Goal: Information Seeking & Learning: Learn about a topic

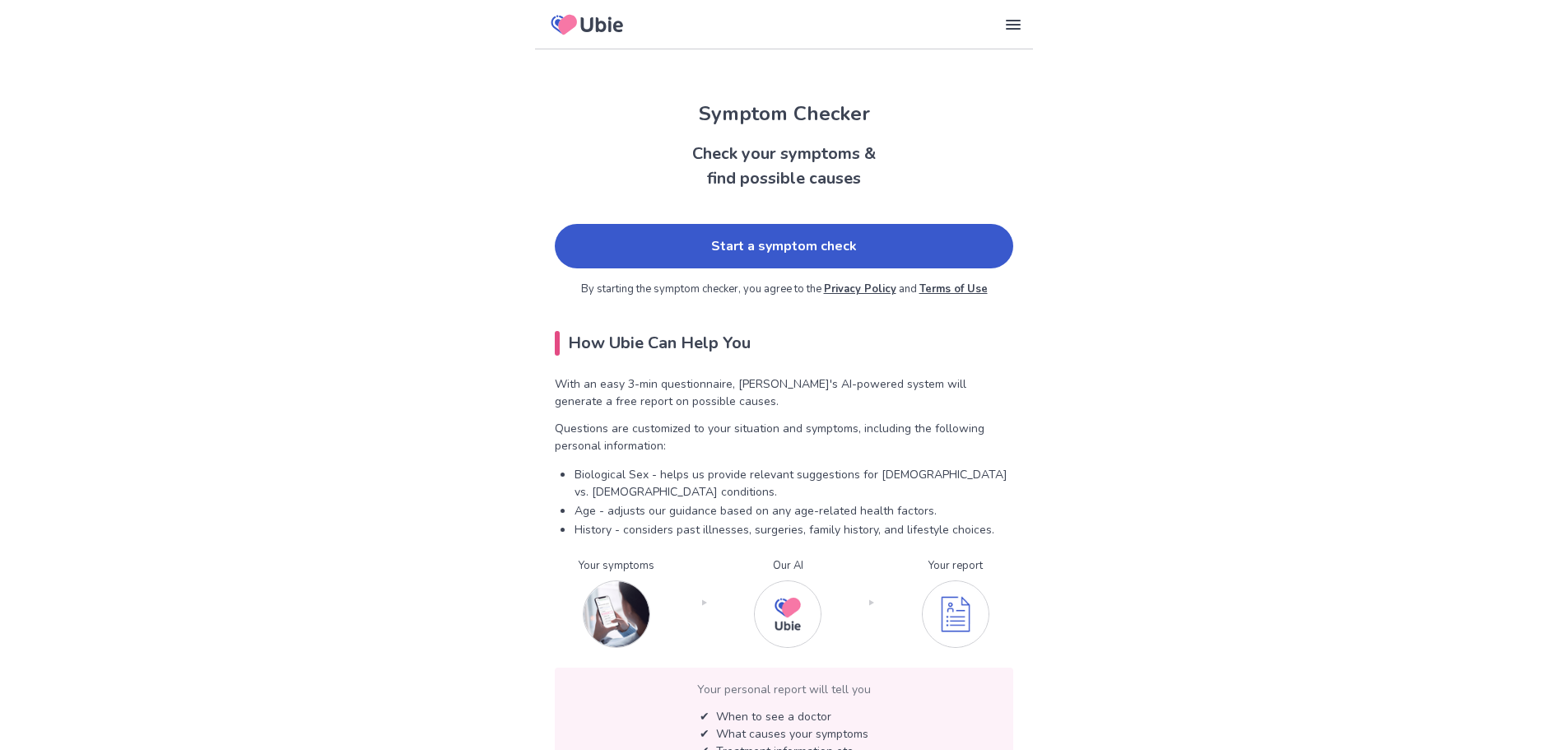
drag, startPoint x: 775, startPoint y: 239, endPoint x: 801, endPoint y: 245, distance: 26.7
click at [773, 239] on link "Start a symptom check" at bounding box center [784, 246] width 458 height 45
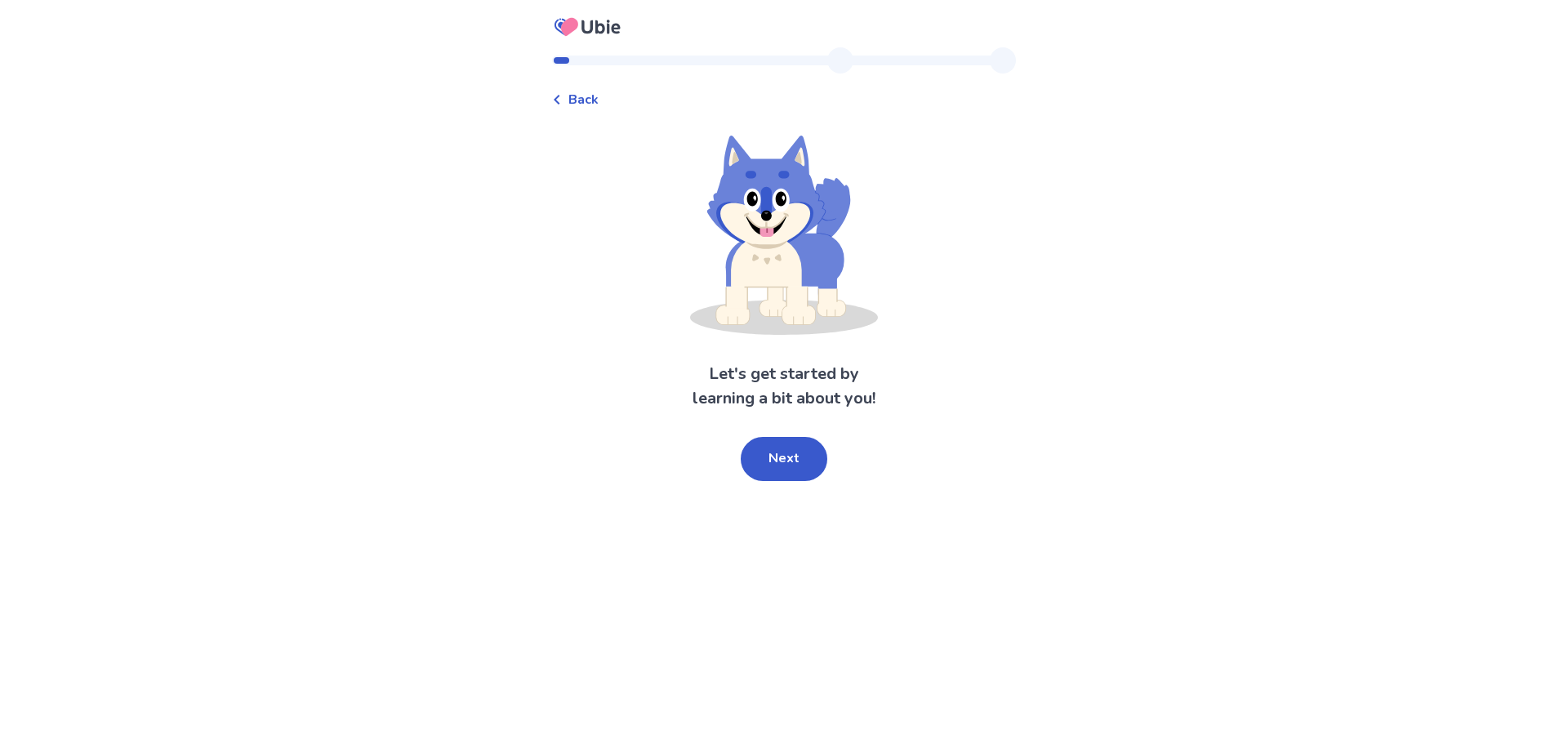
click at [794, 468] on button "Next" at bounding box center [784, 459] width 87 height 44
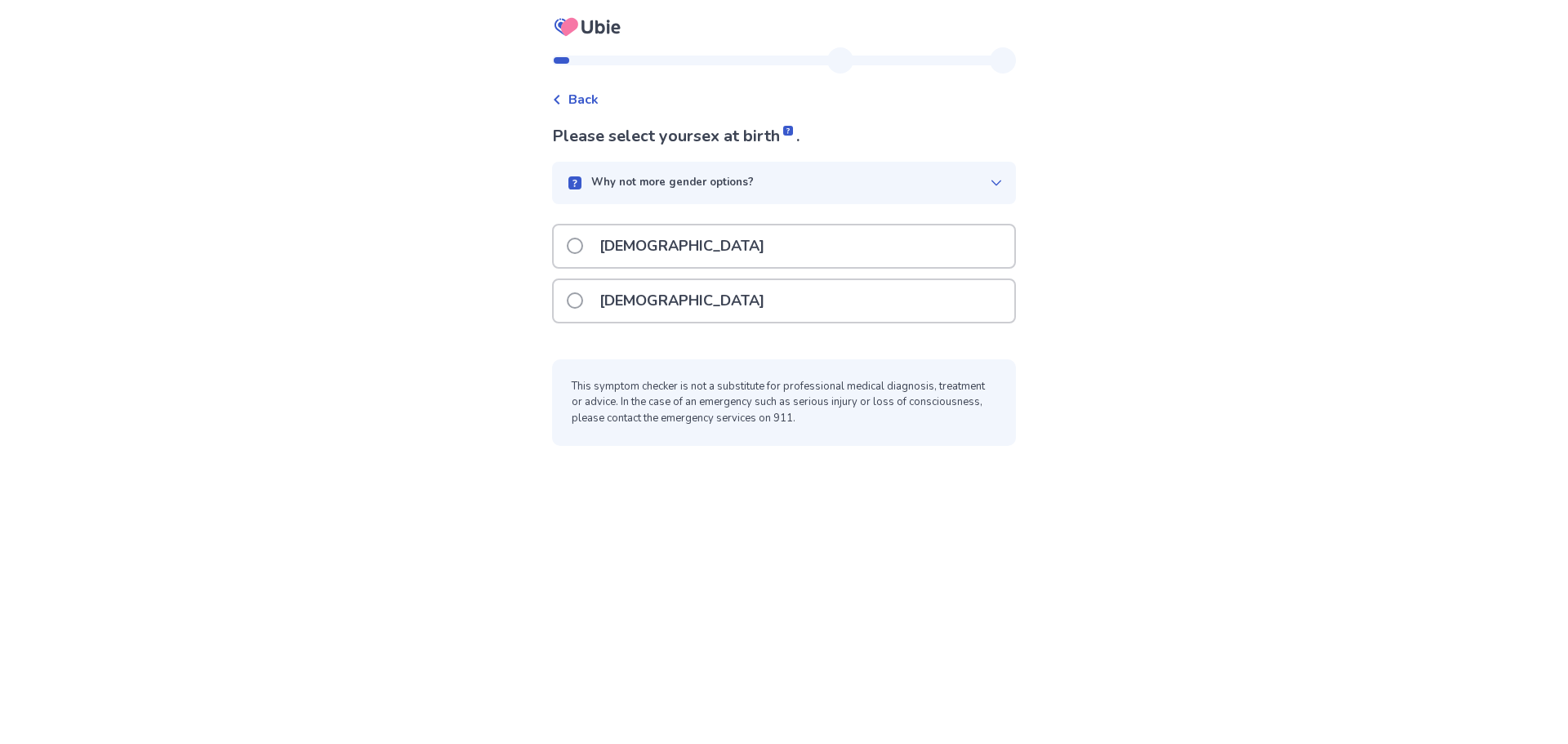
click at [661, 301] on p "[DEMOGRAPHIC_DATA]" at bounding box center [681, 301] width 184 height 42
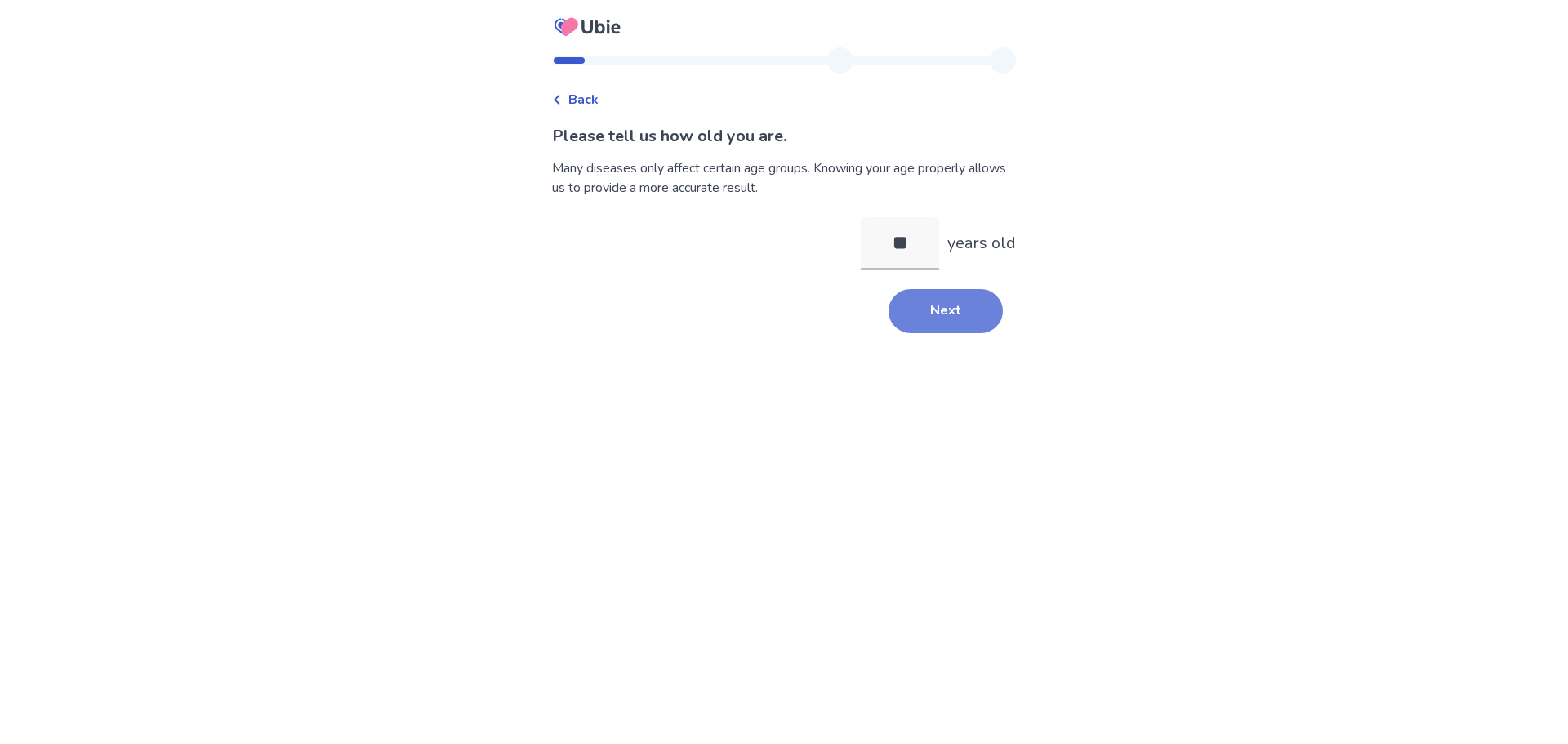
type input "**"
click at [945, 314] on button "Next" at bounding box center [945, 311] width 114 height 44
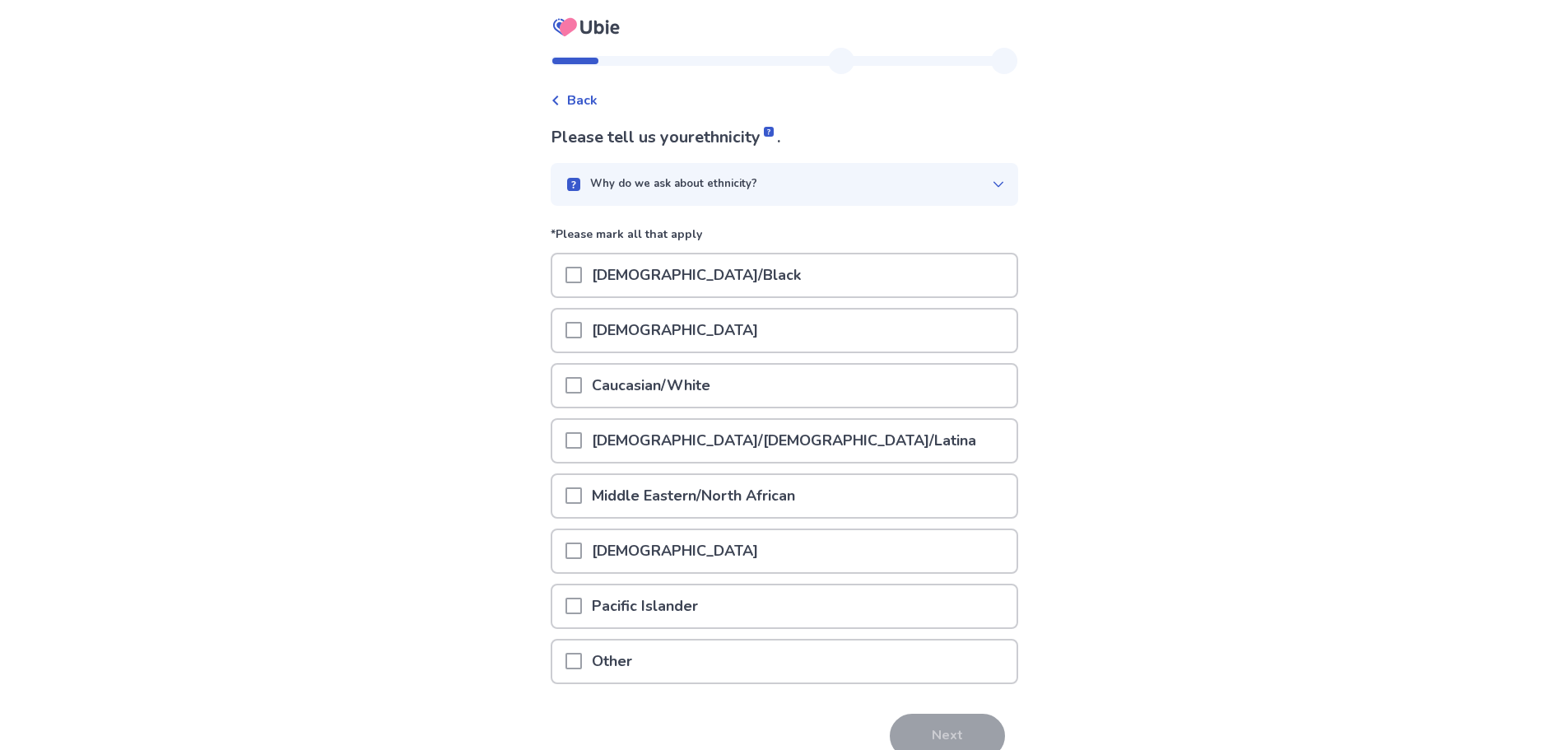
click at [628, 389] on p "Caucasian/White" at bounding box center [651, 386] width 138 height 42
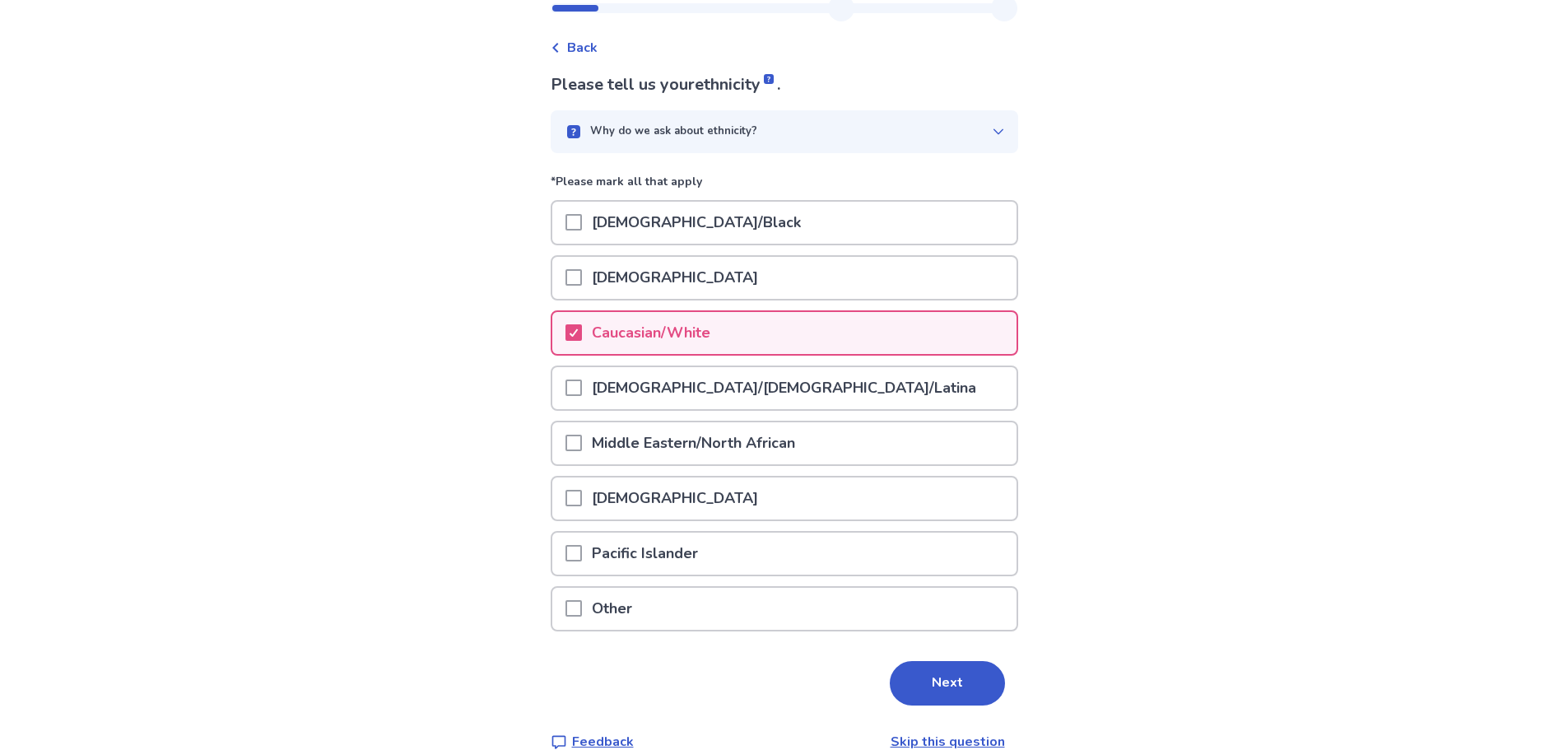
scroll to position [80, 0]
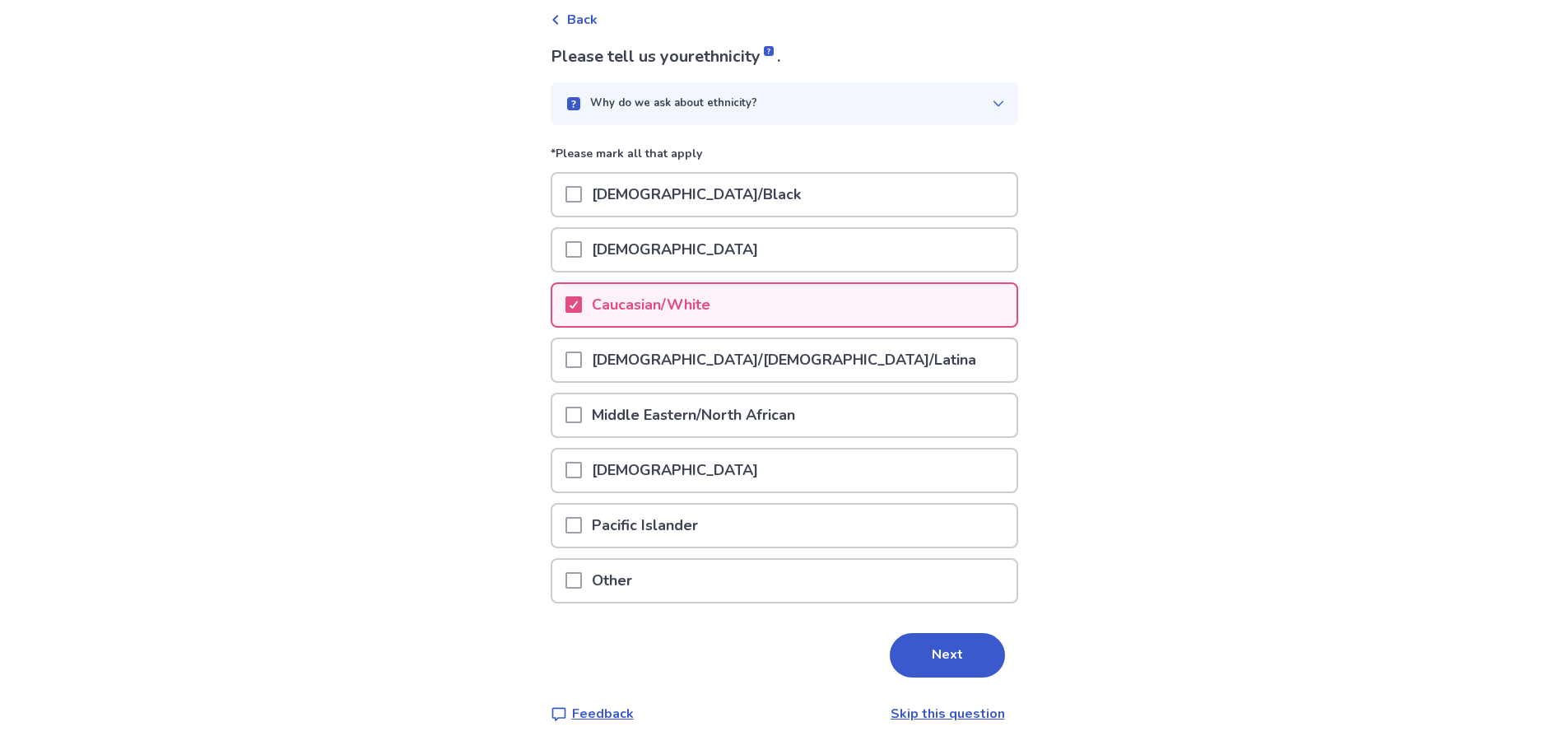
click at [932, 646] on button "Next" at bounding box center [948, 655] width 115 height 45
click at [932, 645] on html "Back Please tell us your ethnicity . Why do we ask about ethnicity? *Please mar…" at bounding box center [784, 335] width 1568 height 831
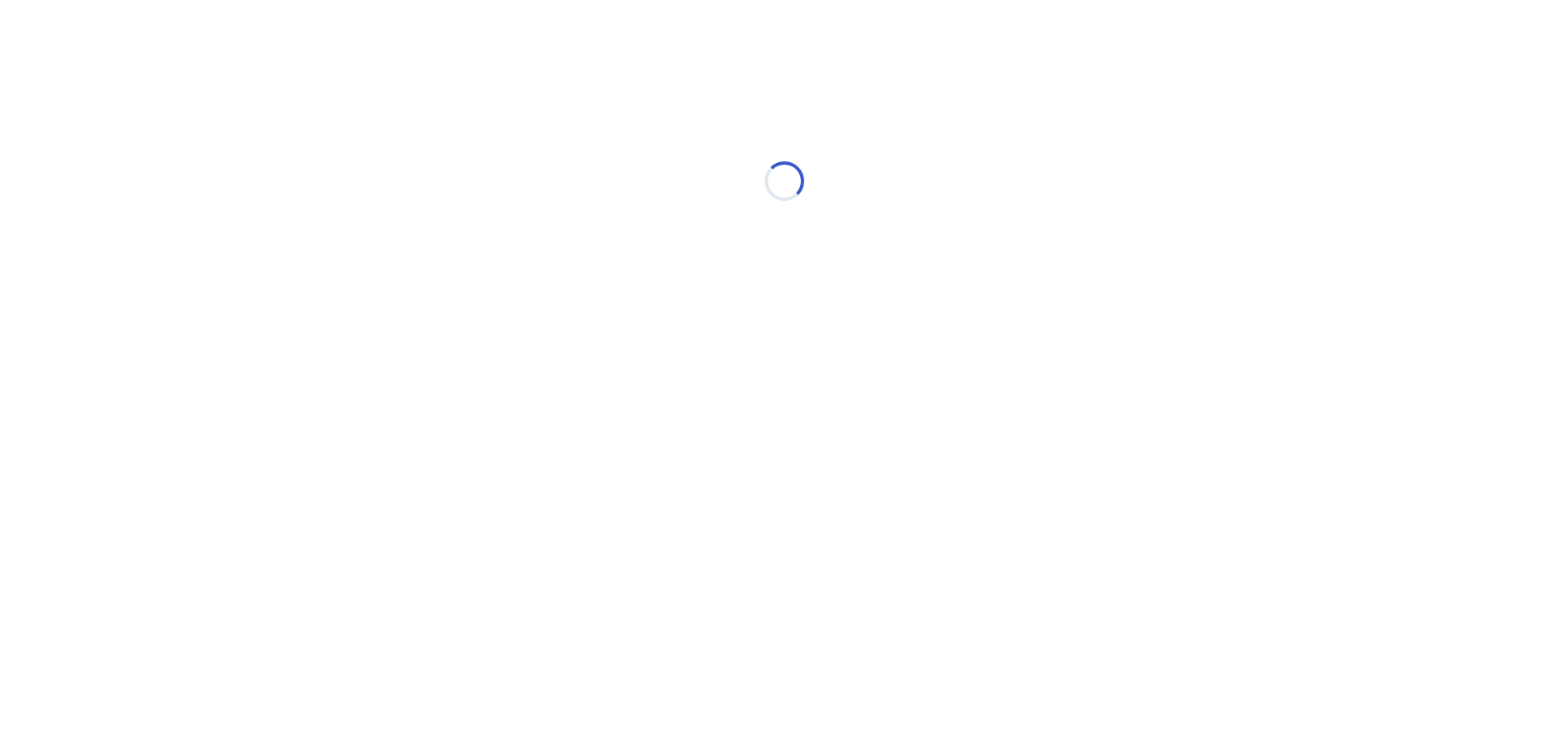
scroll to position [0, 0]
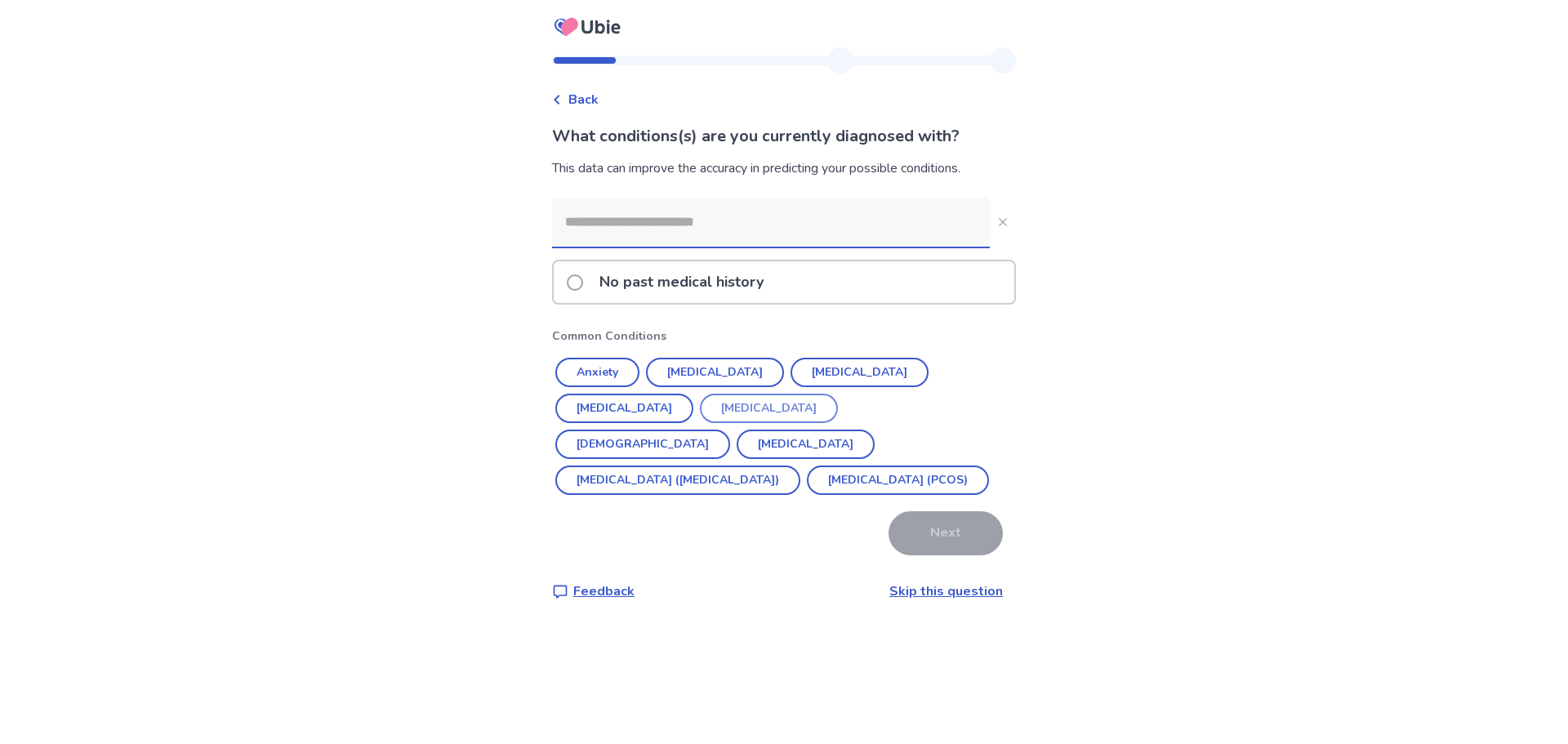
drag, startPoint x: 603, startPoint y: 374, endPoint x: 624, endPoint y: 372, distance: 21.1
click at [603, 374] on button "Anxiety" at bounding box center [597, 372] width 84 height 29
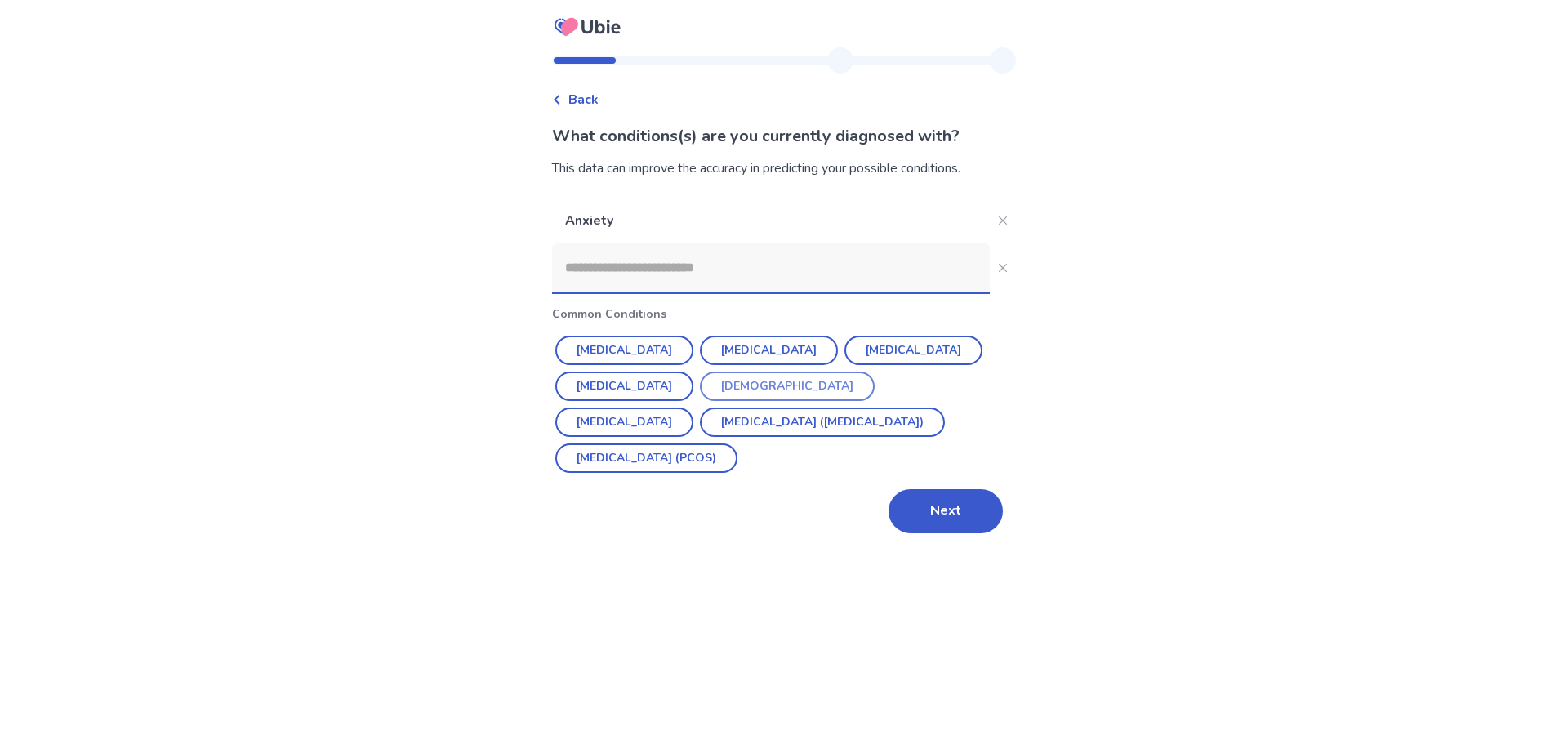
click at [745, 382] on button "[DEMOGRAPHIC_DATA]" at bounding box center [787, 386] width 175 height 29
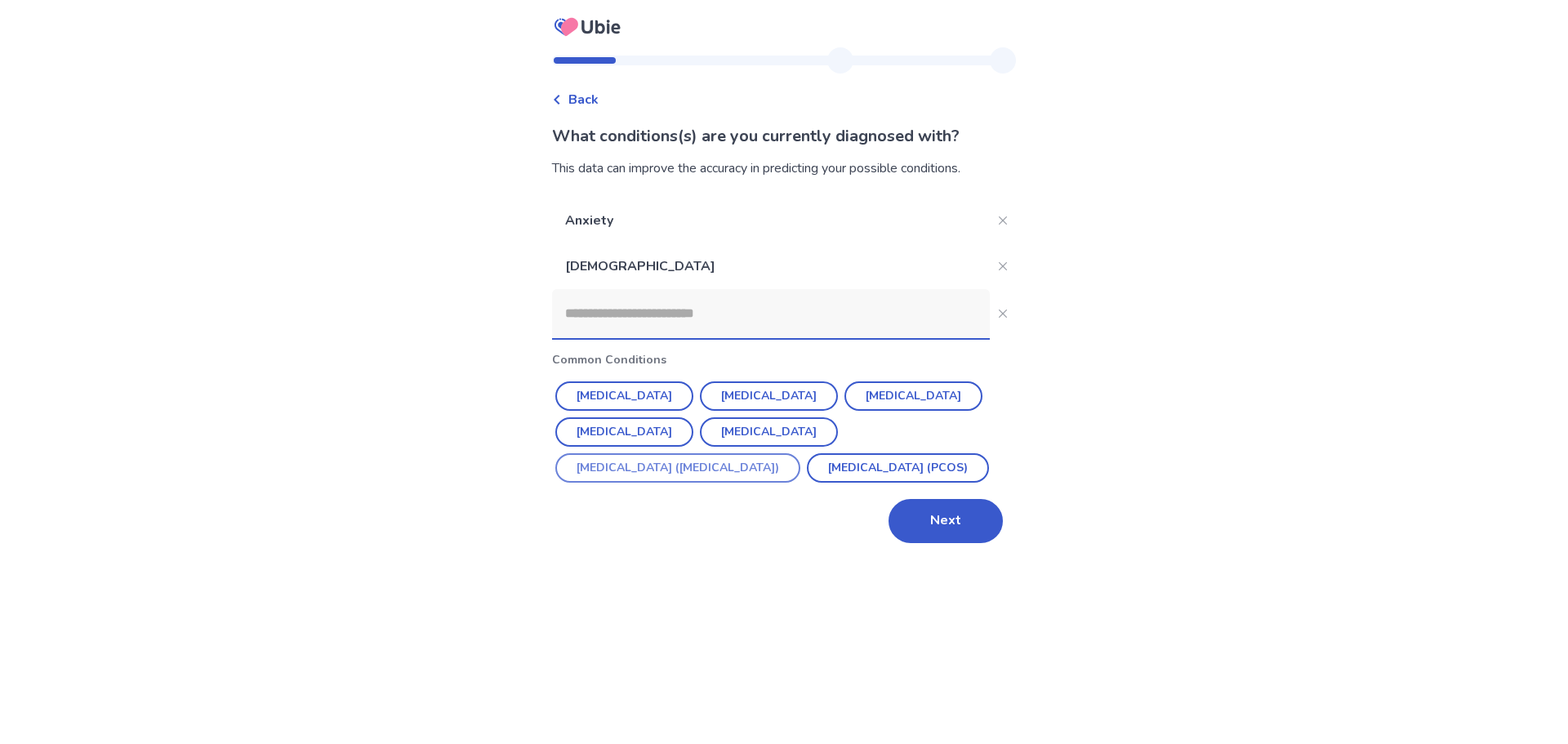
click at [707, 475] on button "[MEDICAL_DATA] ([MEDICAL_DATA])" at bounding box center [677, 469] width 245 height 29
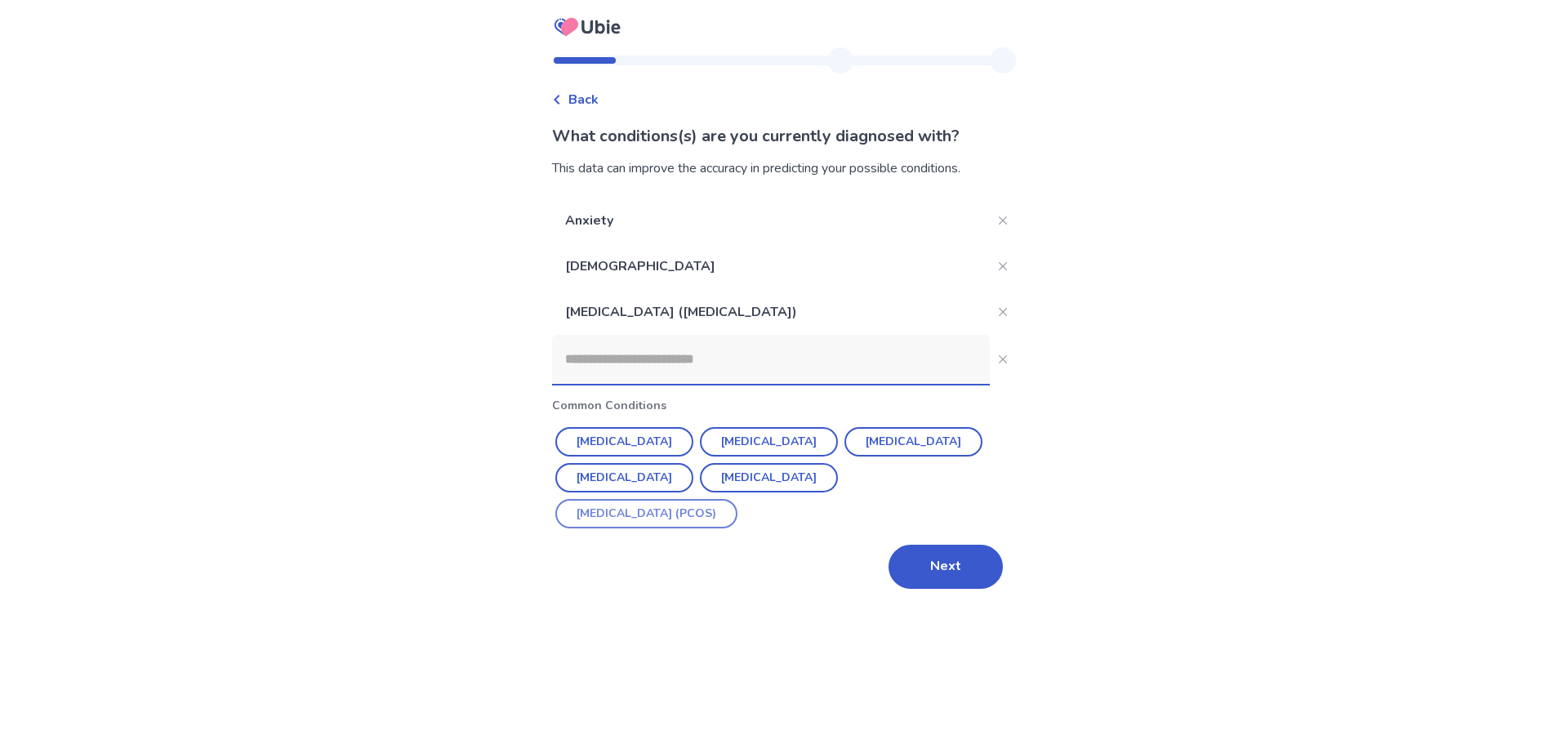
click at [706, 512] on button "[MEDICAL_DATA] (PCOS)" at bounding box center [646, 514] width 182 height 29
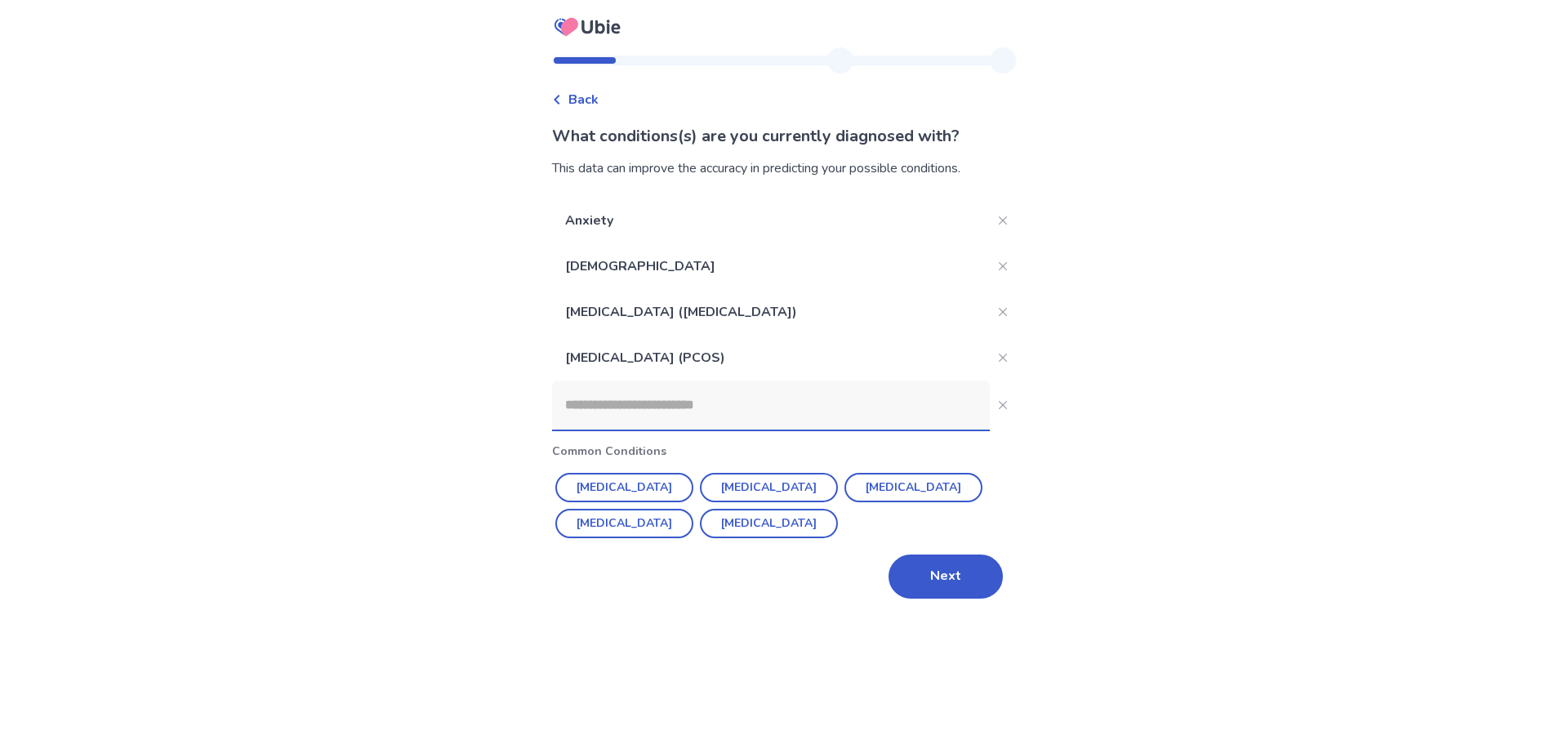
click at [714, 407] on input at bounding box center [771, 405] width 438 height 49
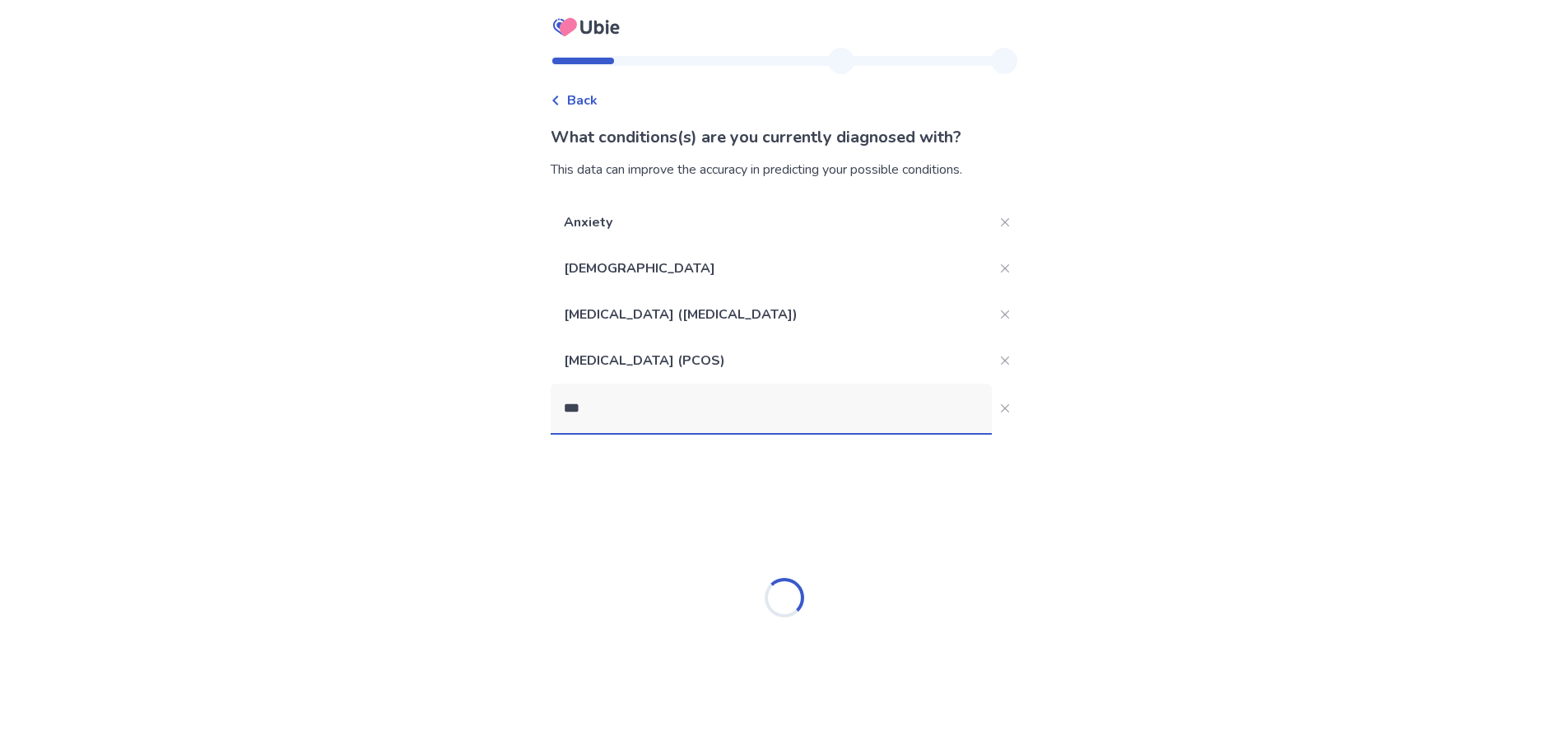
type input "****"
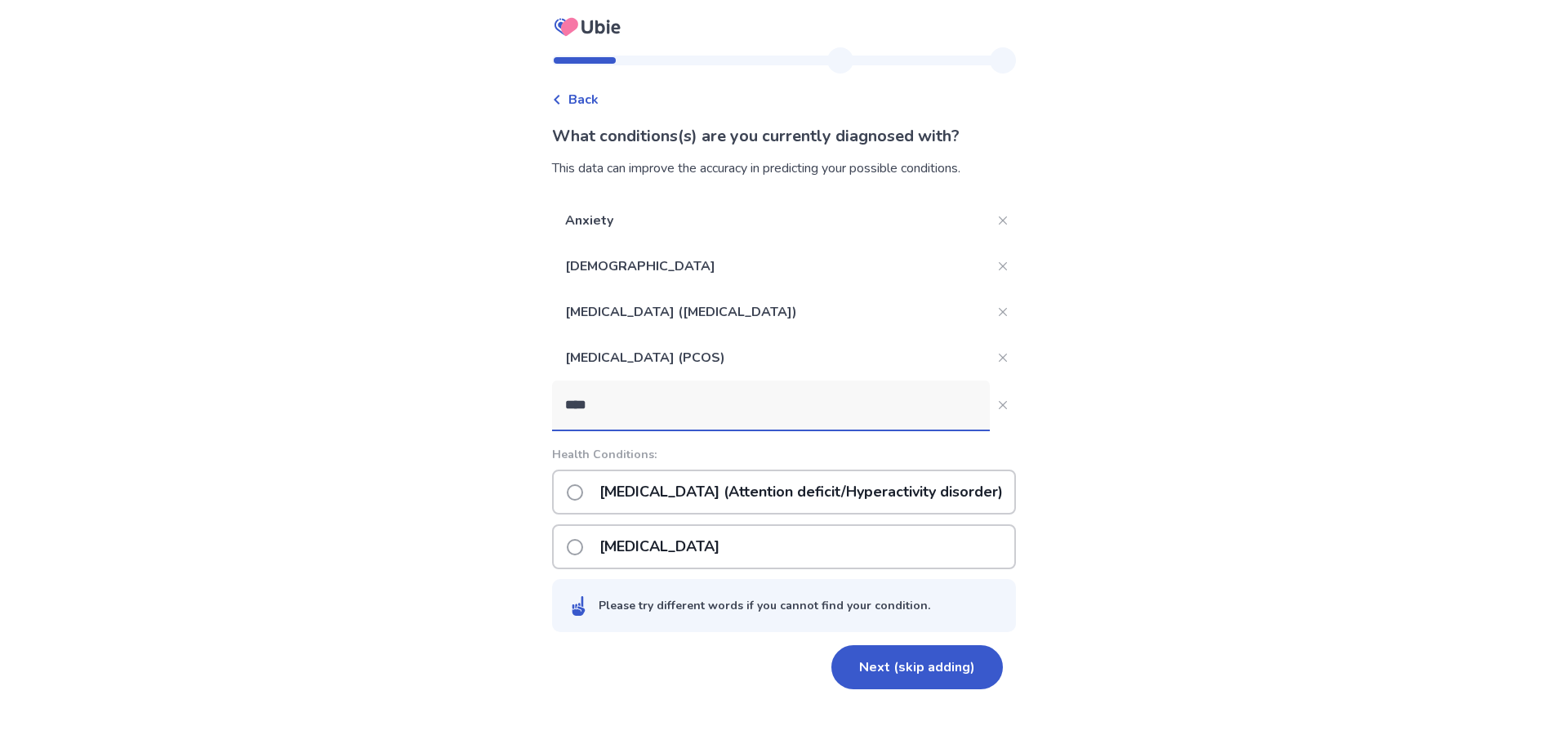
click at [715, 494] on p "[MEDICAL_DATA] (Attention deficit/Hyperactivity disorder)" at bounding box center [801, 492] width 423 height 42
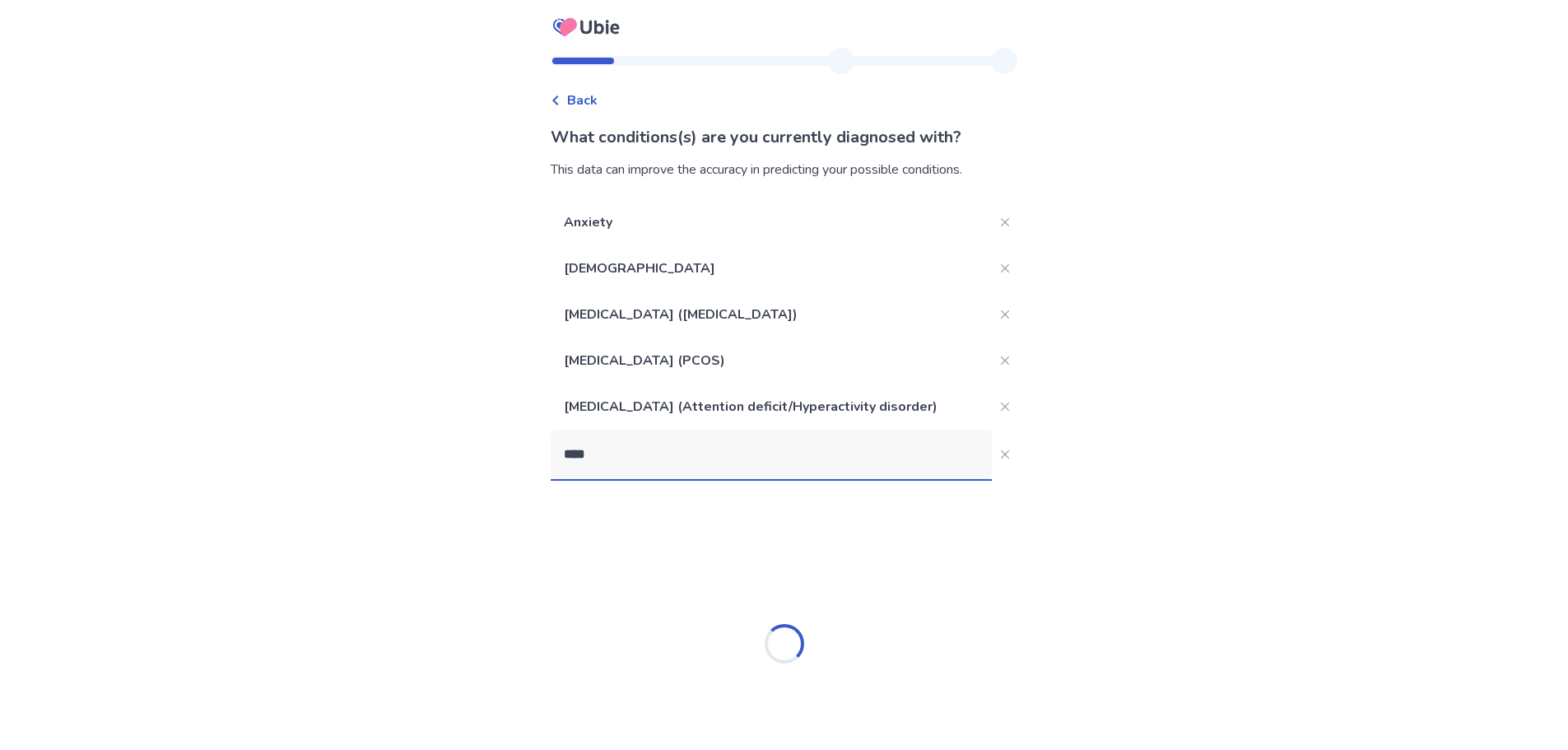
type input "*****"
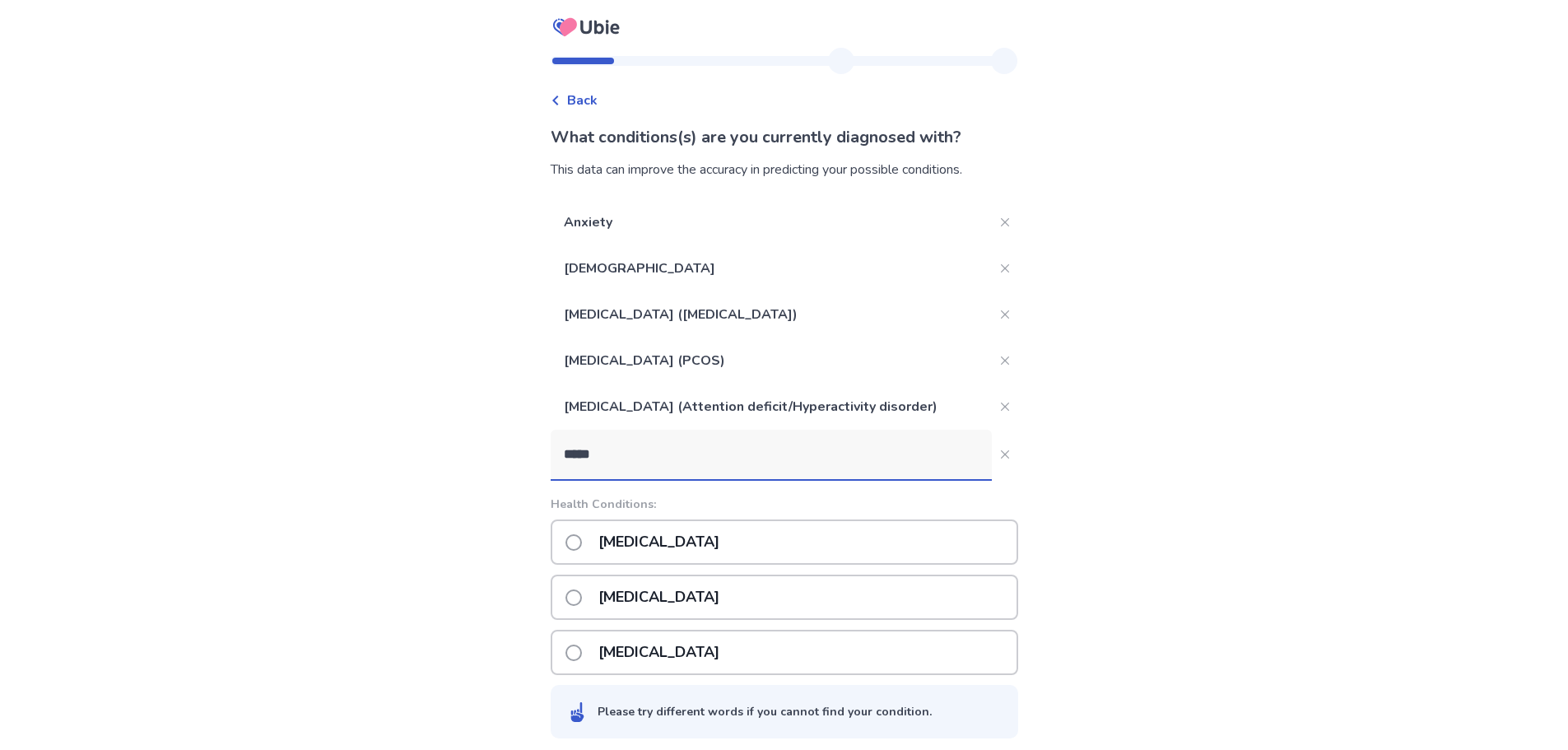
click at [653, 531] on p "[MEDICAL_DATA]" at bounding box center [658, 542] width 140 height 42
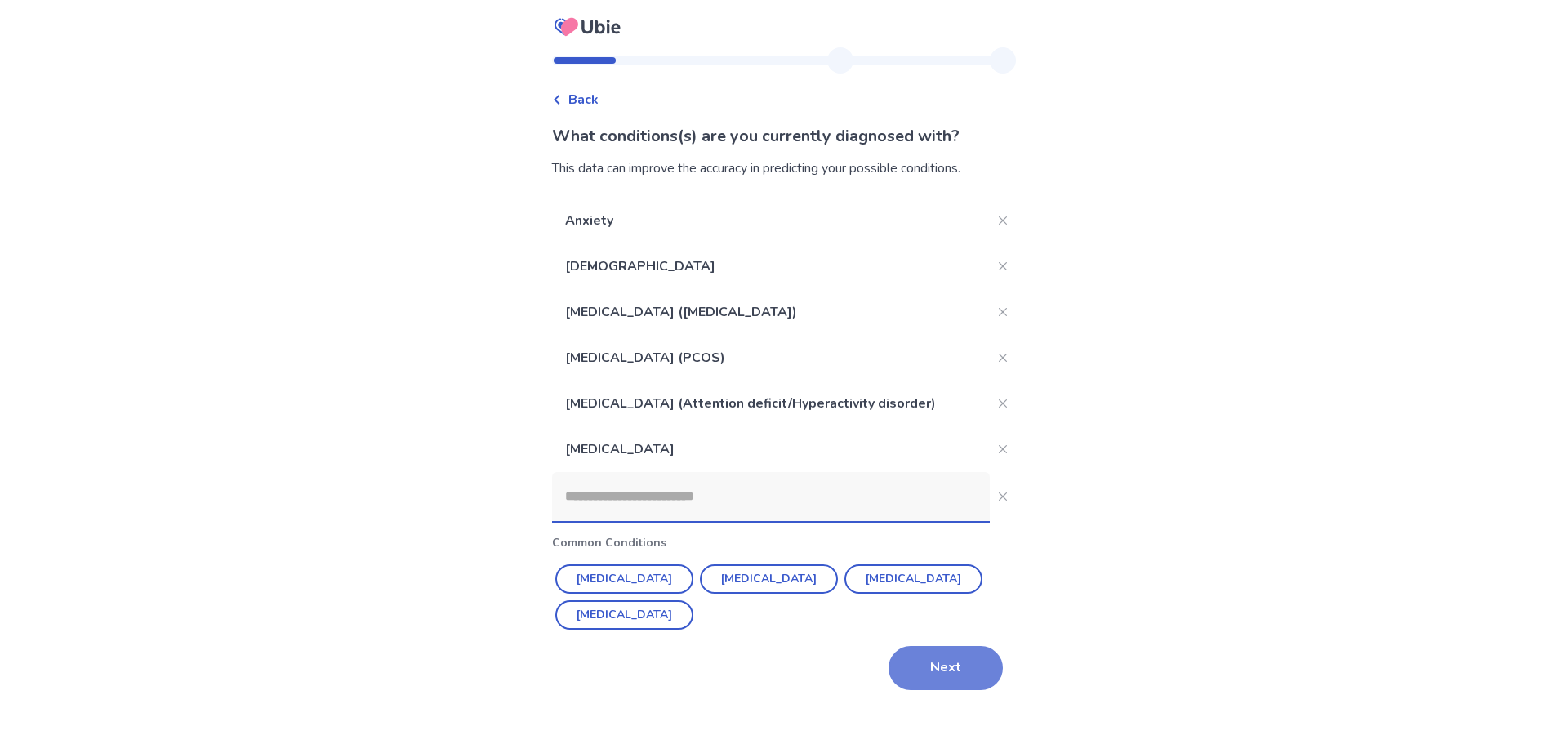
click at [942, 658] on button "Next" at bounding box center [945, 668] width 114 height 44
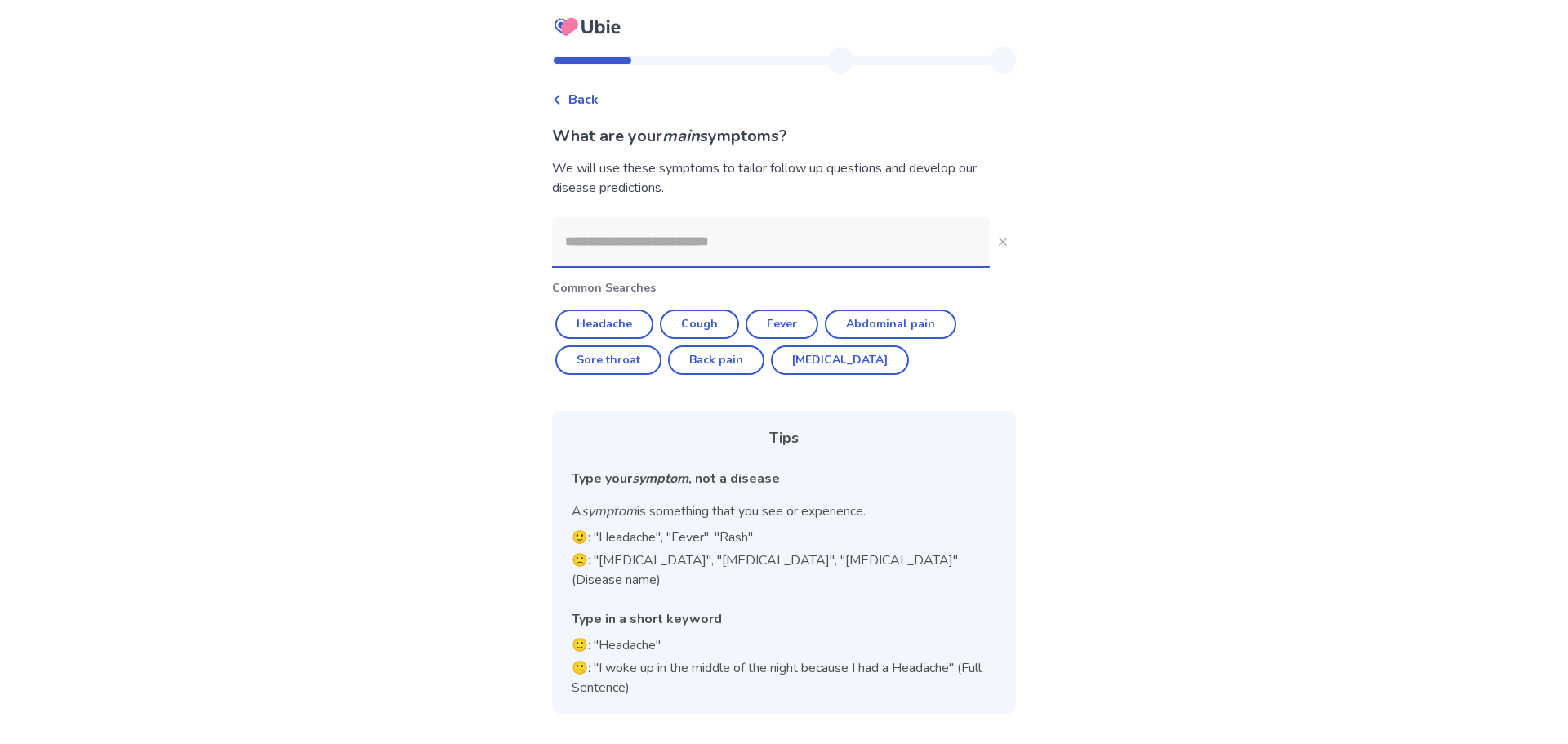
click at [744, 230] on input at bounding box center [771, 242] width 438 height 49
click at [879, 323] on button "Abdominal pain" at bounding box center [891, 324] width 132 height 29
type input "**********"
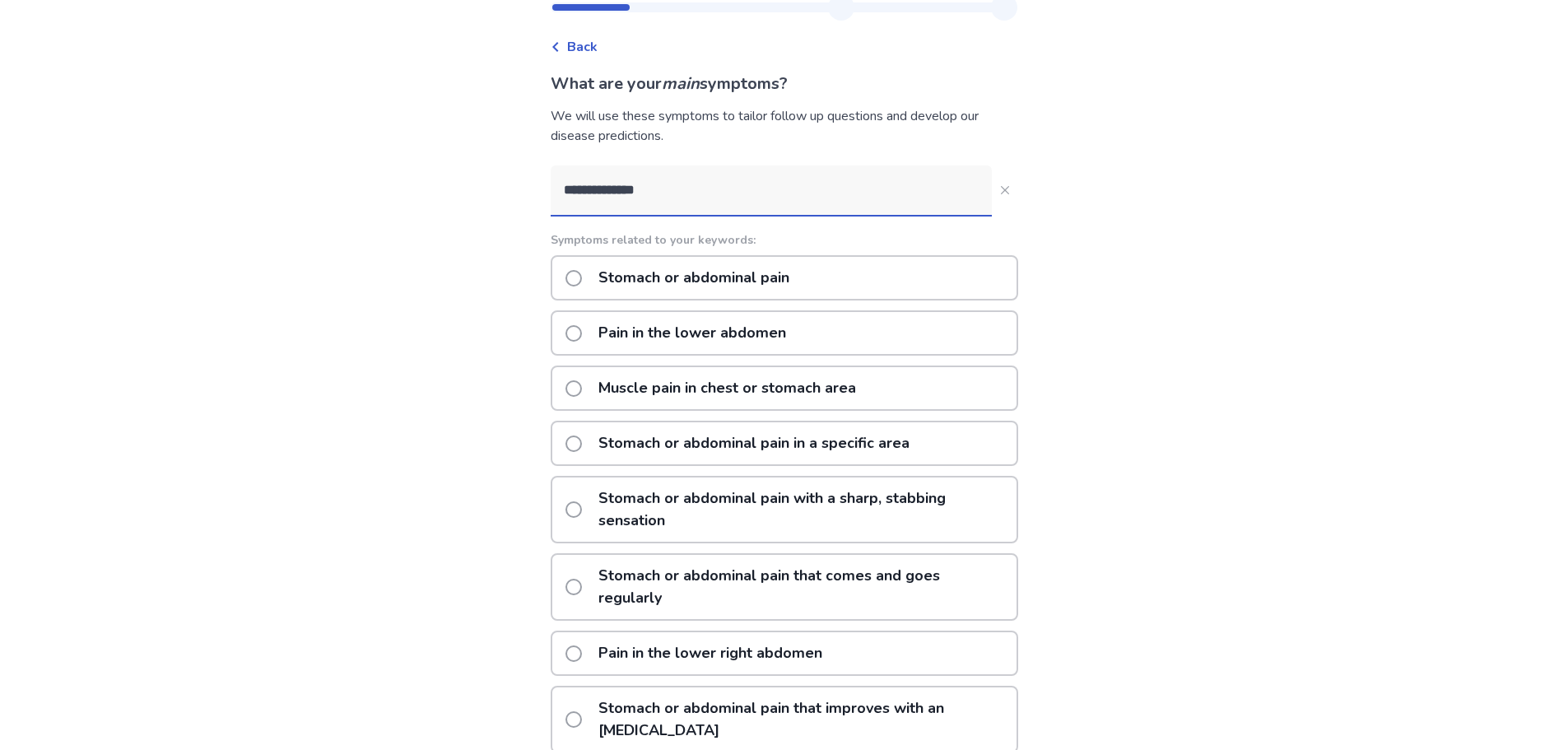
scroll to position [82, 0]
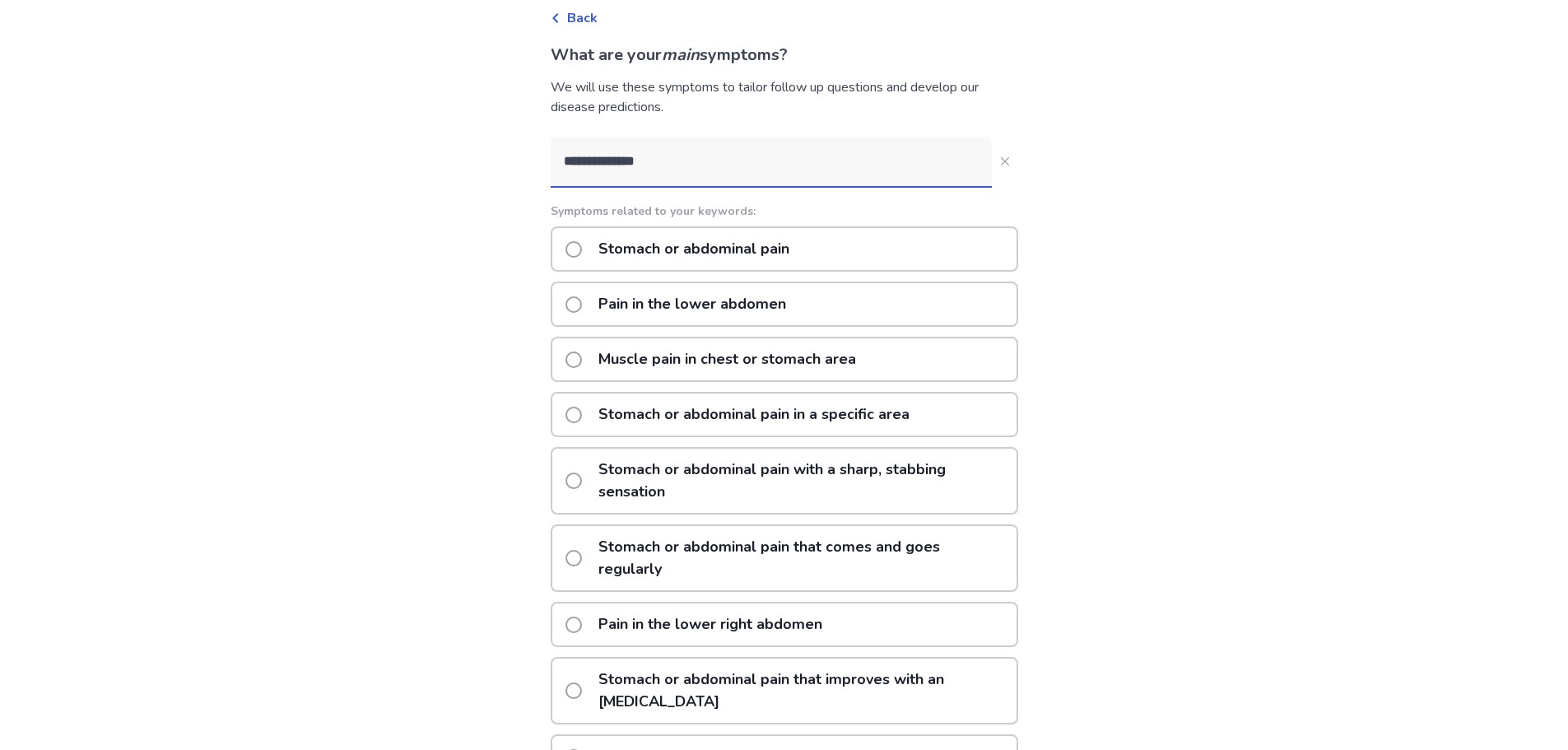
click at [775, 546] on p "Stomach or abdominal pain that comes and goes regularly" at bounding box center [802, 559] width 428 height 65
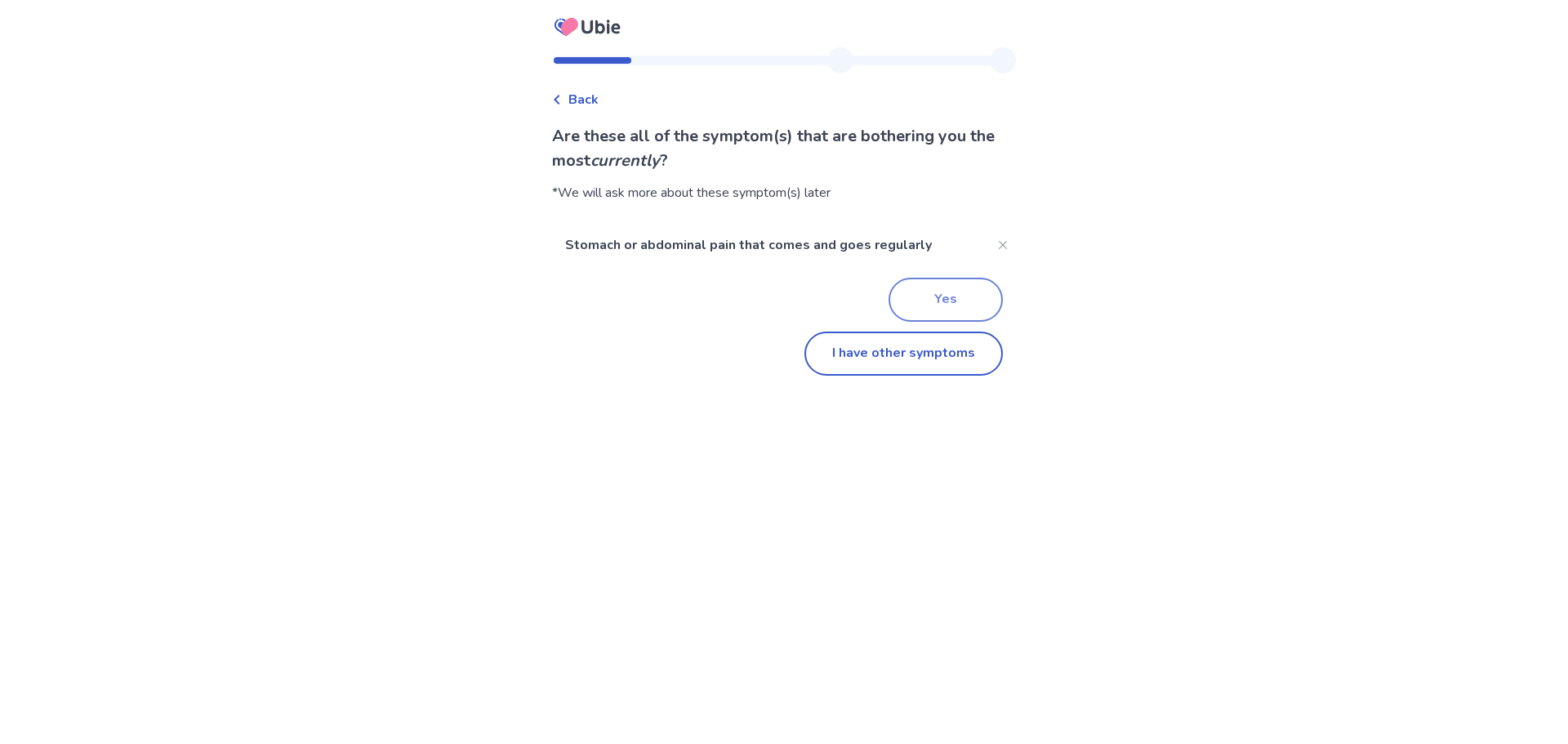
click at [925, 303] on button "Yes" at bounding box center [945, 300] width 114 height 44
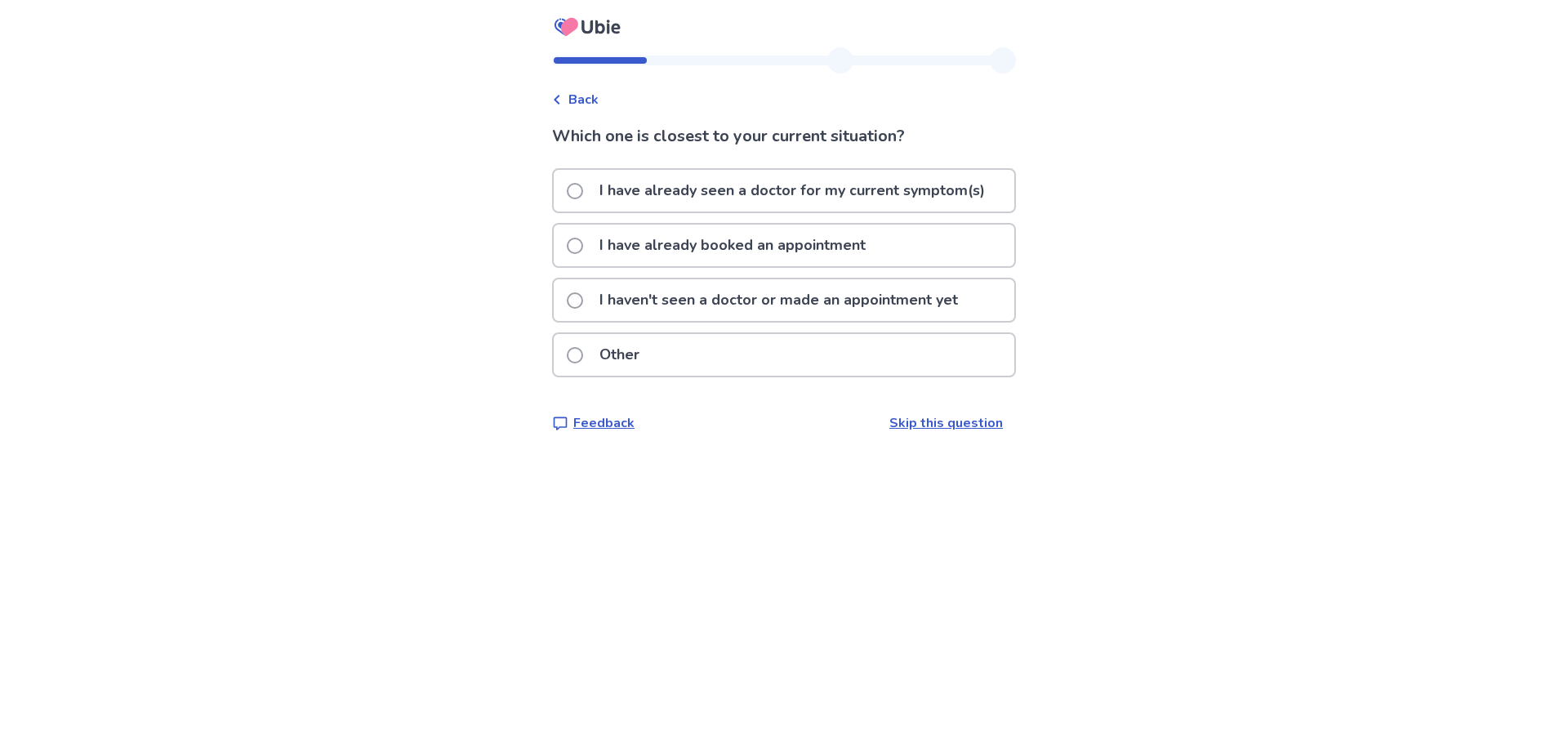
click at [733, 355] on div "Other" at bounding box center [784, 355] width 461 height 42
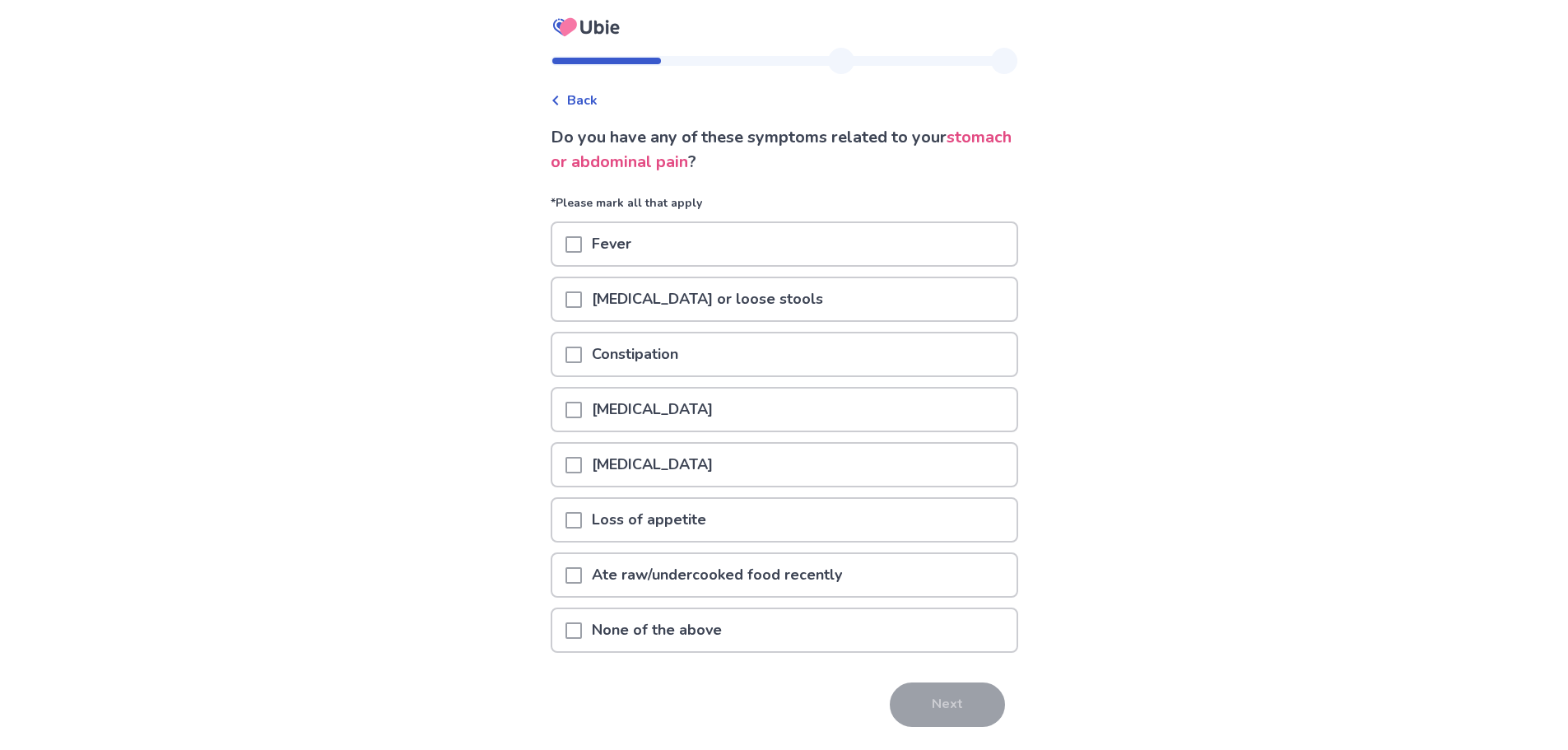
click at [582, 359] on span at bounding box center [573, 354] width 17 height 17
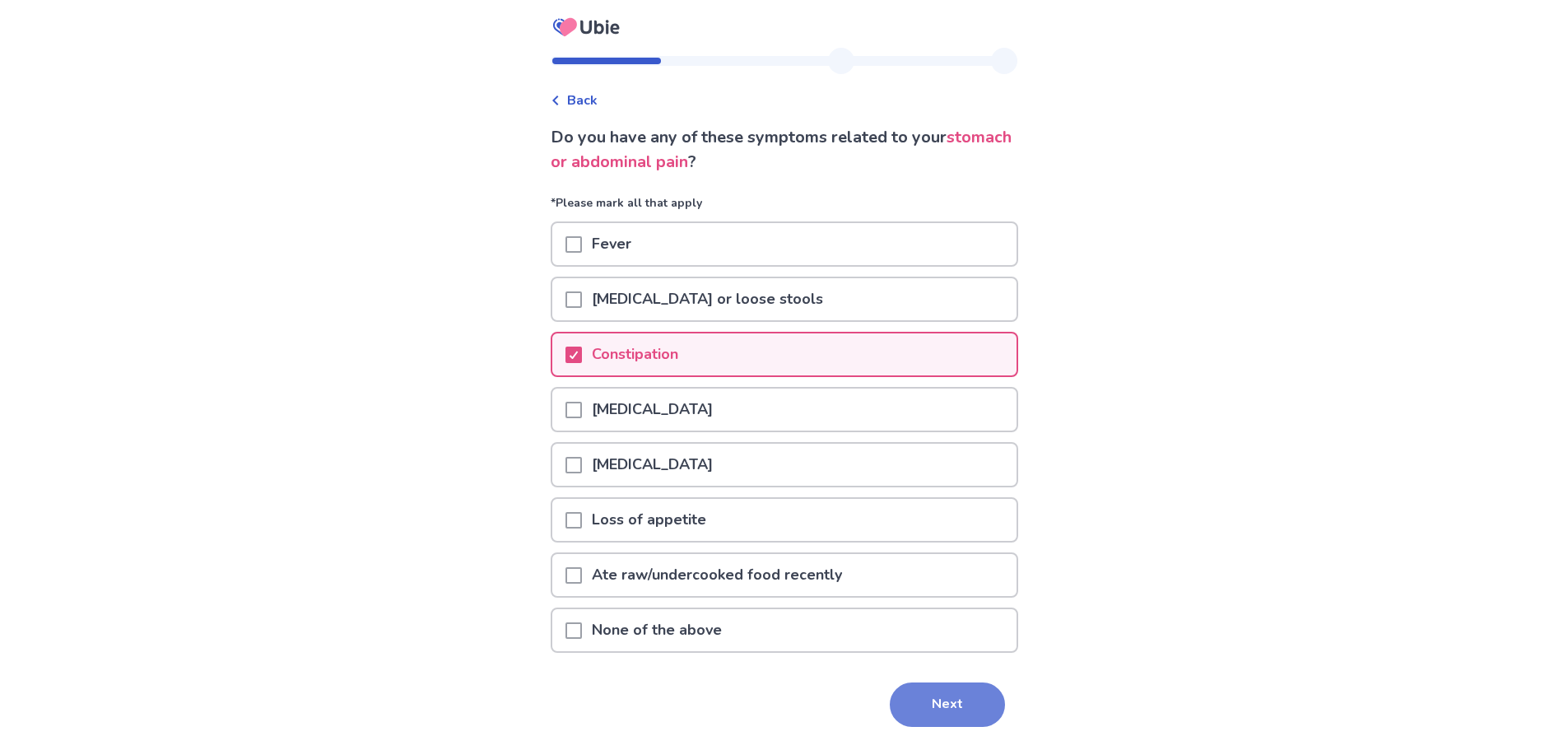
click at [948, 690] on button "Next" at bounding box center [948, 705] width 115 height 45
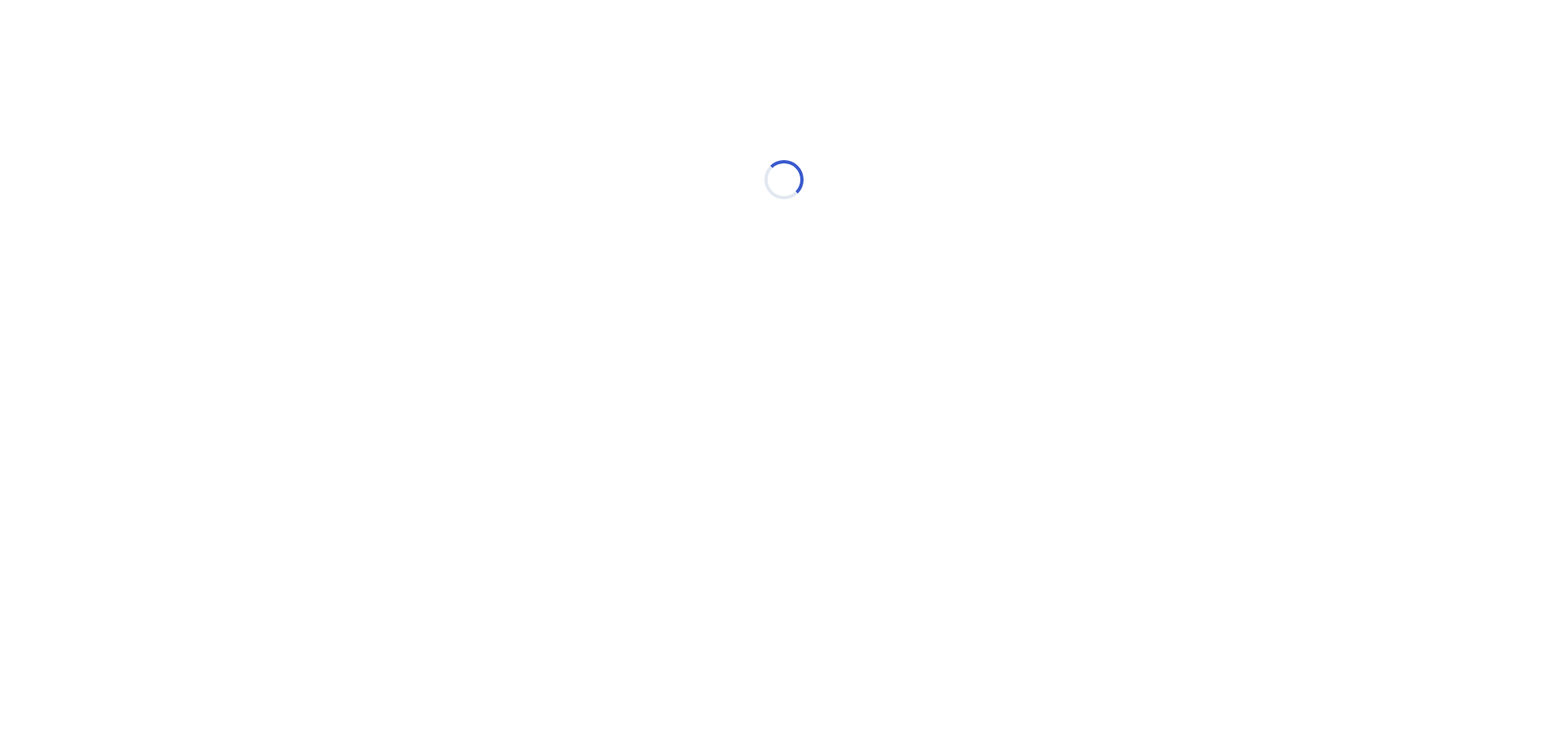
select select "*"
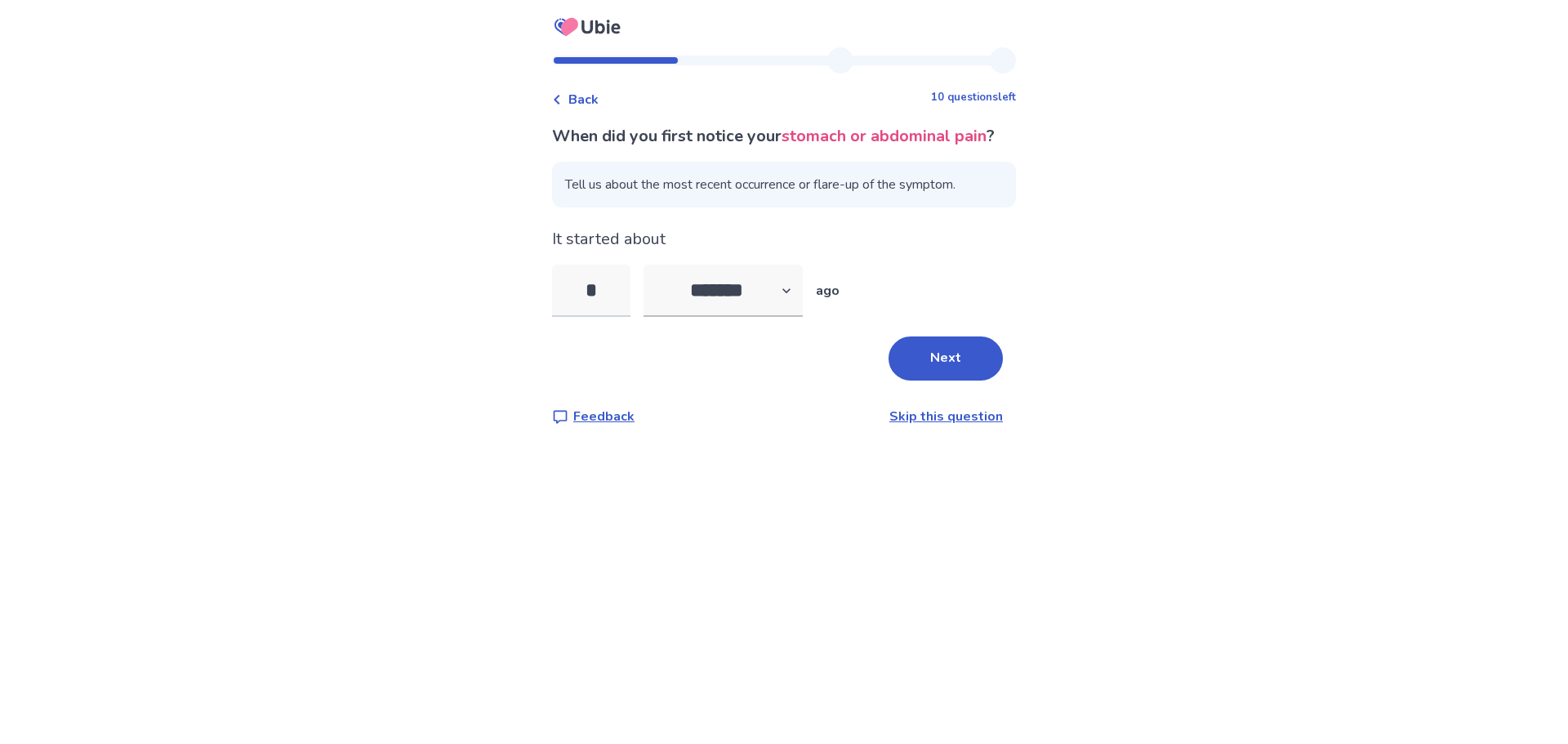
type input "**"
click at [933, 381] on button "Next" at bounding box center [945, 359] width 114 height 44
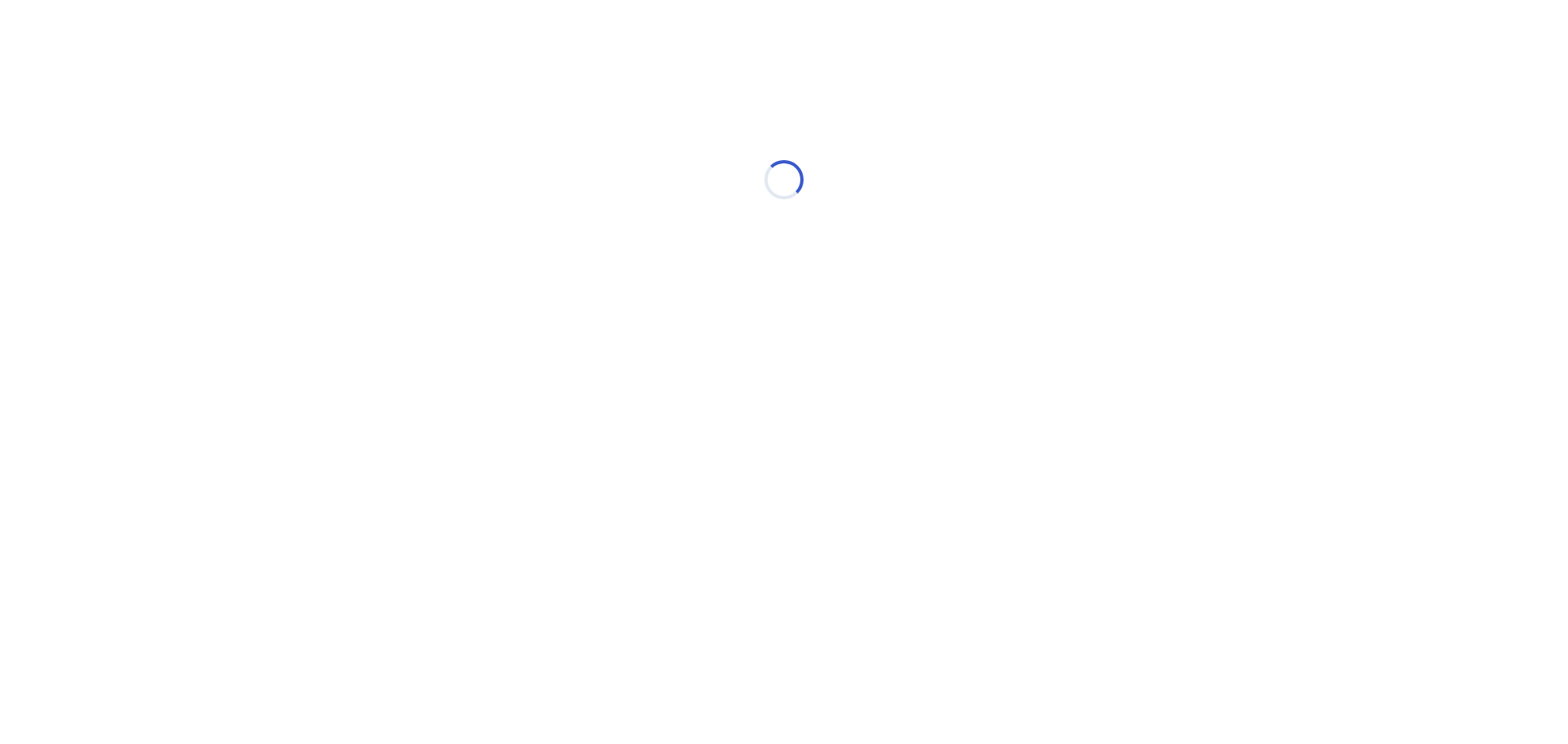
select select "*"
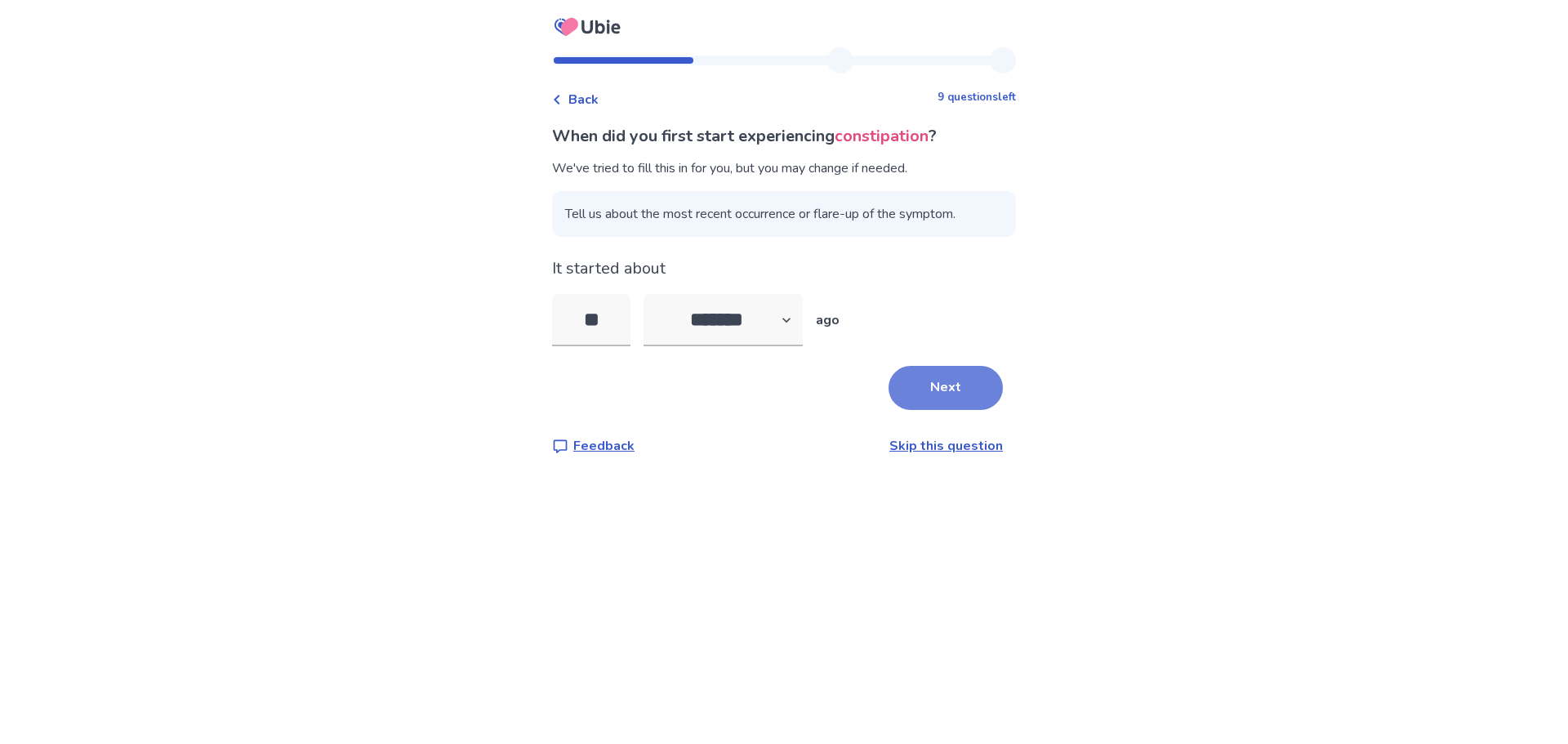
click at [932, 392] on button "Next" at bounding box center [945, 388] width 114 height 44
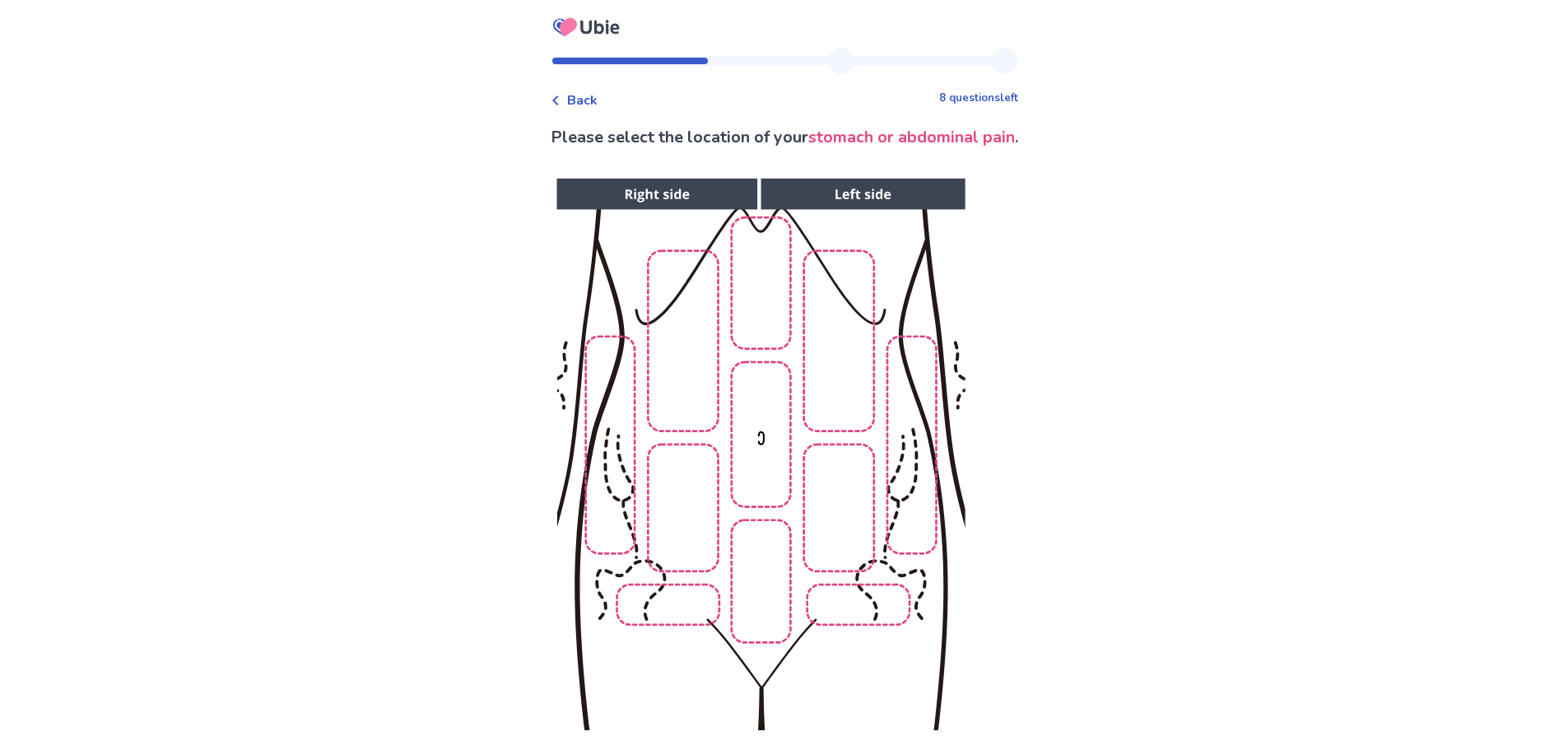
click at [688, 371] on img at bounding box center [761, 454] width 841 height 570
click at [594, 403] on img at bounding box center [761, 454] width 841 height 570
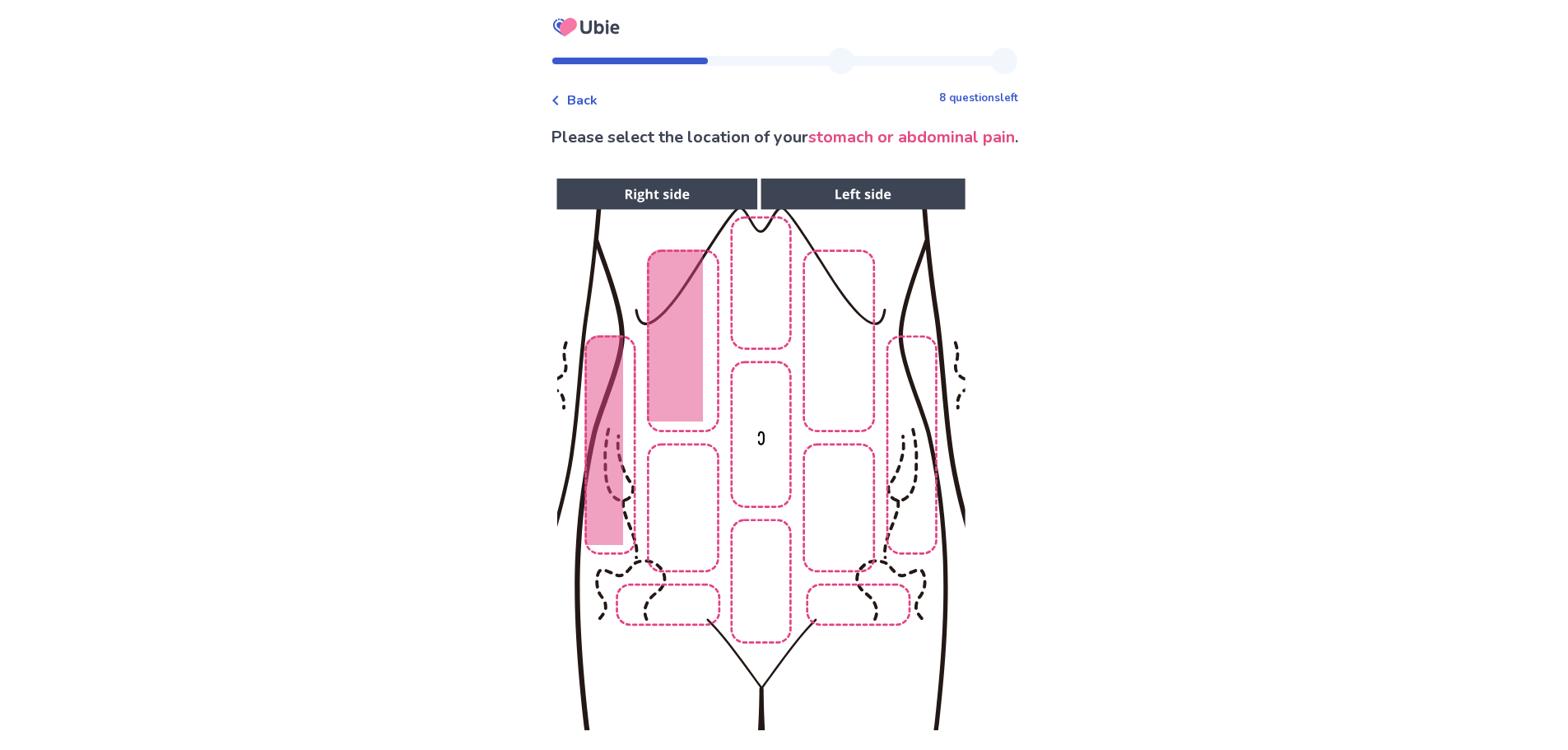
click at [689, 497] on img at bounding box center [761, 454] width 841 height 570
click at [753, 283] on img at bounding box center [761, 454] width 841 height 570
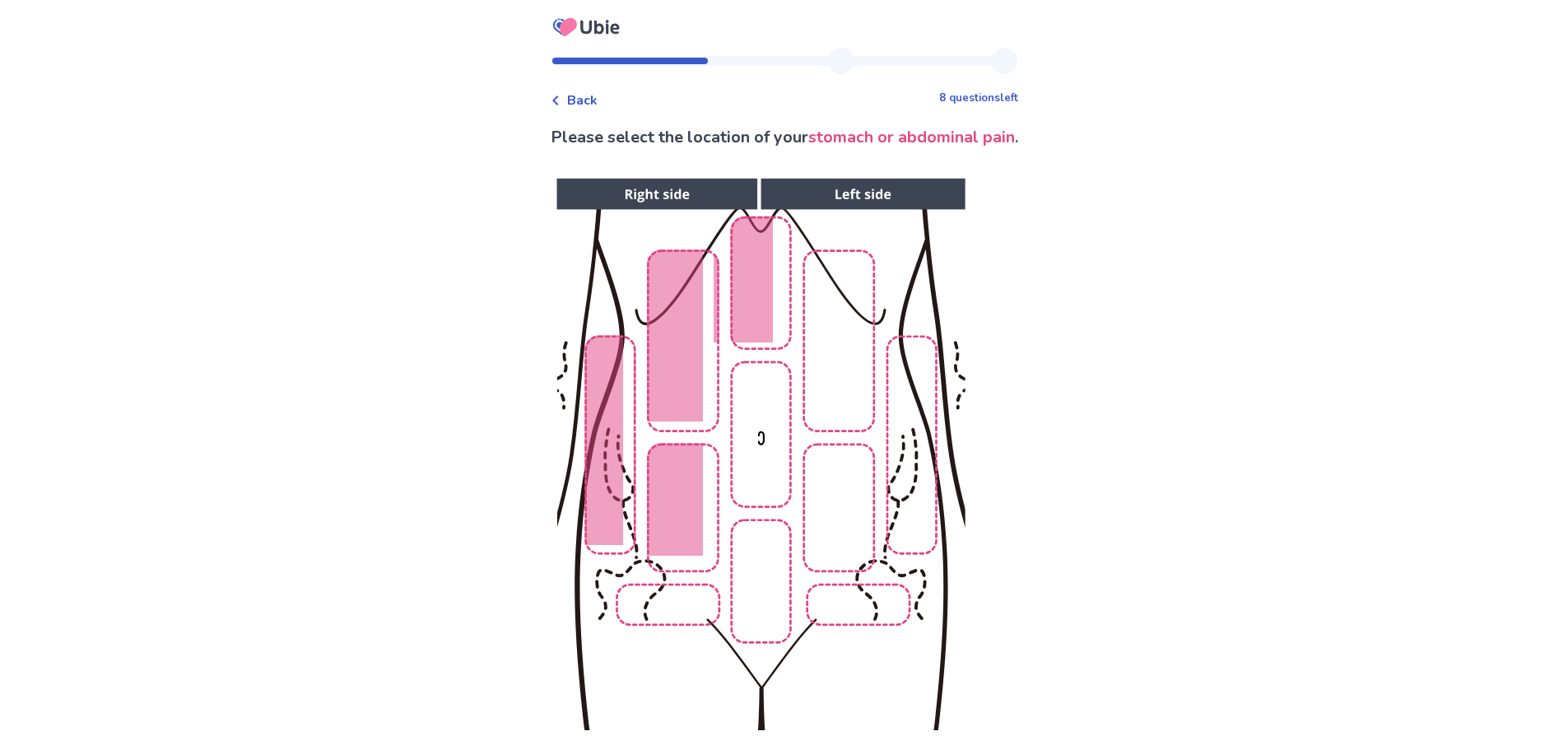
click at [748, 485] on img at bounding box center [761, 454] width 841 height 570
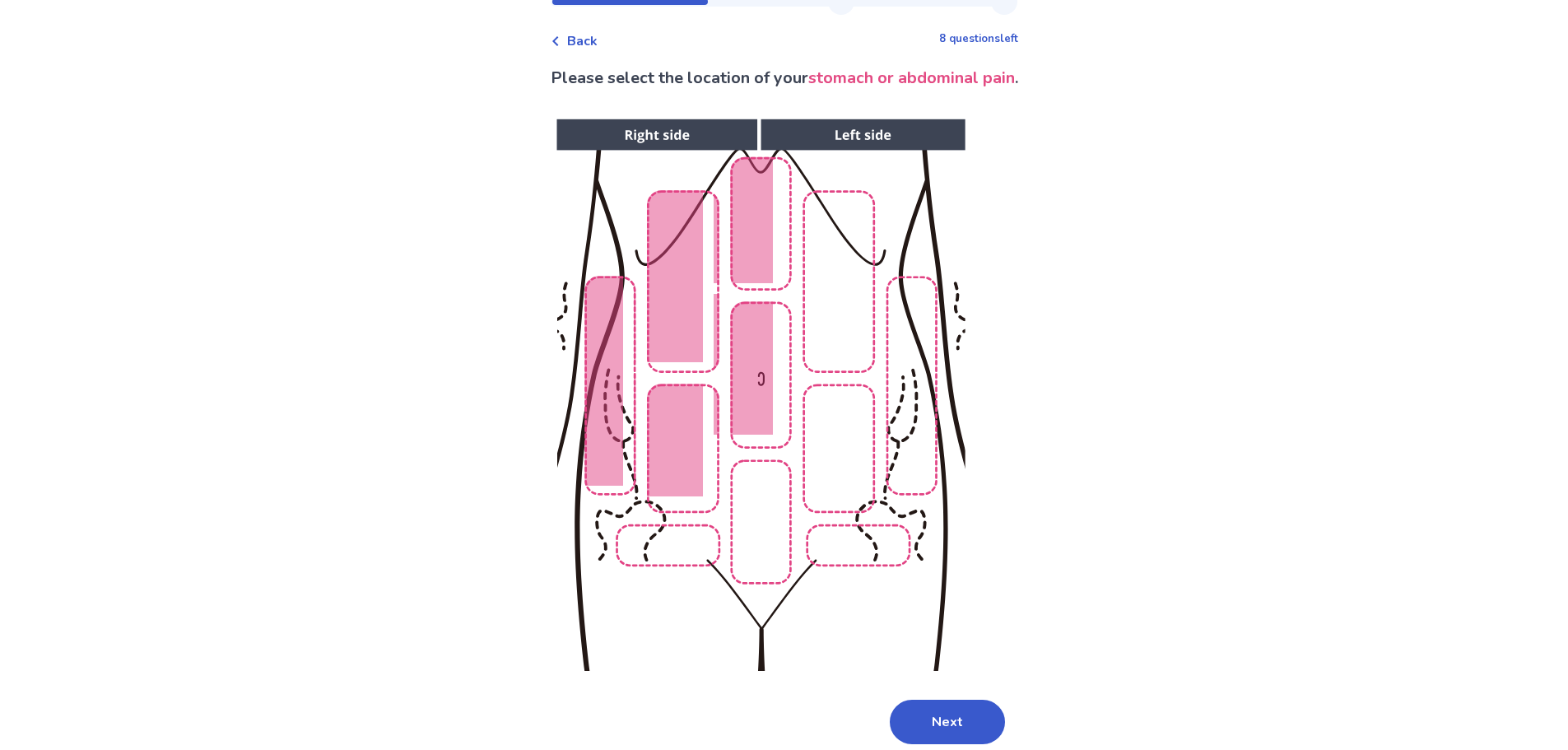
scroll to position [127, 0]
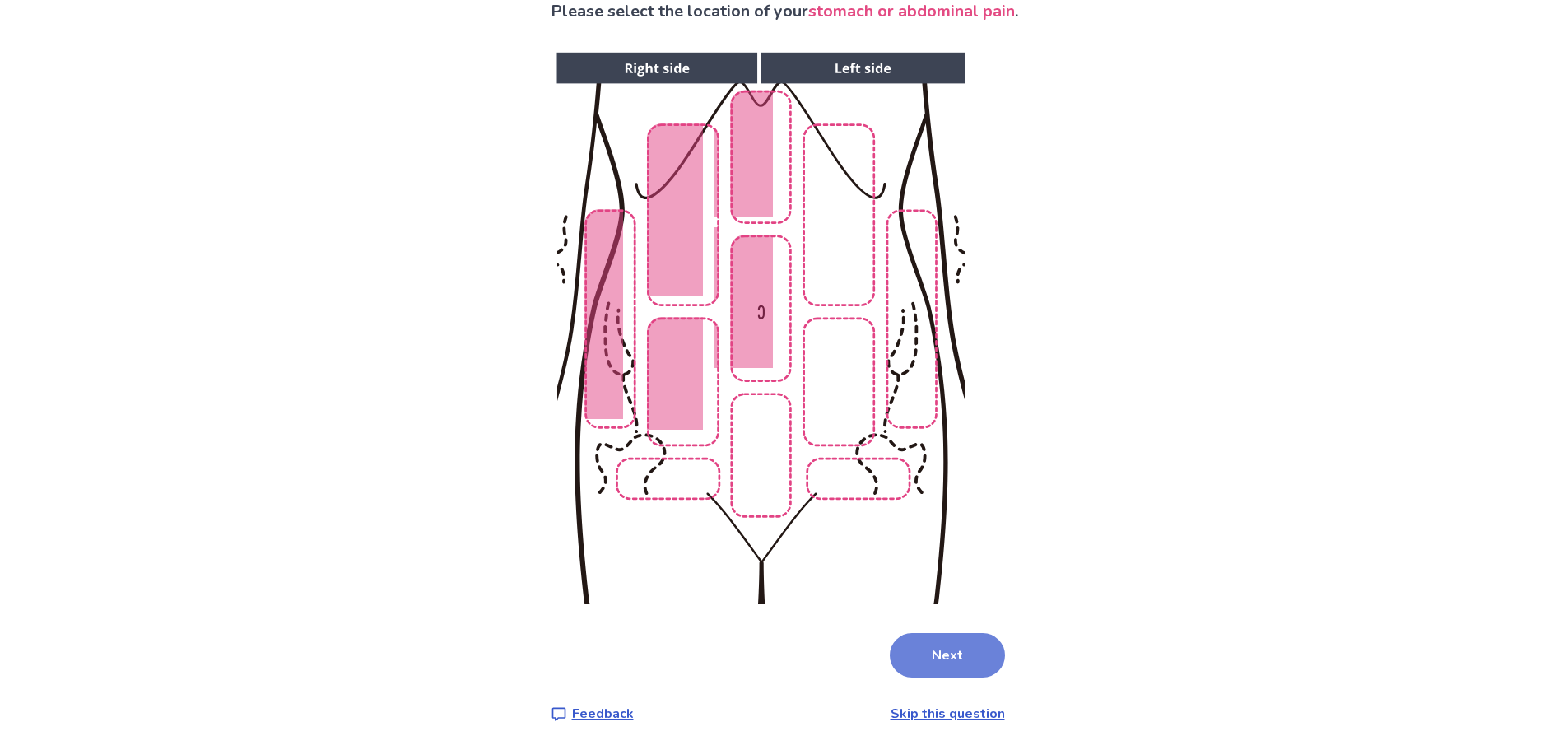
click at [967, 643] on button "Next" at bounding box center [948, 655] width 115 height 45
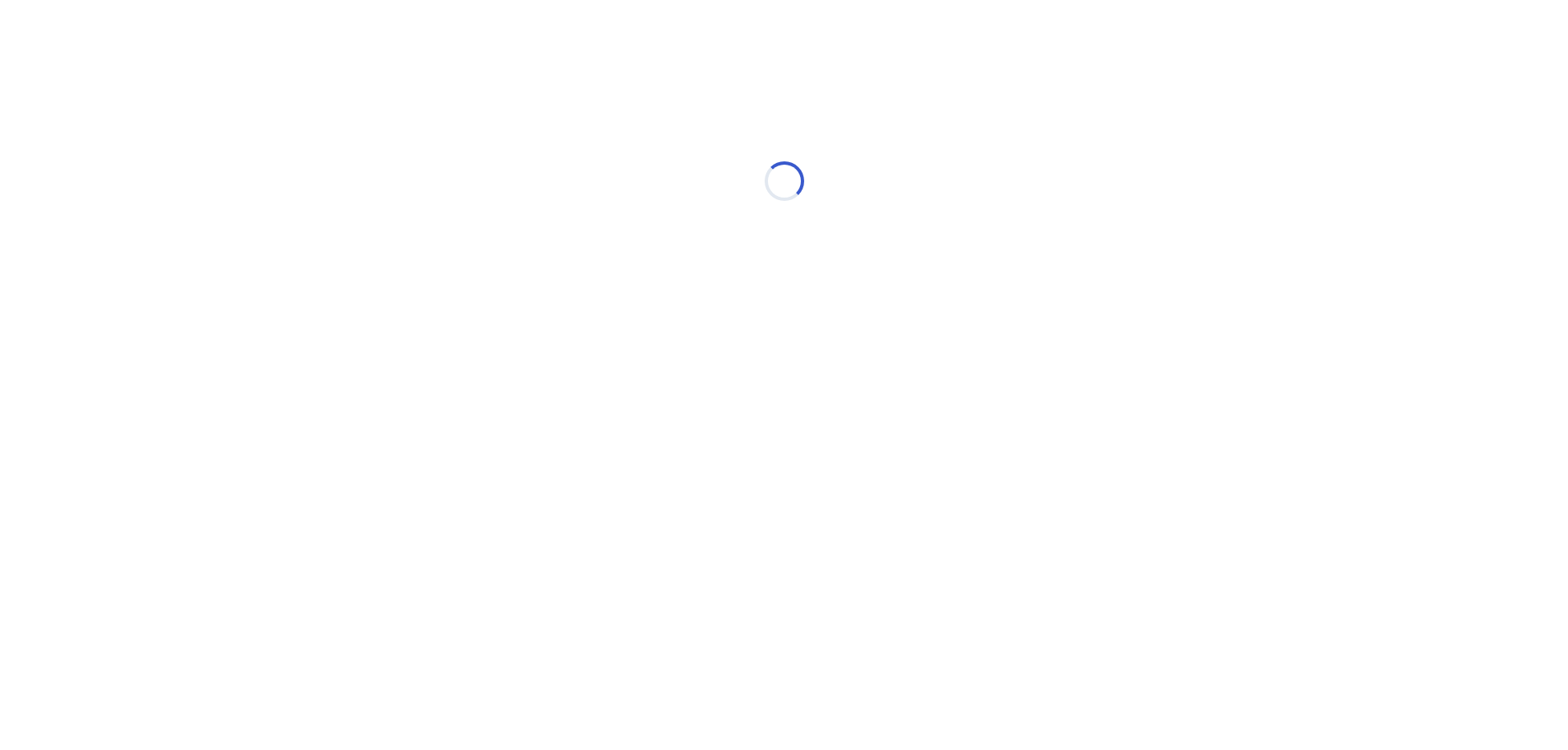
scroll to position [0, 0]
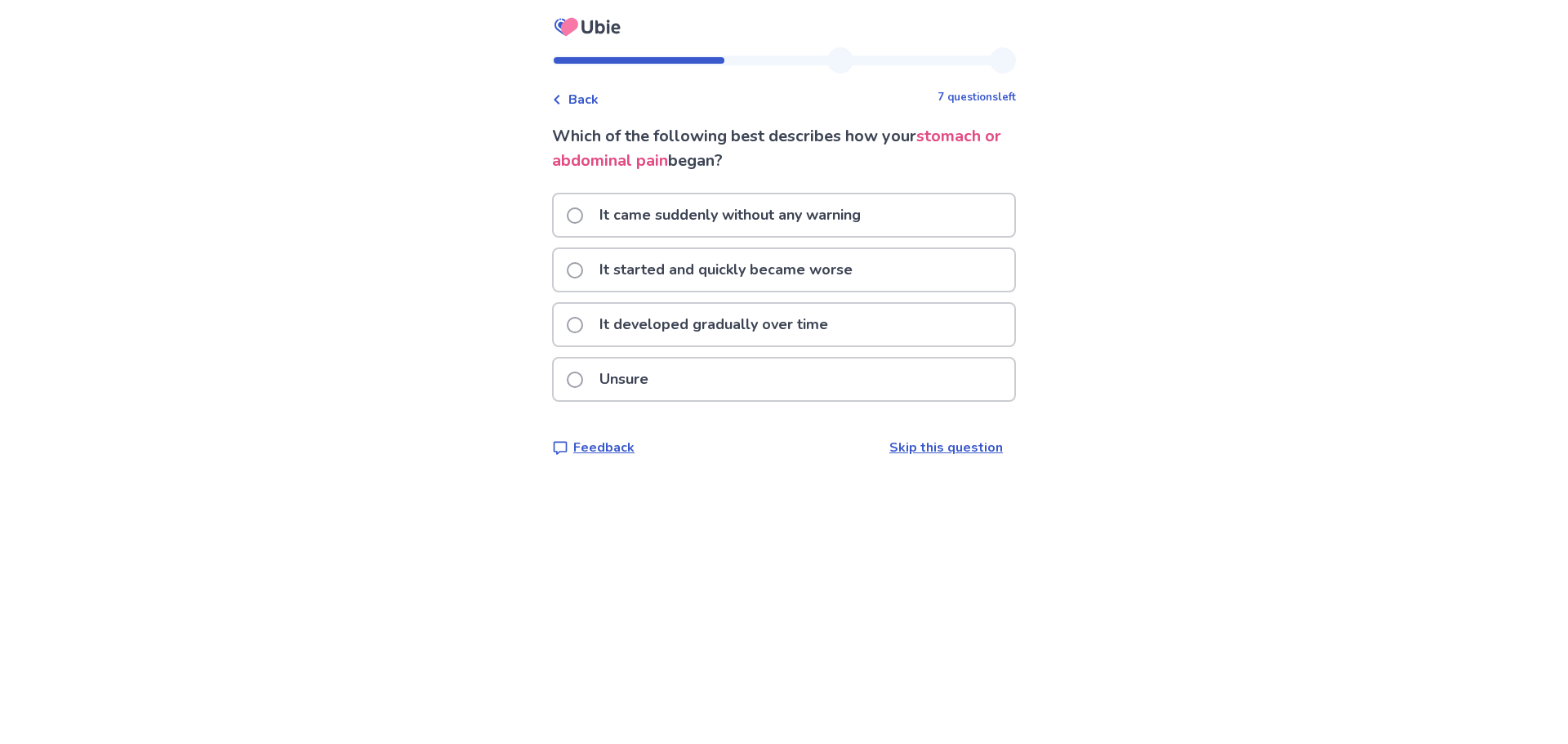
click at [770, 324] on p "It developed gradually over time" at bounding box center [713, 325] width 248 height 42
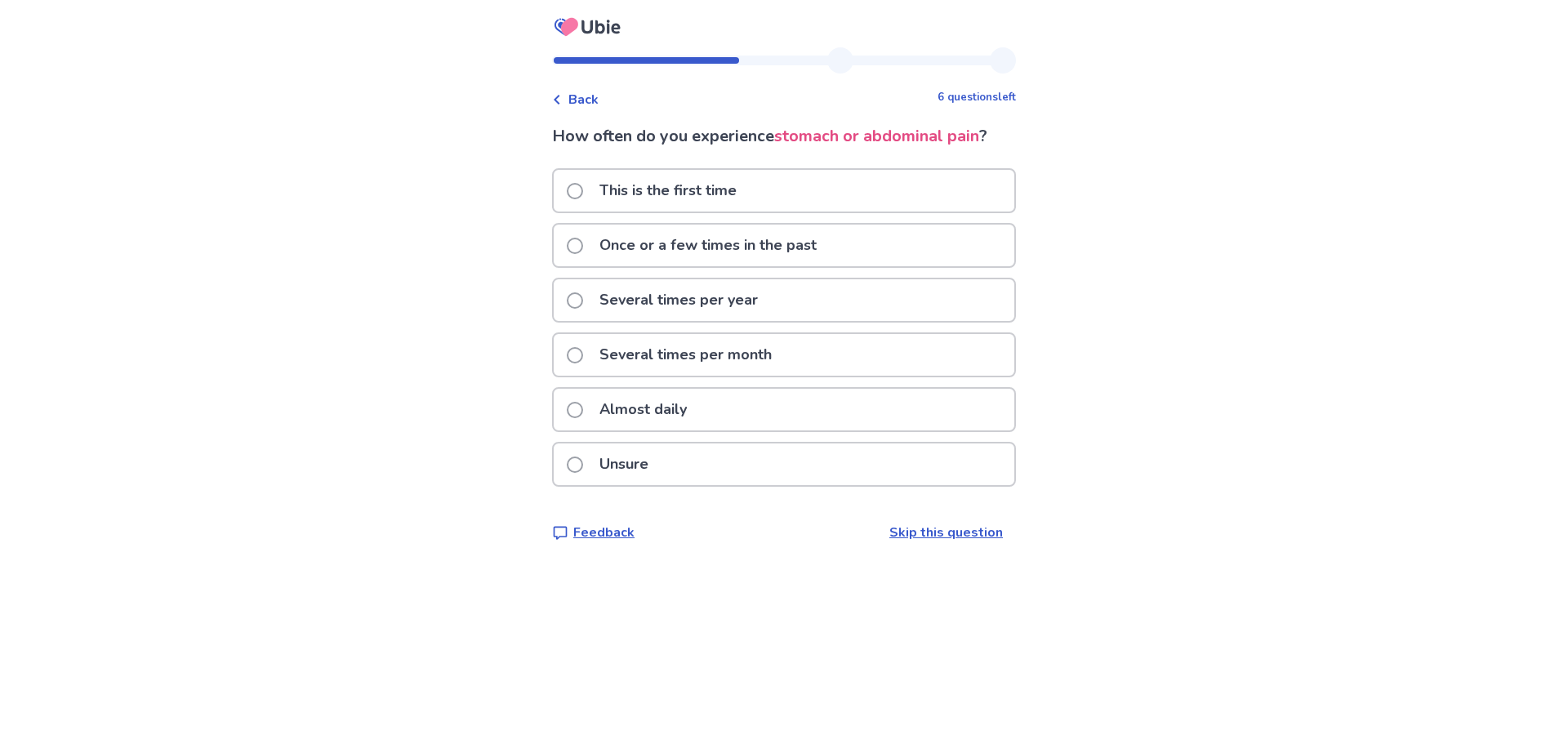
click at [688, 311] on p "Several times per year" at bounding box center [679, 301] width 178 height 42
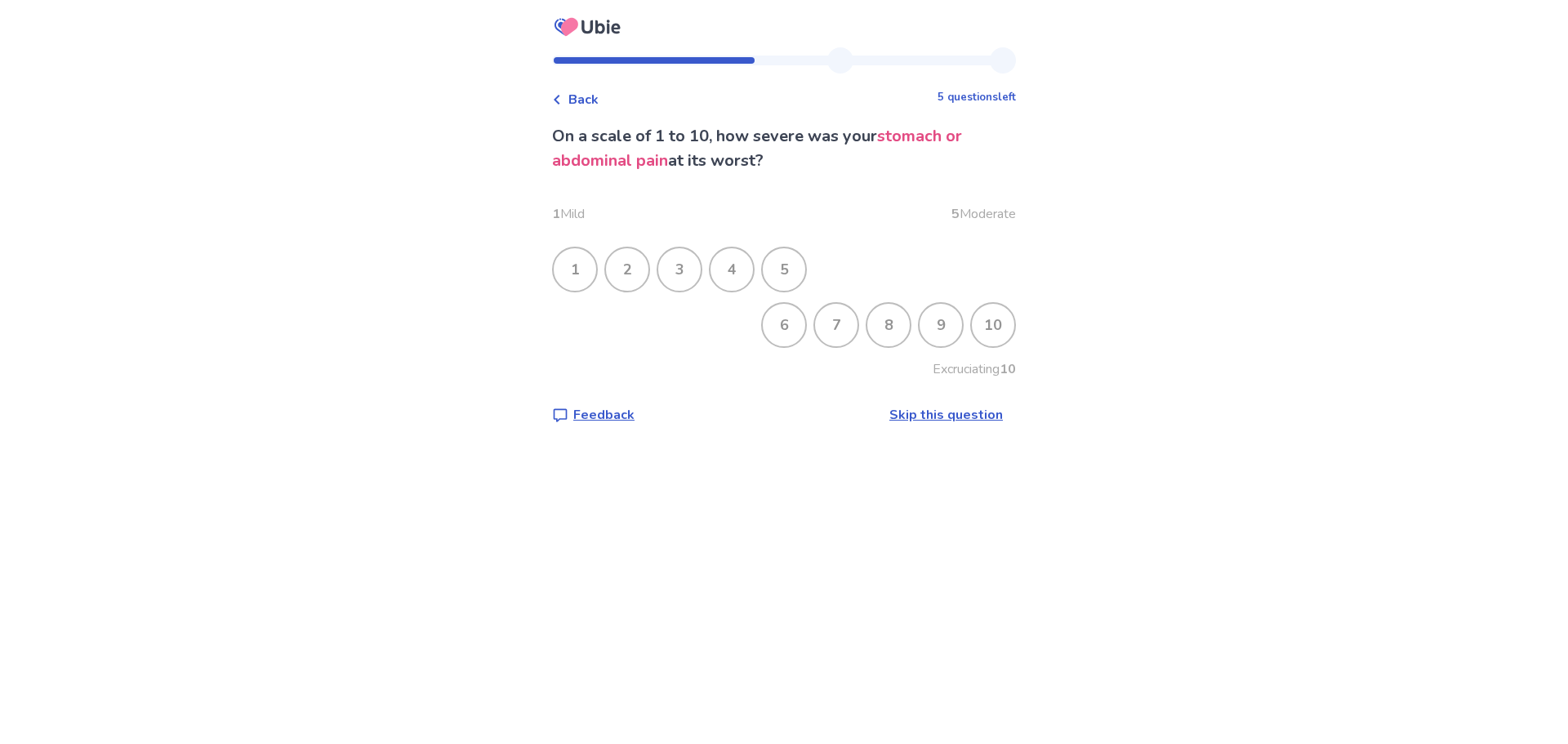
click at [978, 324] on div "10" at bounding box center [992, 325] width 42 height 42
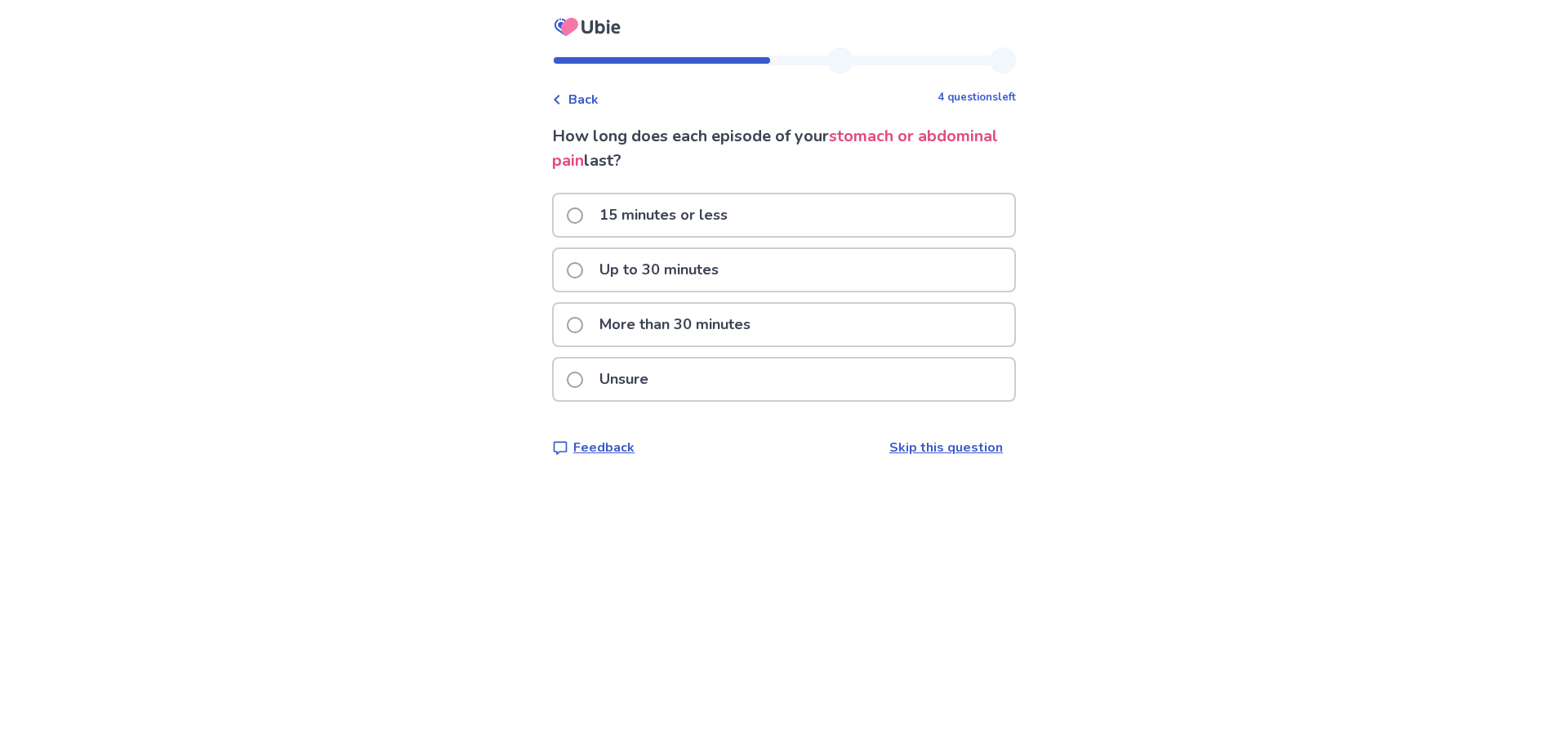
click at [677, 317] on p "More than 30 minutes" at bounding box center [674, 325] width 171 height 42
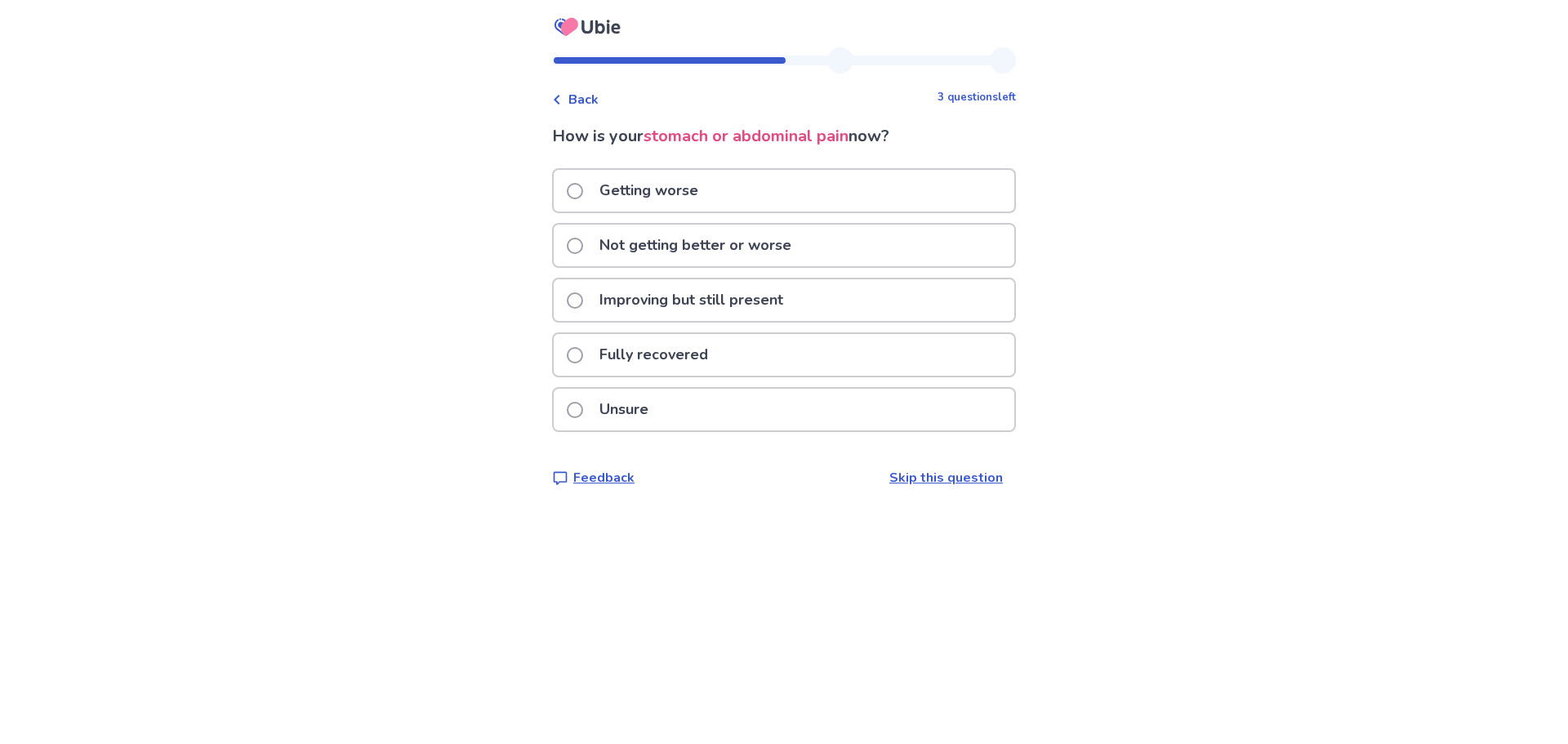
click at [644, 198] on p "Getting worse" at bounding box center [648, 191] width 119 height 42
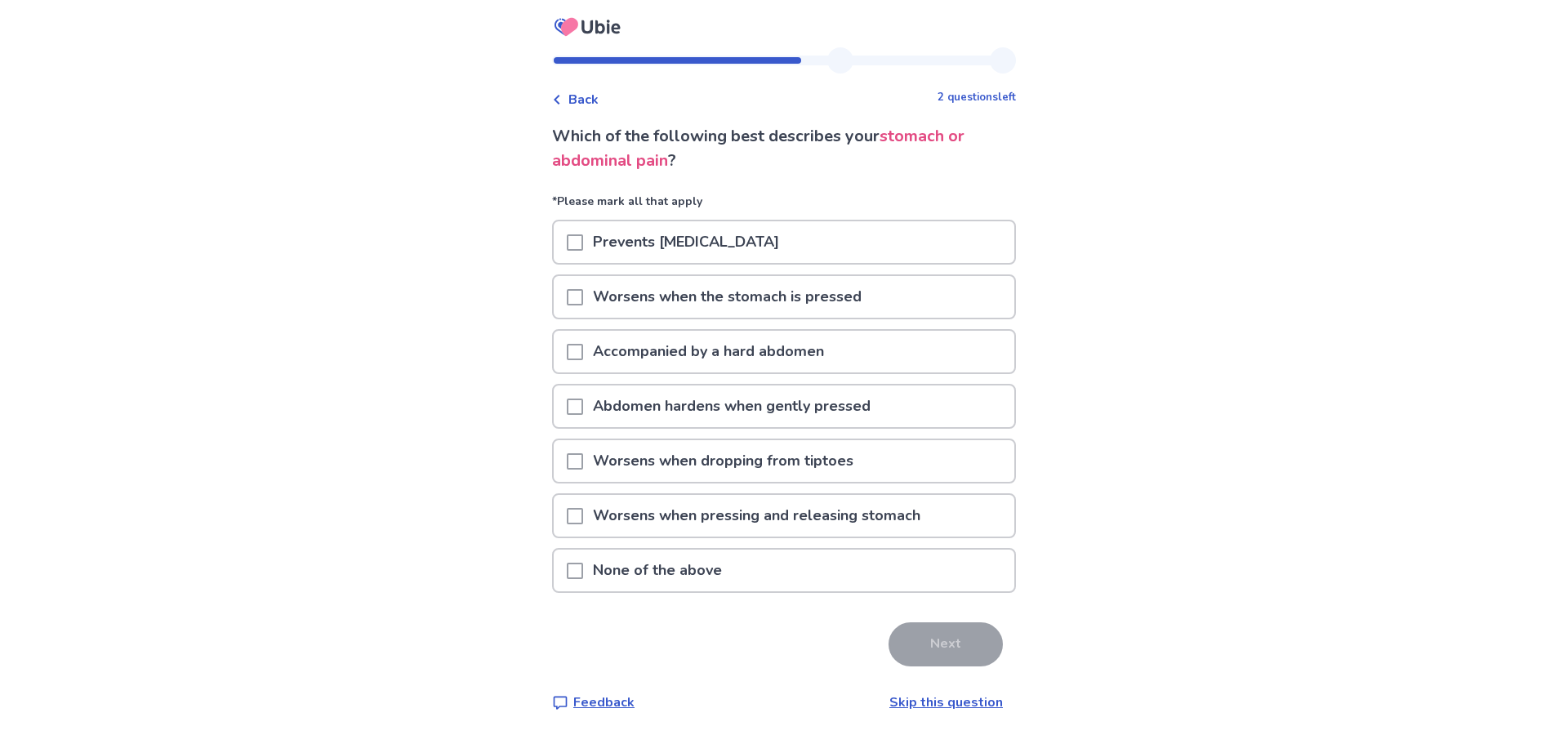
click at [595, 516] on p "Worsens when pressing and releasing stomach" at bounding box center [756, 516] width 347 height 42
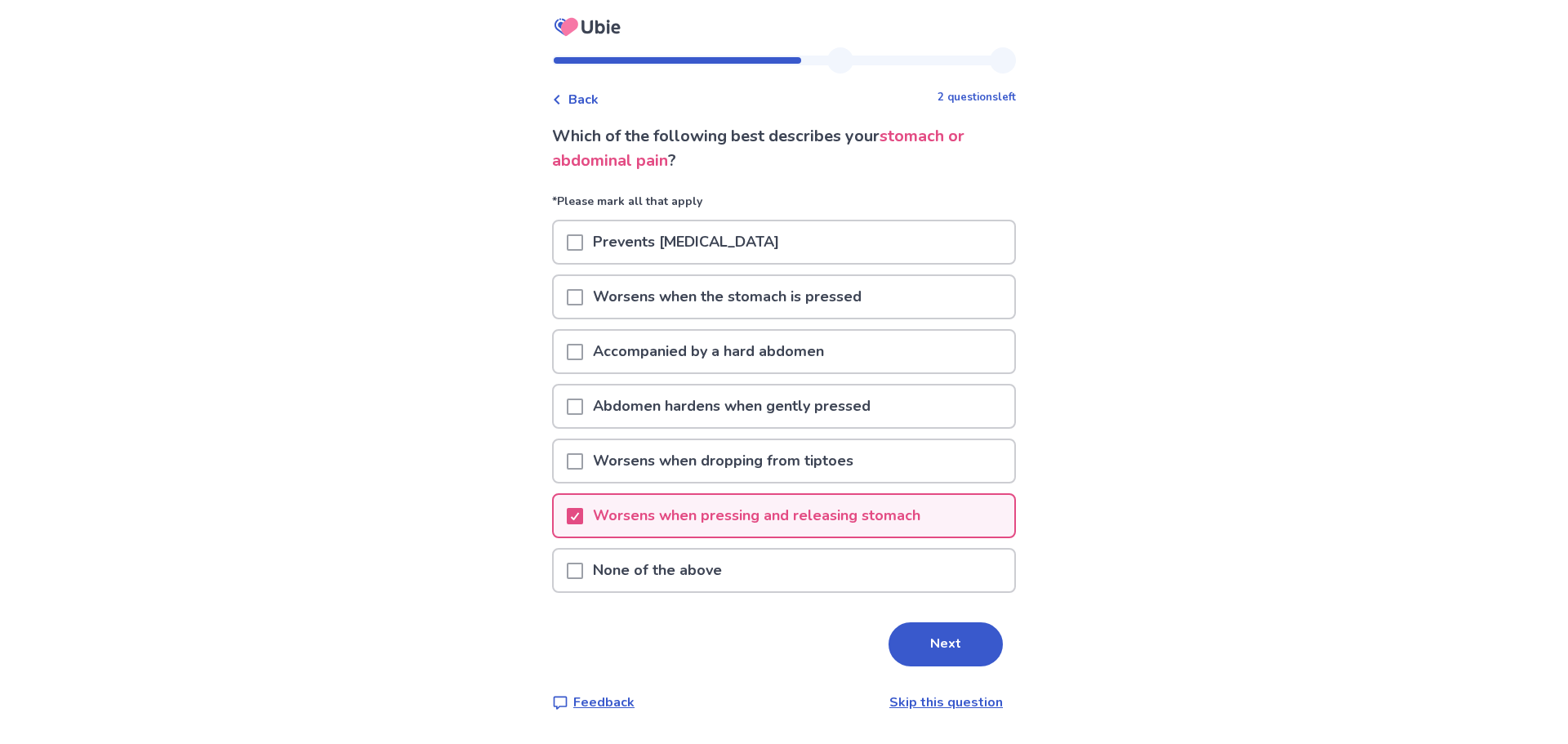
drag, startPoint x: 929, startPoint y: 647, endPoint x: 881, endPoint y: 592, distance: 73.0
click at [929, 648] on button "Next" at bounding box center [945, 644] width 114 height 44
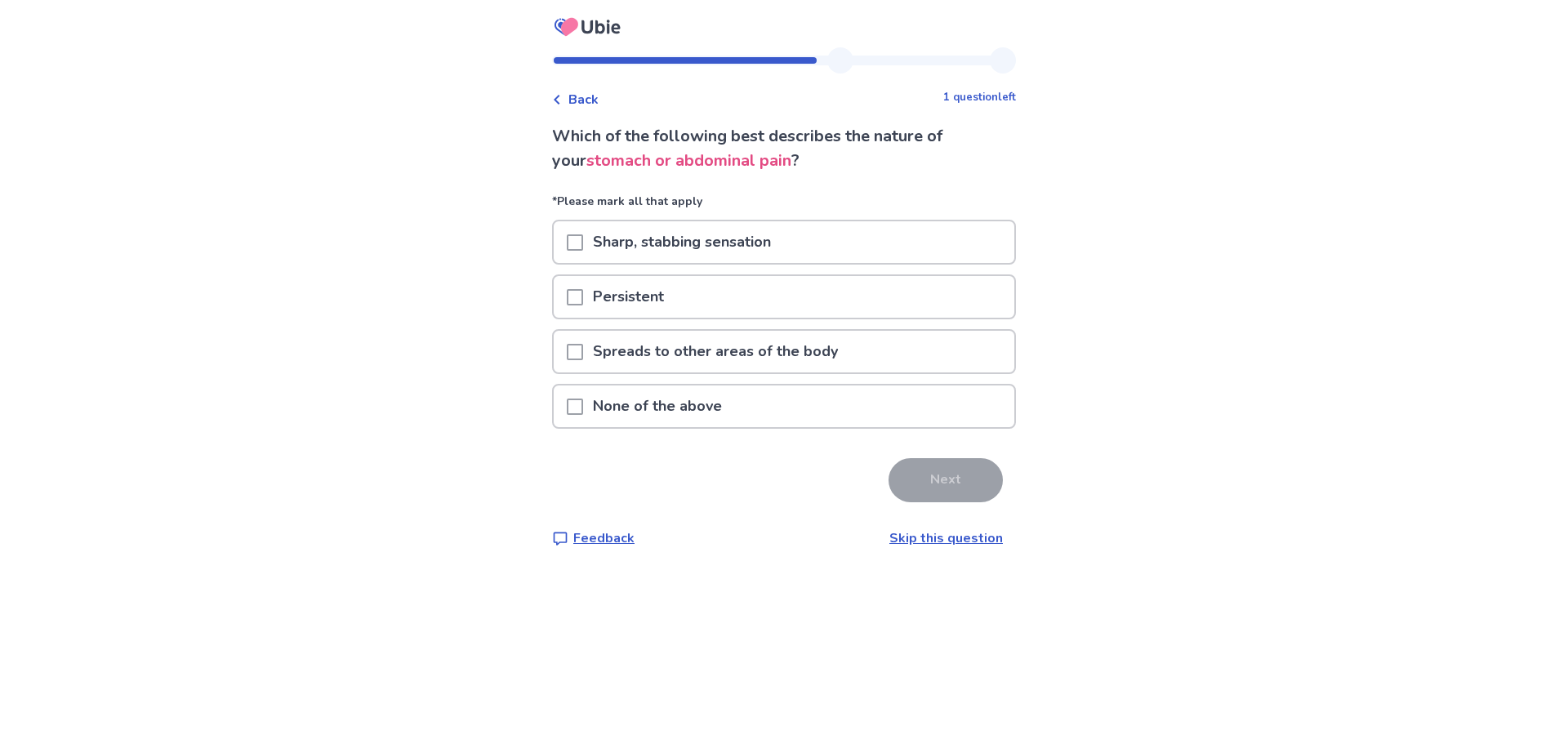
click at [611, 312] on p "Persistent" at bounding box center [628, 297] width 91 height 42
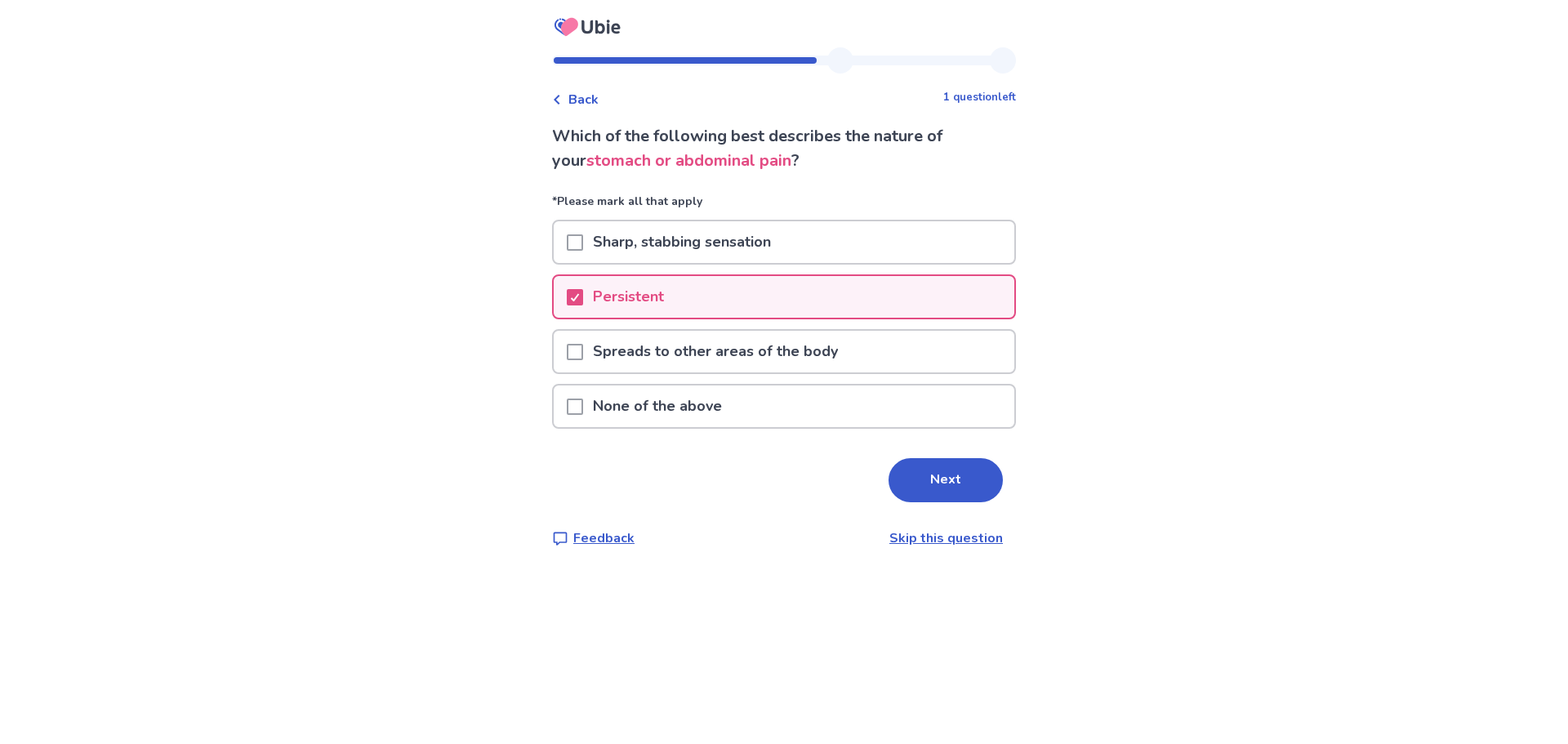
click at [616, 243] on p "Sharp, stabbing sensation" at bounding box center [681, 243] width 197 height 42
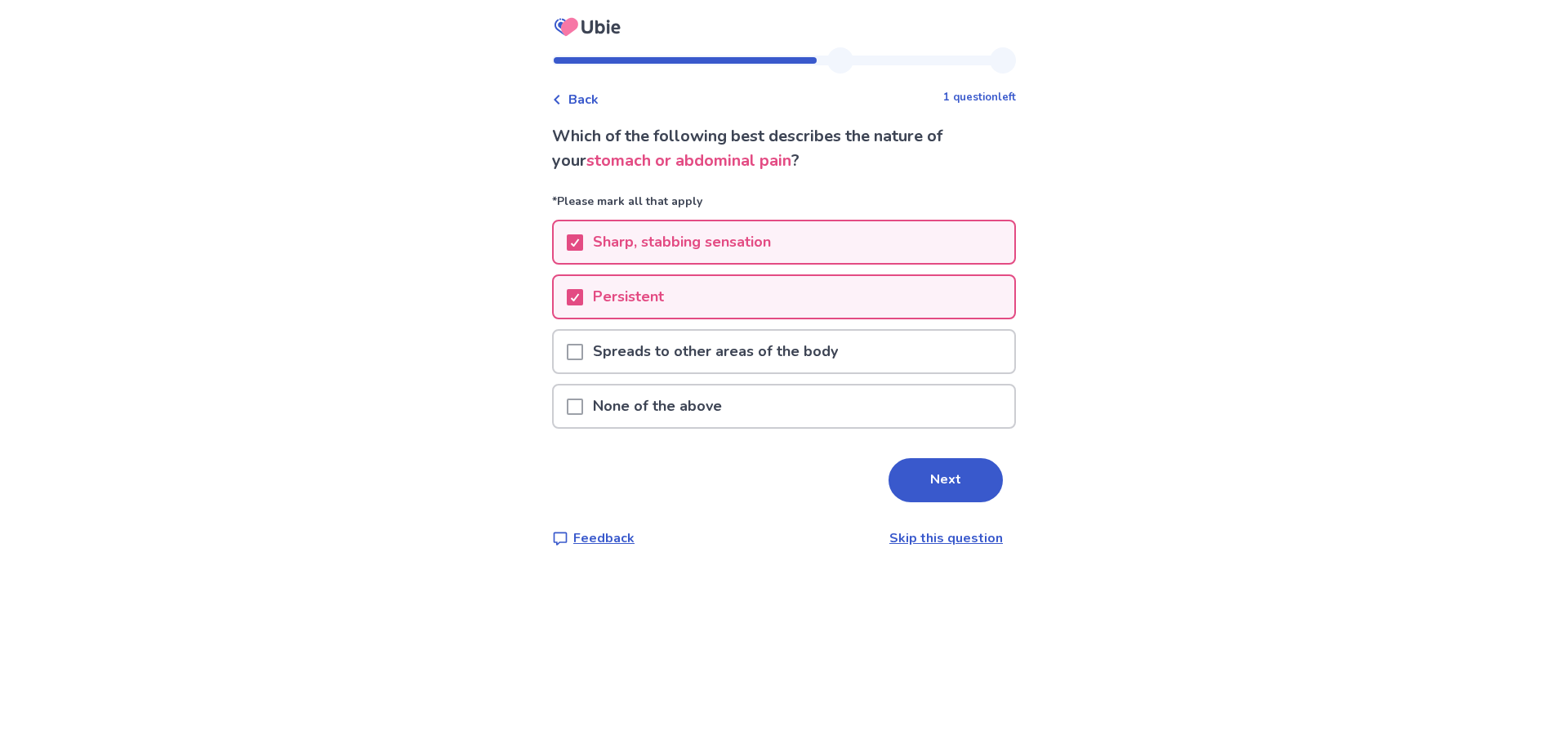
click at [603, 337] on p "Spreads to other areas of the body" at bounding box center [715, 352] width 265 height 42
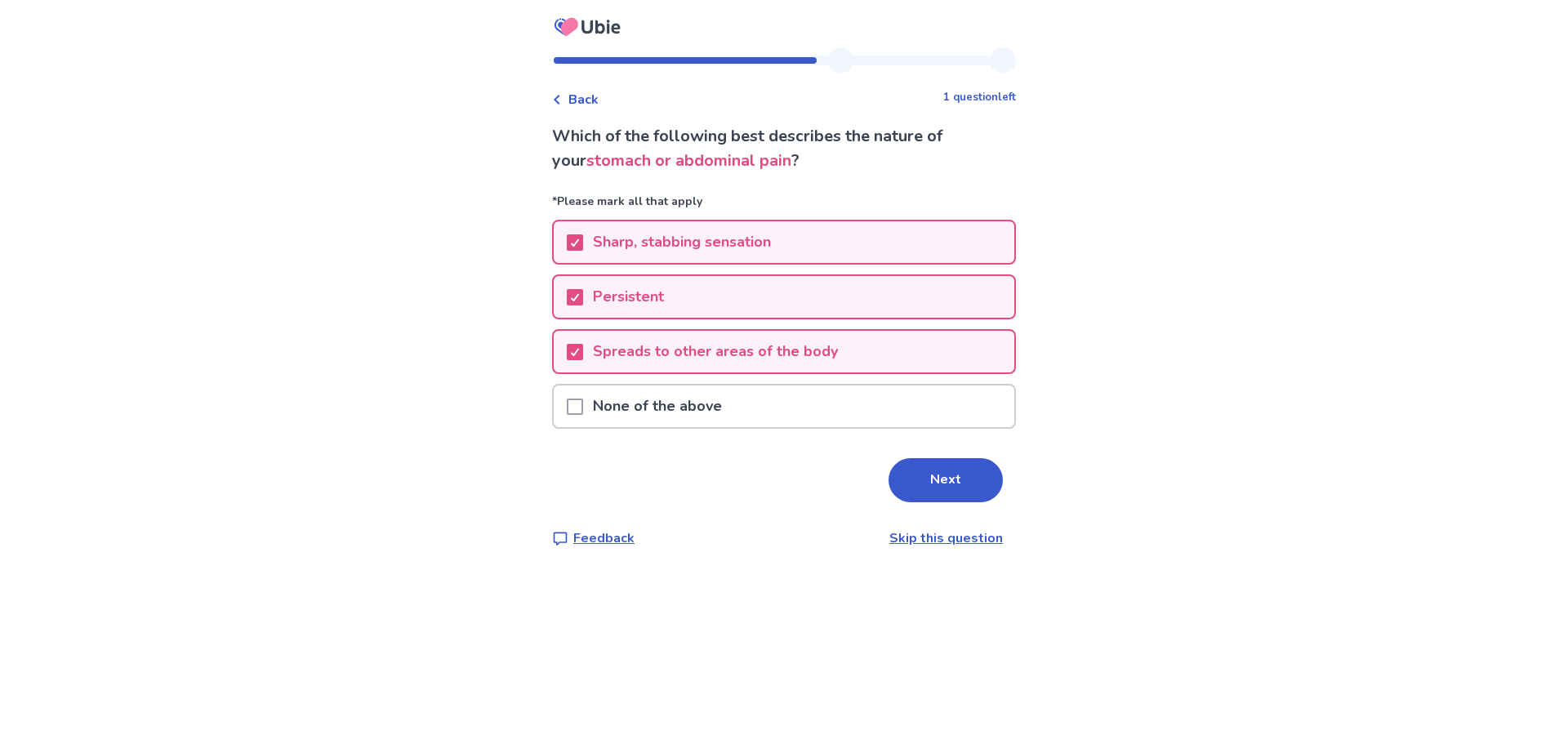
click at [971, 474] on button "Next" at bounding box center [945, 480] width 114 height 44
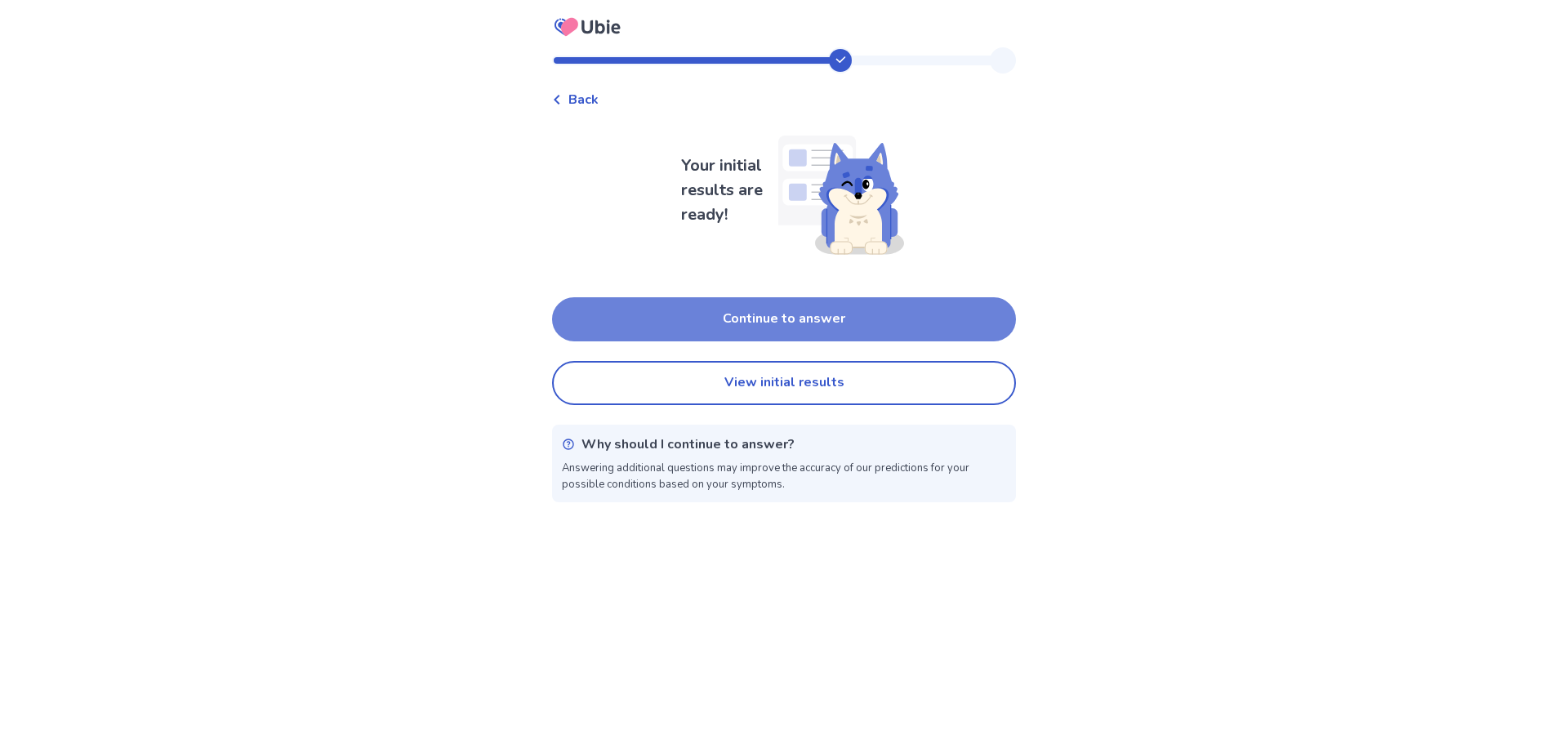
click at [940, 310] on button "Continue to answer" at bounding box center [784, 319] width 464 height 44
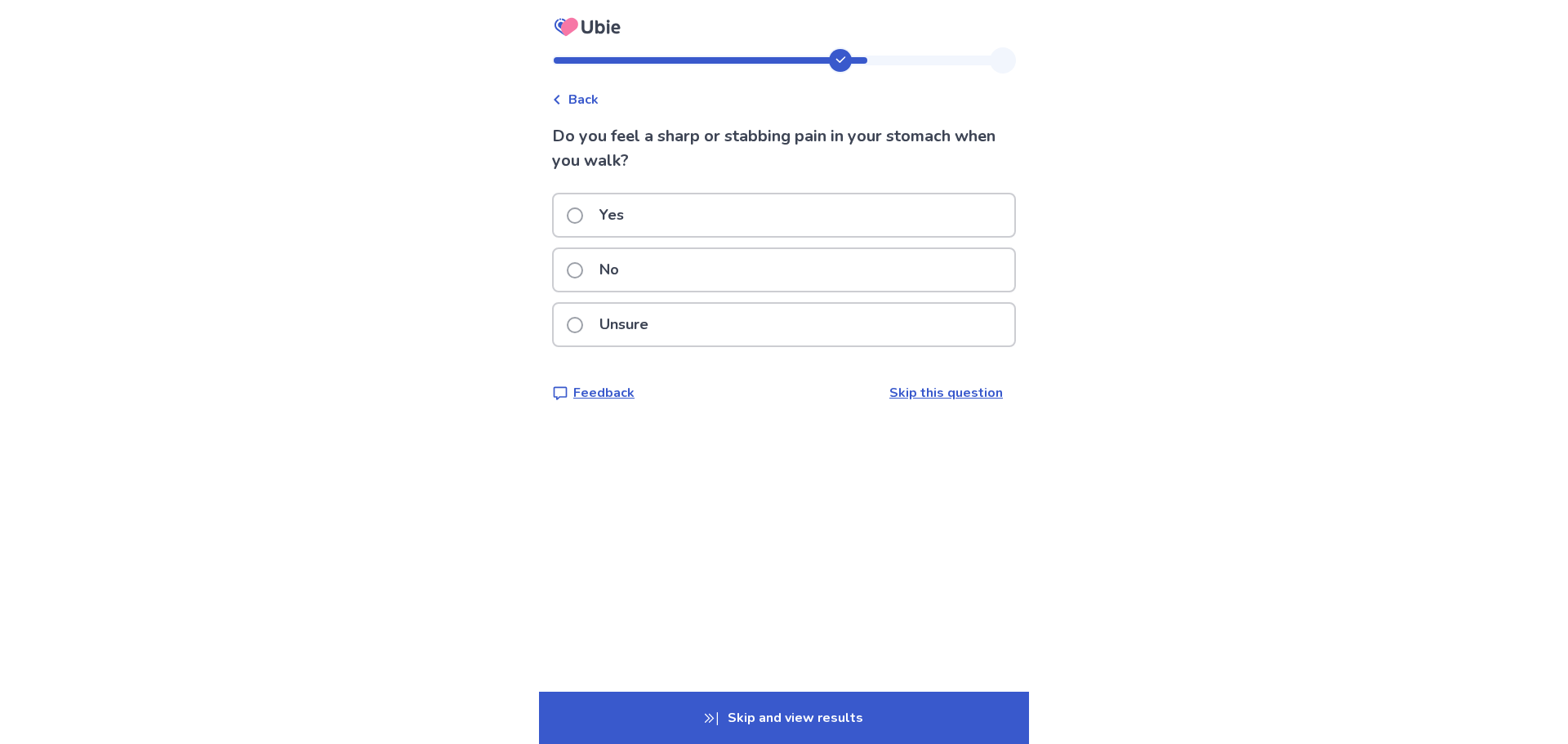
click at [777, 254] on div "No" at bounding box center [784, 270] width 461 height 42
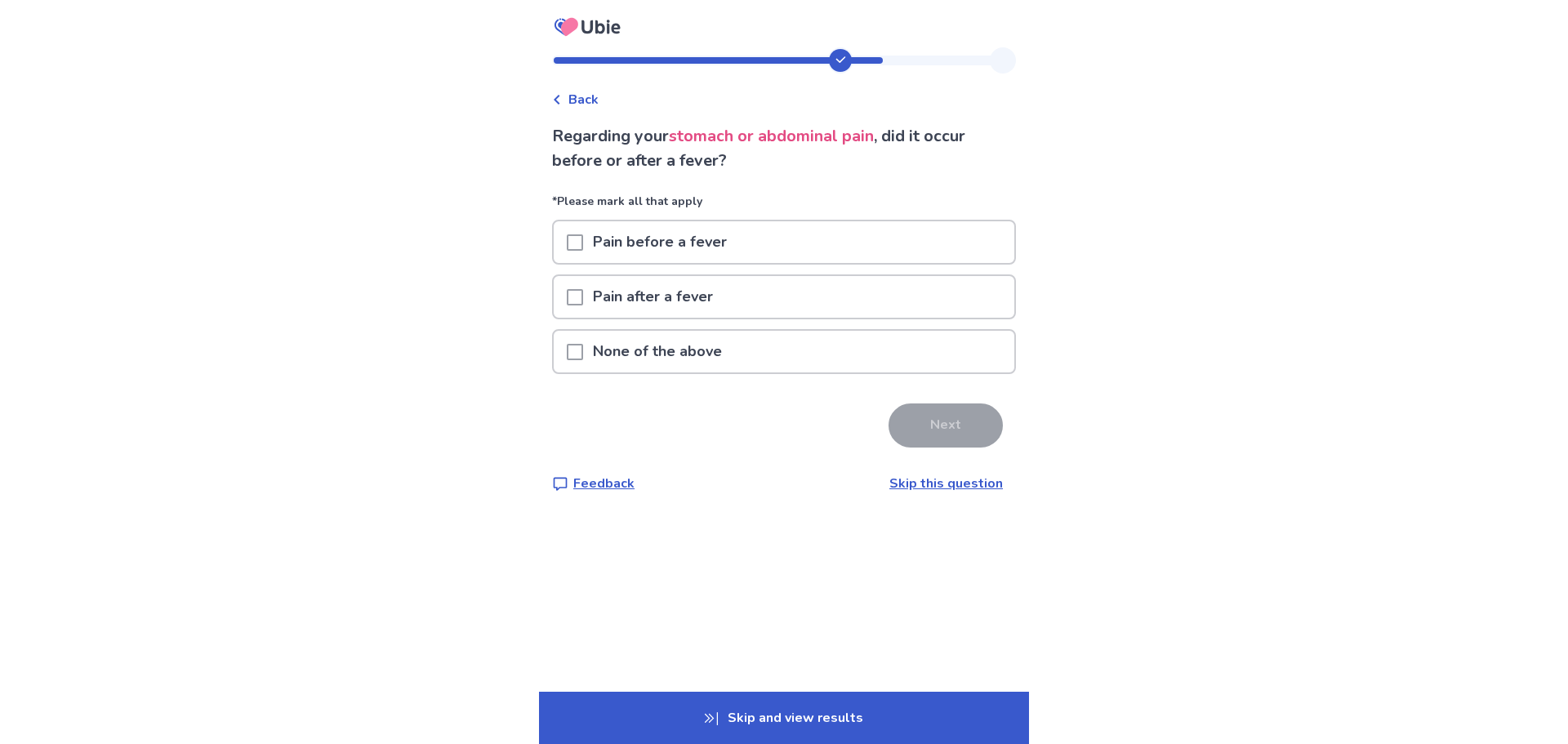
click at [678, 357] on p "None of the above" at bounding box center [657, 352] width 149 height 42
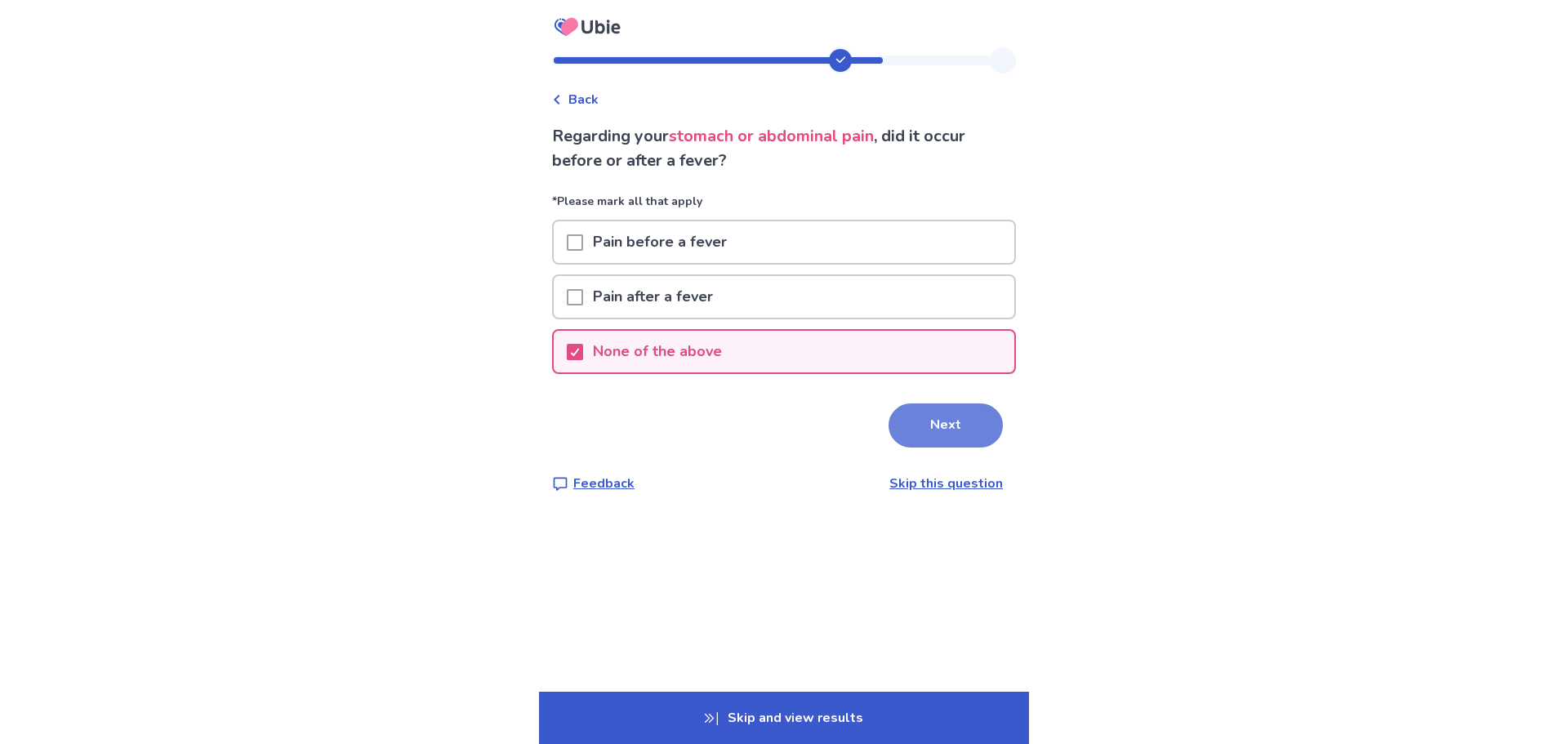
click at [942, 430] on button "Next" at bounding box center [945, 425] width 114 height 44
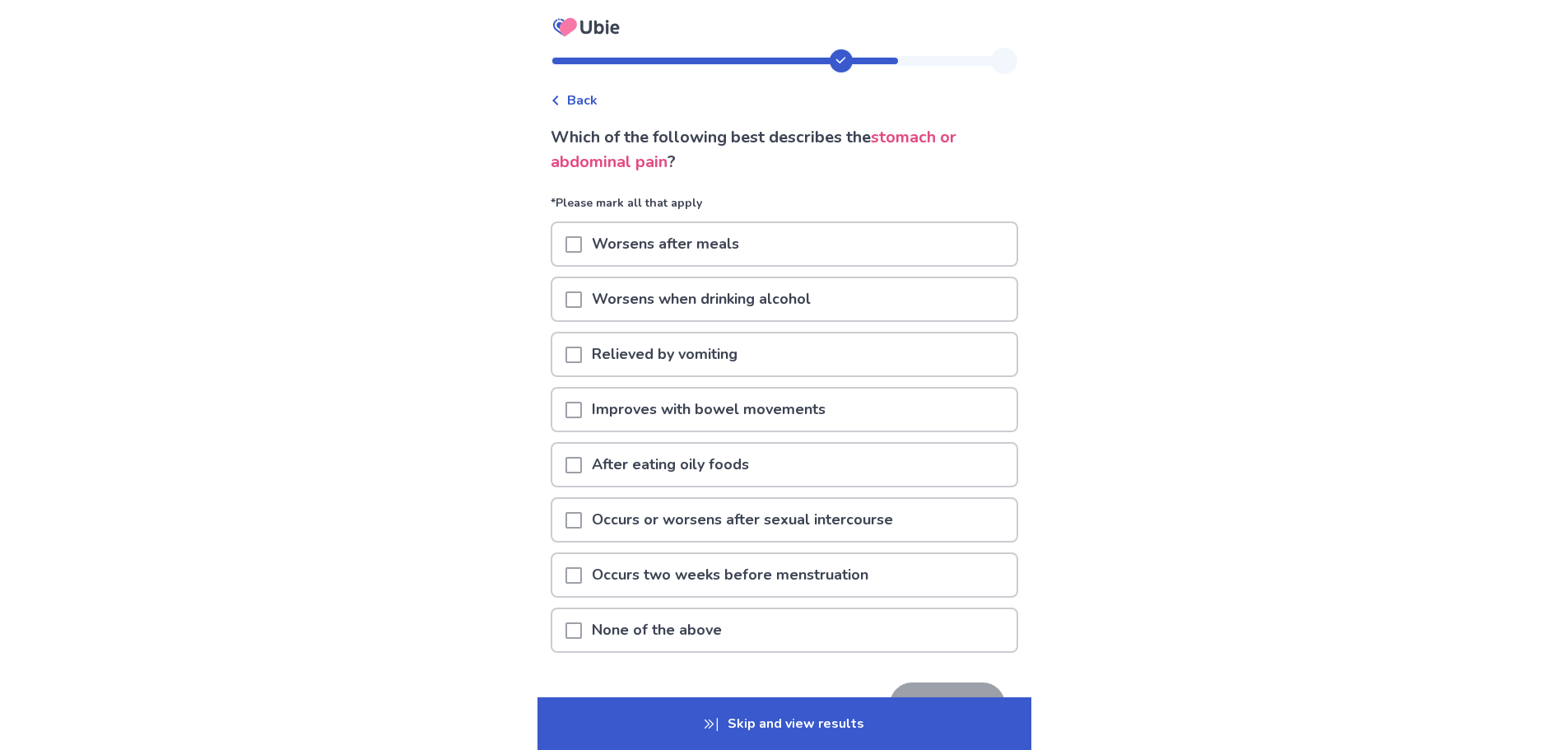
click at [582, 403] on span at bounding box center [573, 409] width 17 height 17
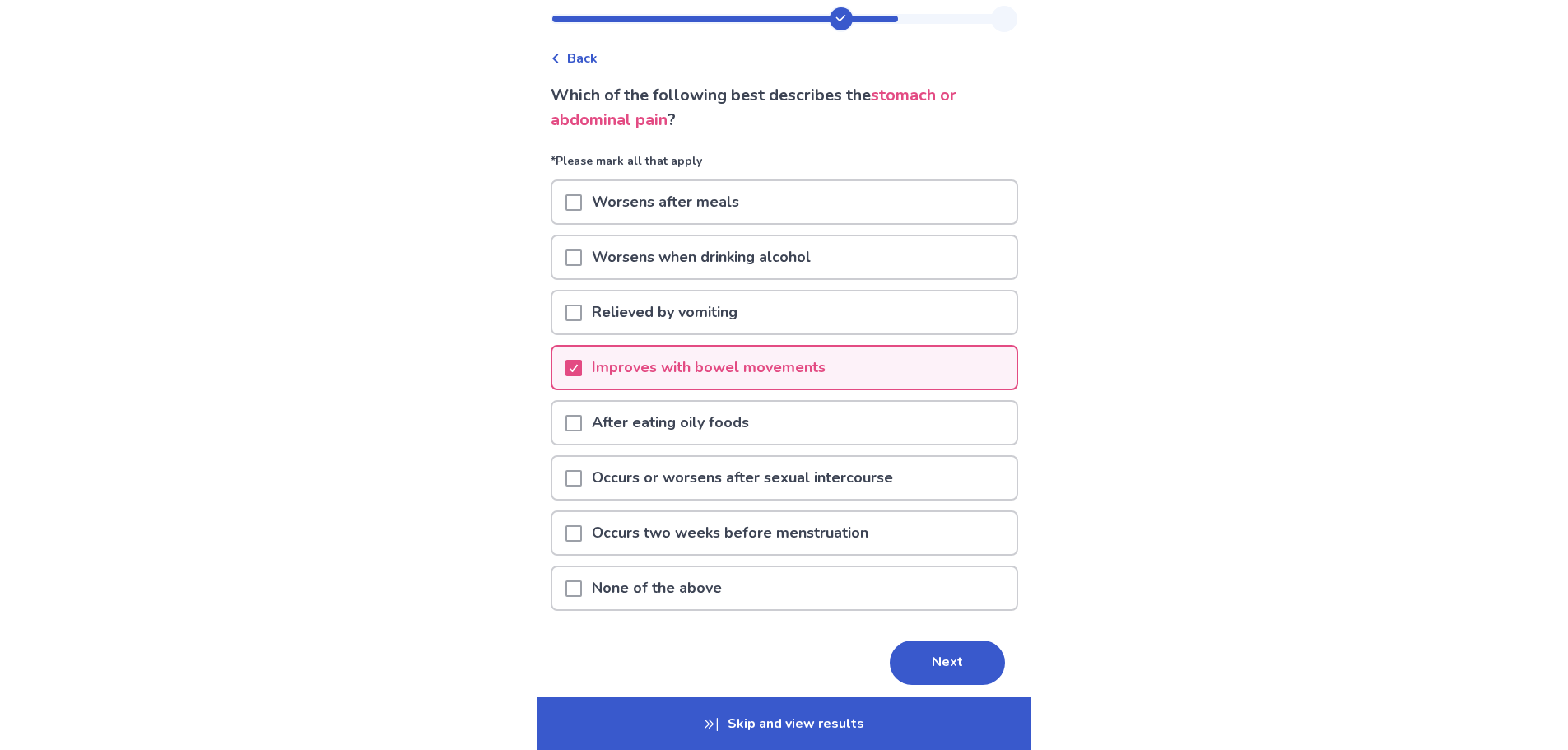
scroll to position [82, 0]
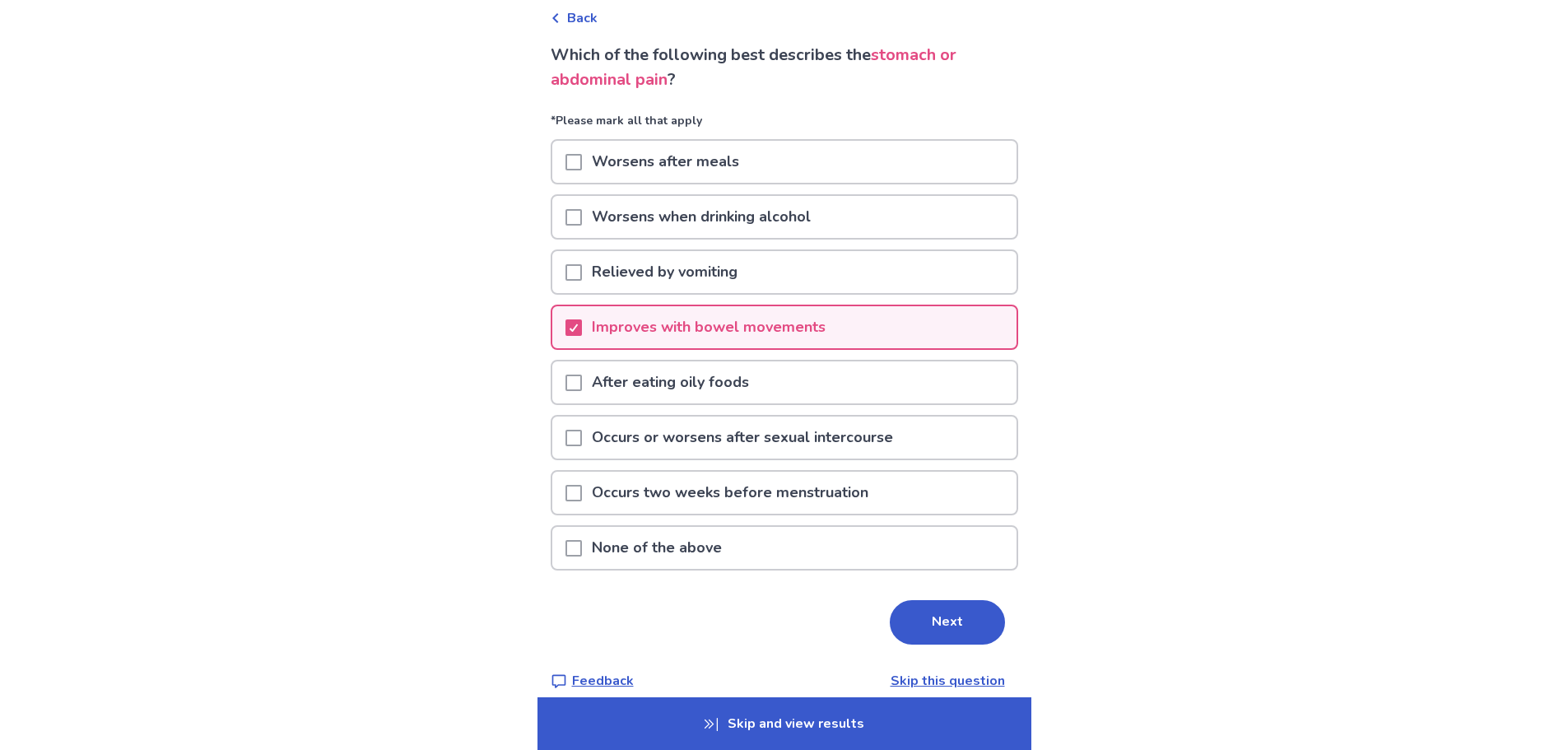
click at [748, 447] on p "Occurs or worsens after sexual intercourse" at bounding box center [743, 437] width 321 height 42
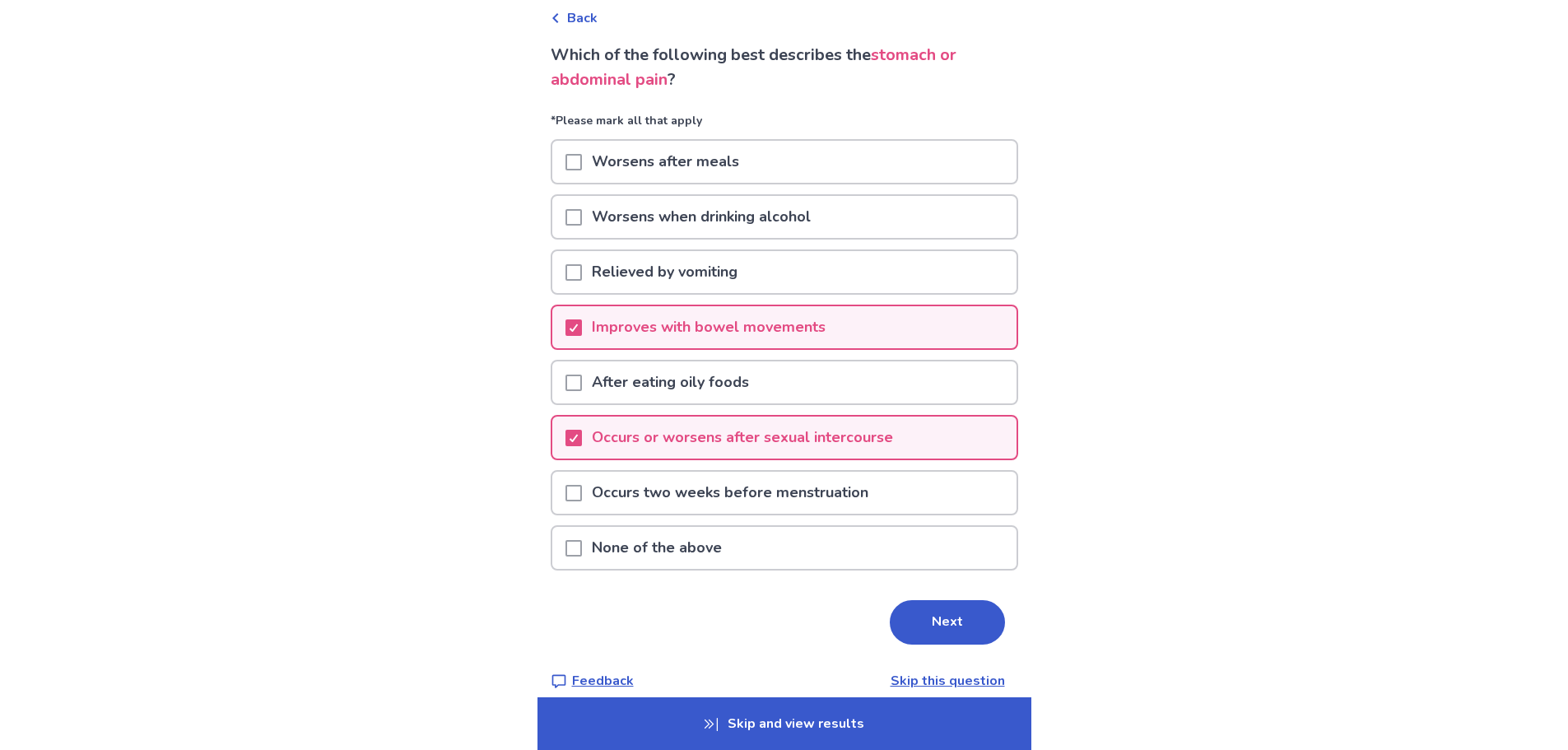
click at [748, 447] on p "Occurs or worsens after sexual intercourse" at bounding box center [743, 437] width 321 height 42
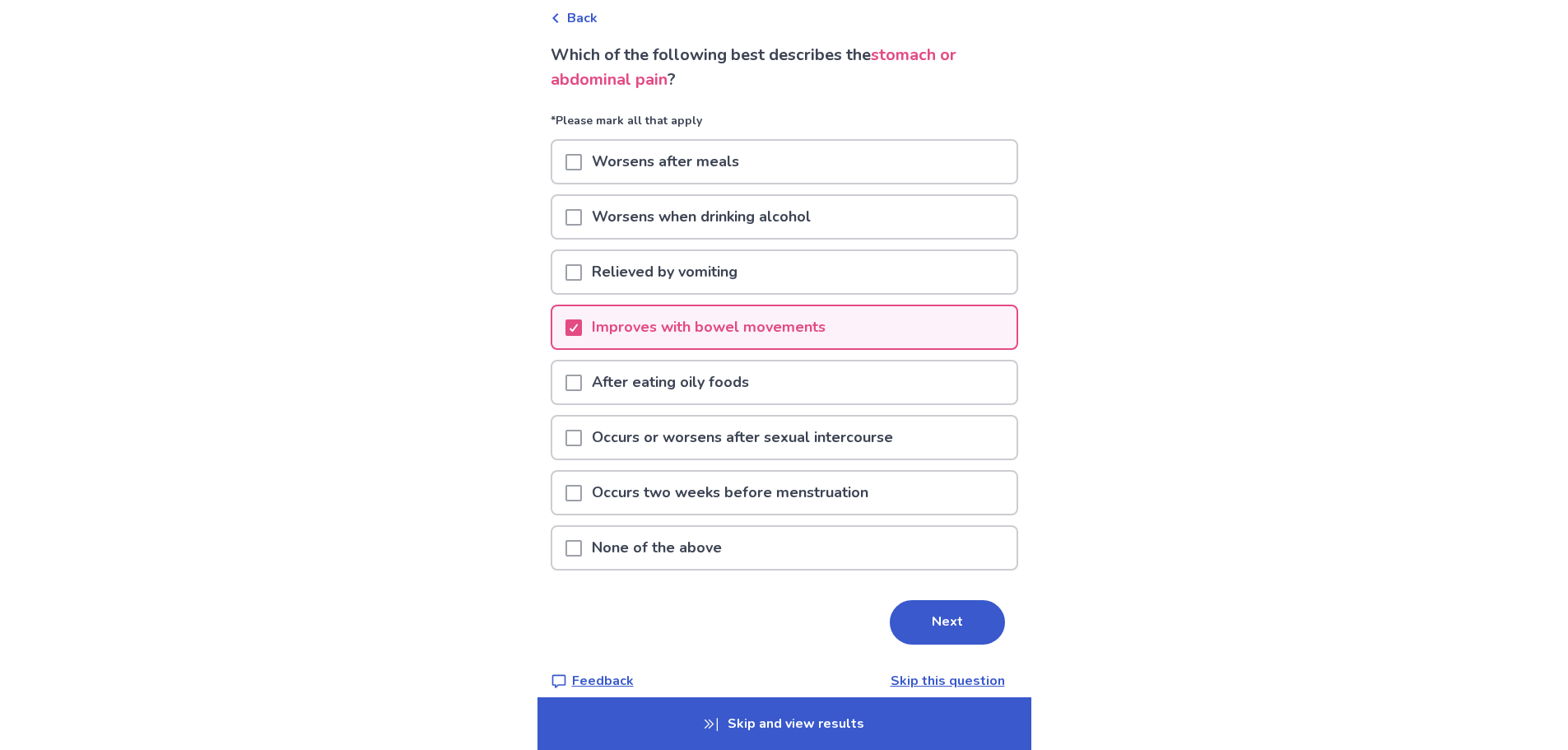
click at [745, 492] on p "Occurs two weeks before menstruation" at bounding box center [730, 492] width 297 height 42
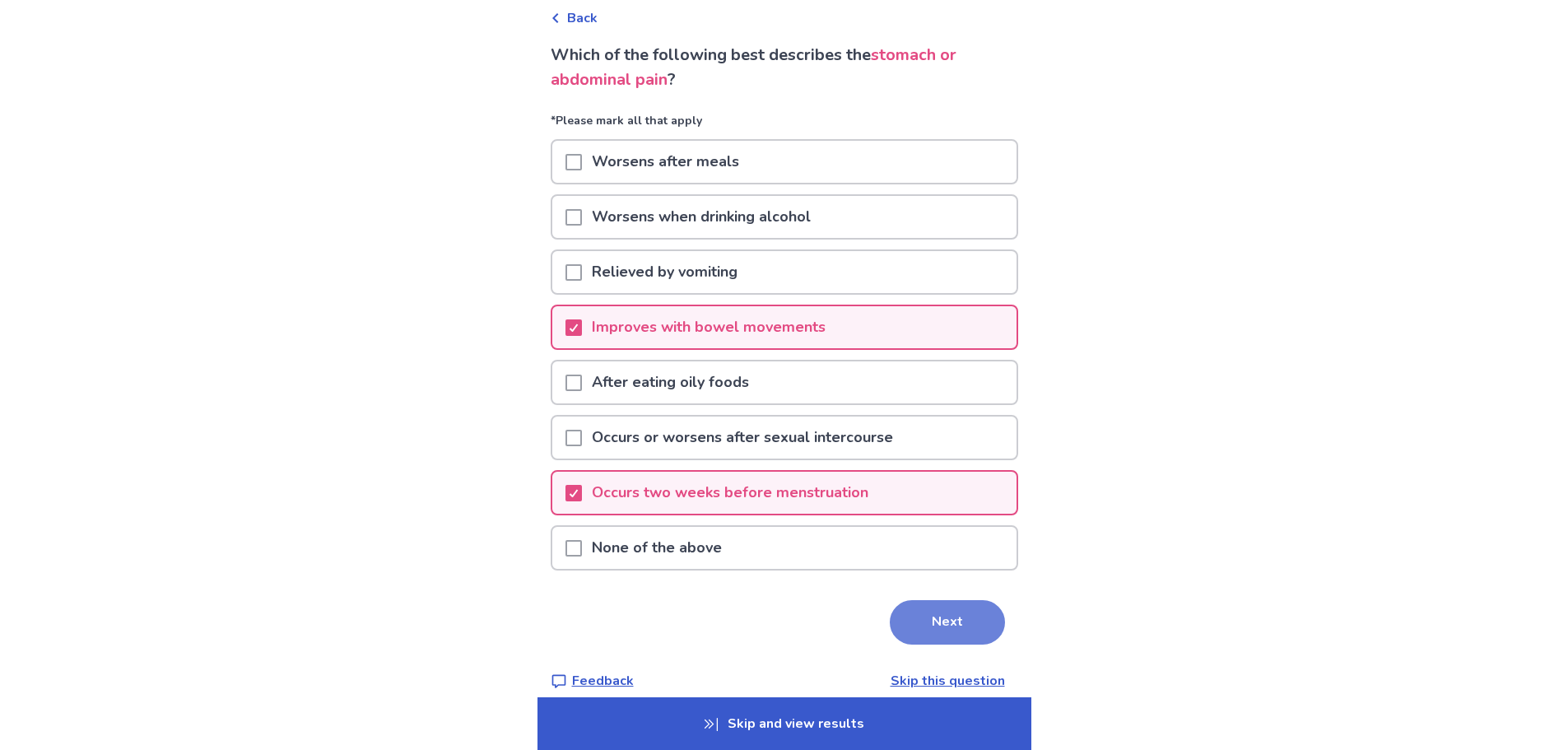
click at [957, 626] on button "Next" at bounding box center [948, 623] width 115 height 45
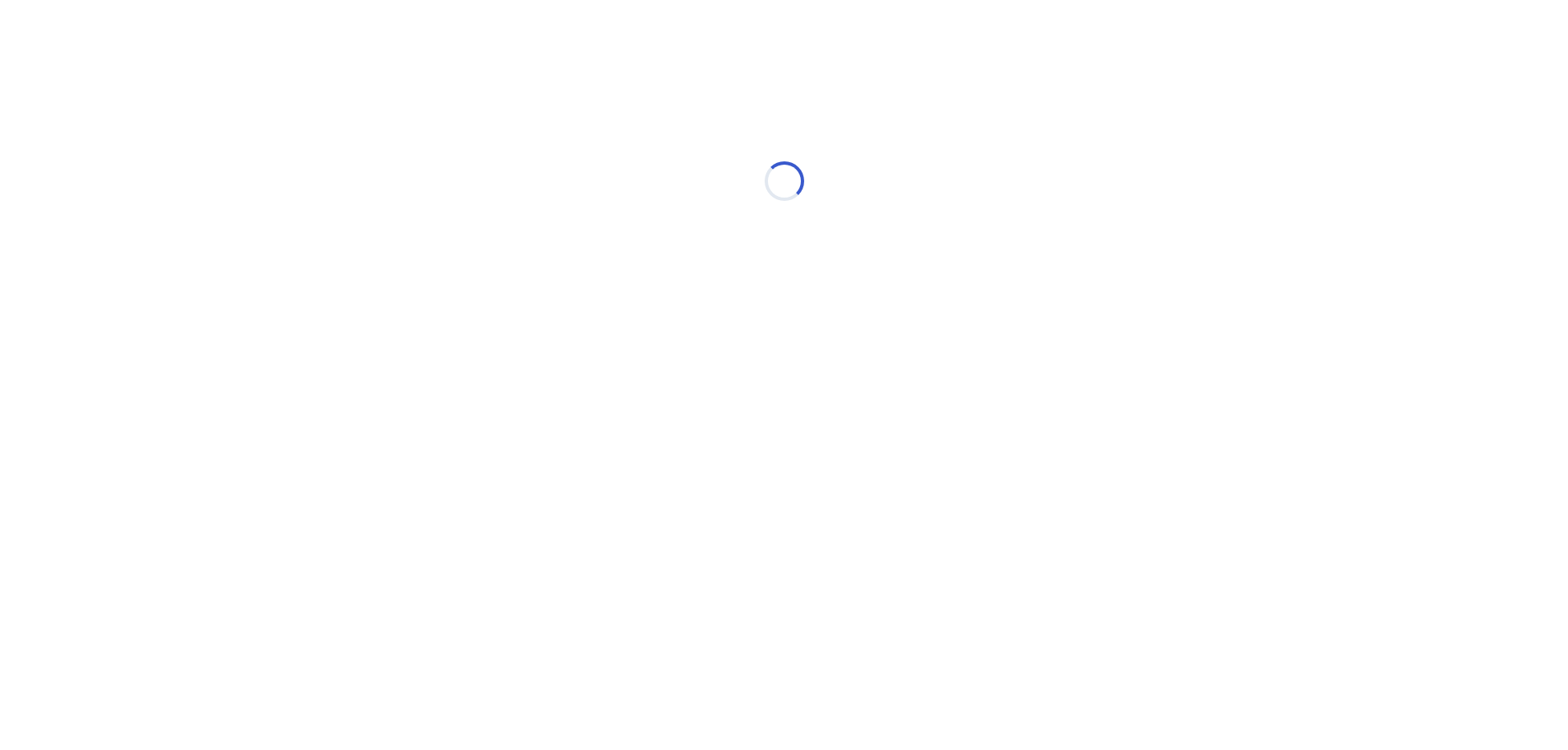
scroll to position [0, 0]
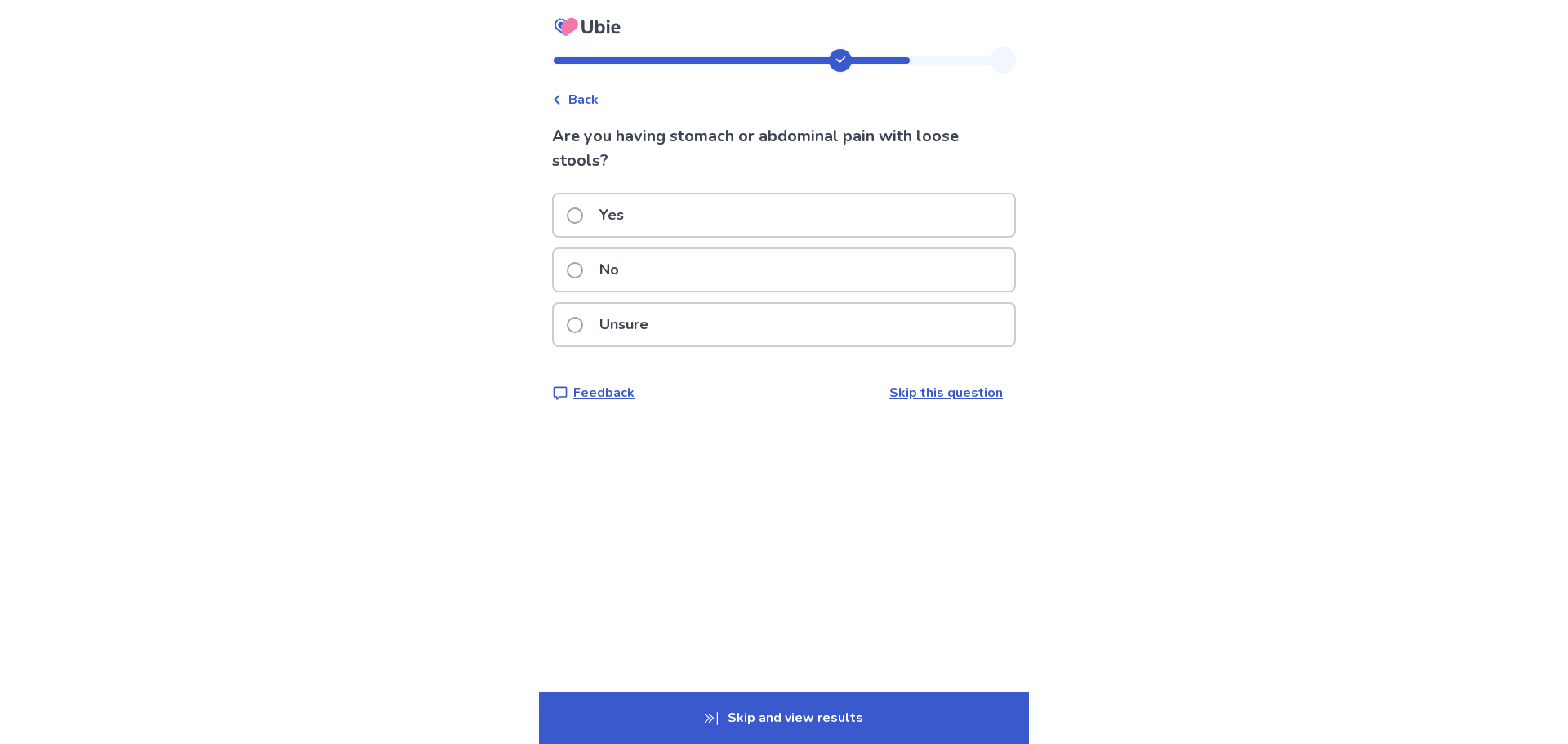
click at [597, 275] on label "No" at bounding box center [598, 270] width 62 height 42
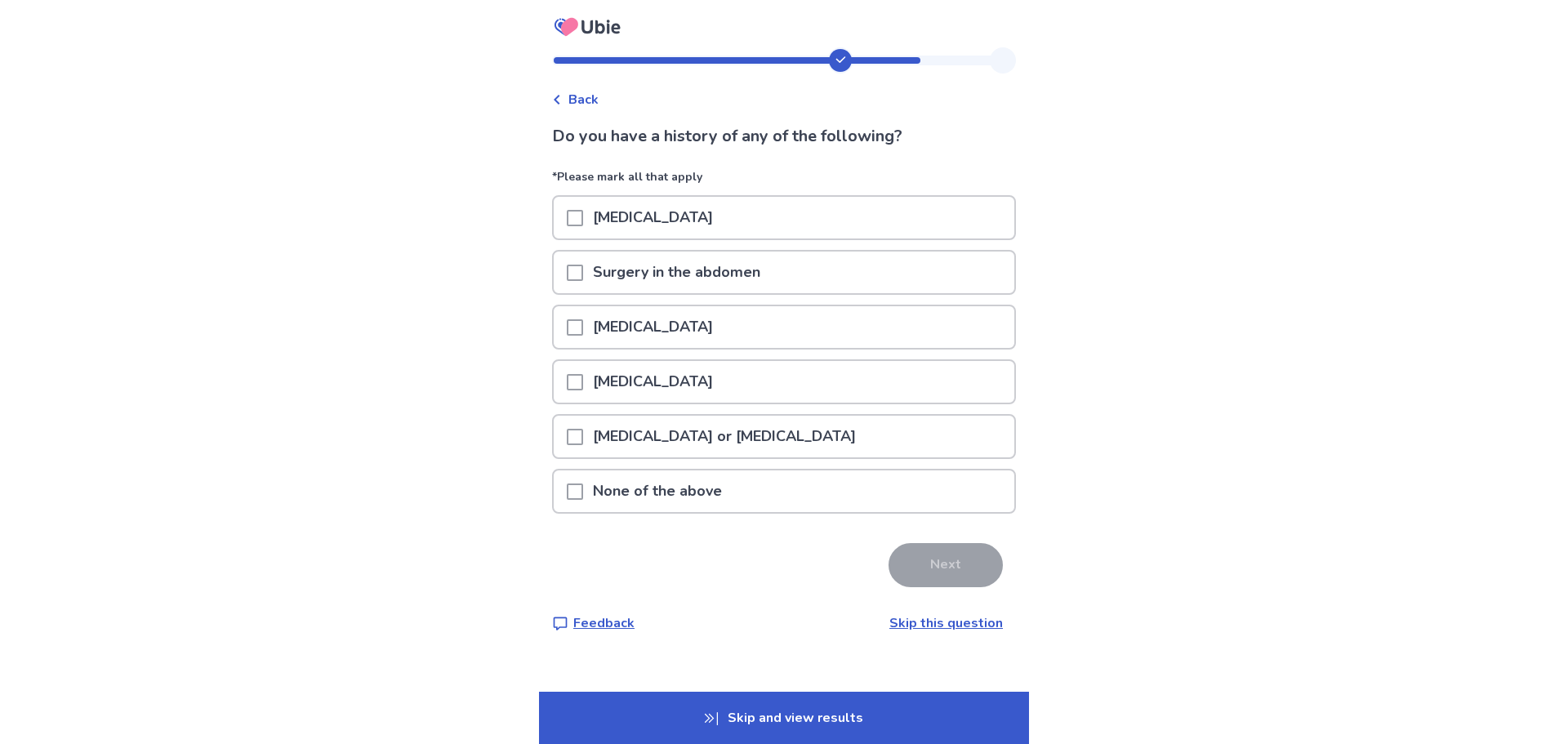
click at [631, 481] on p "None of the above" at bounding box center [657, 491] width 149 height 42
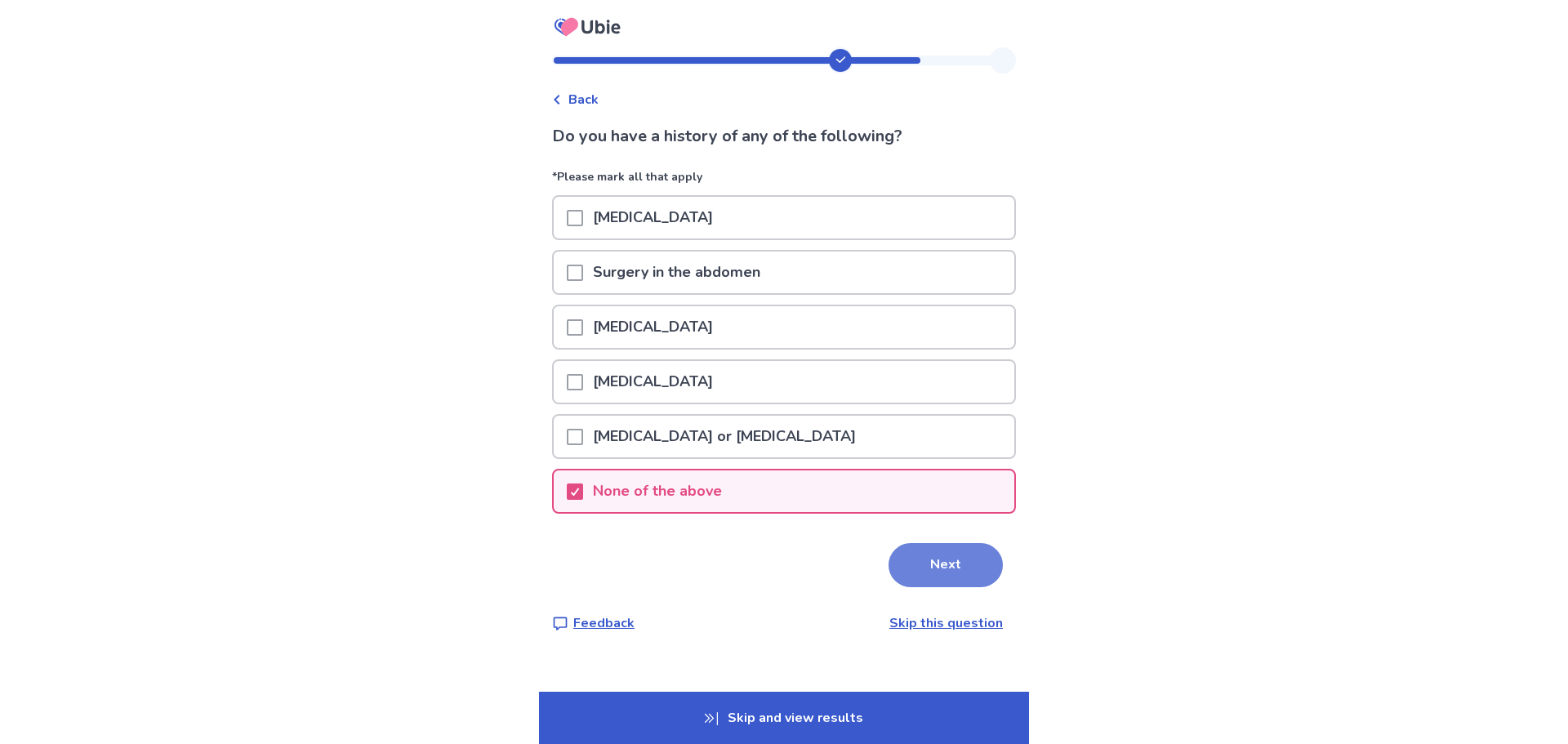
click at [928, 567] on button "Next" at bounding box center [945, 565] width 114 height 44
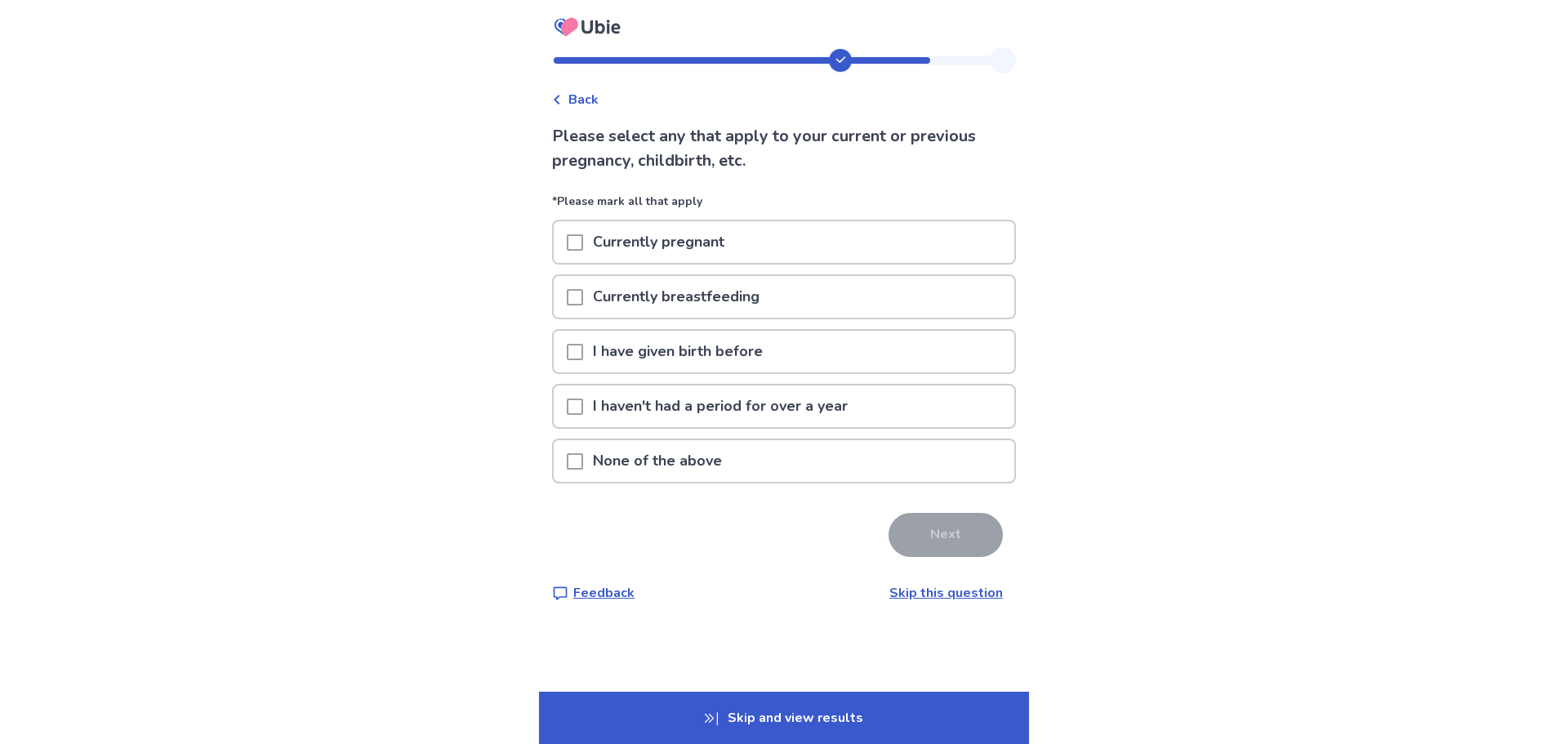
click at [673, 468] on p "None of the above" at bounding box center [657, 461] width 149 height 42
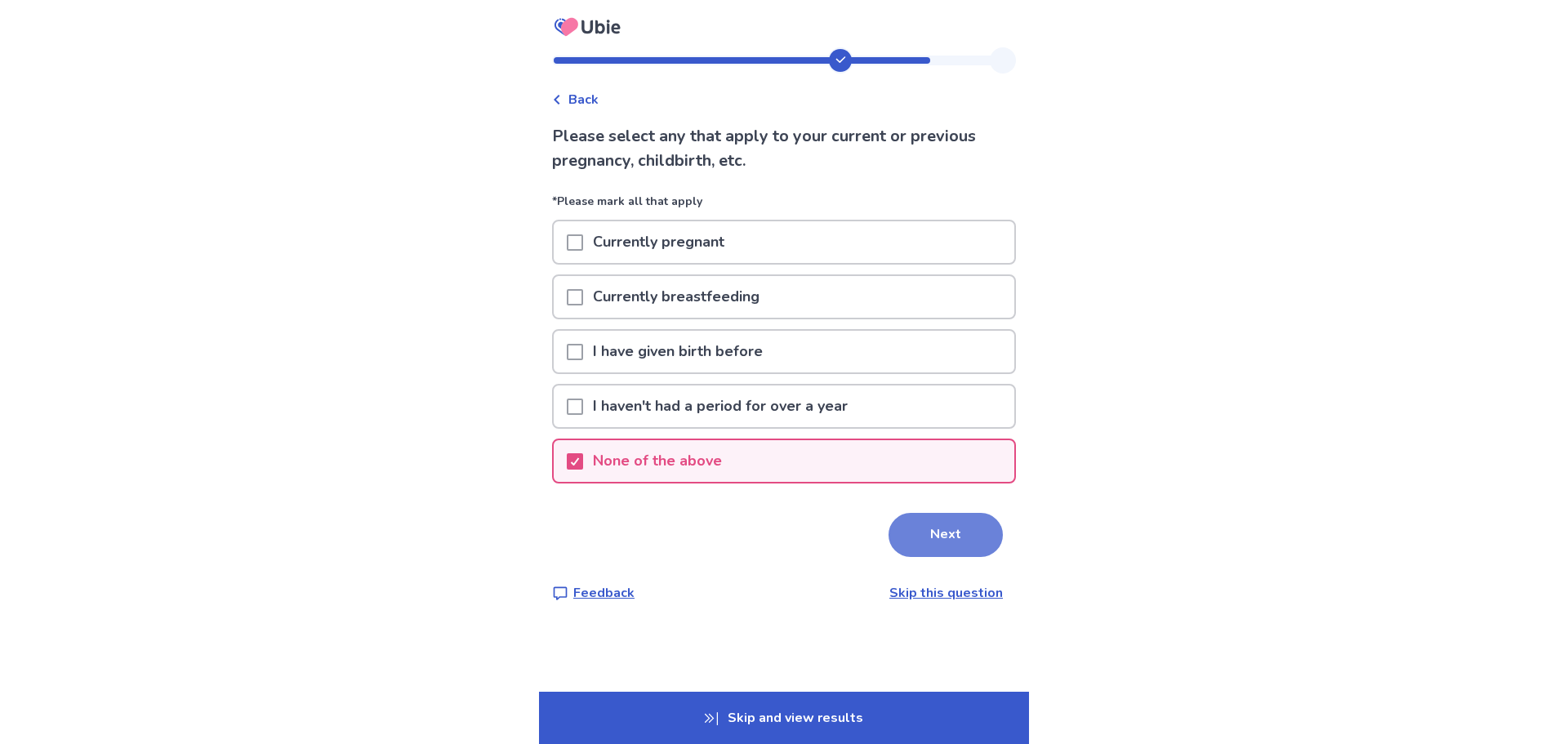
click at [965, 526] on button "Next" at bounding box center [945, 534] width 114 height 44
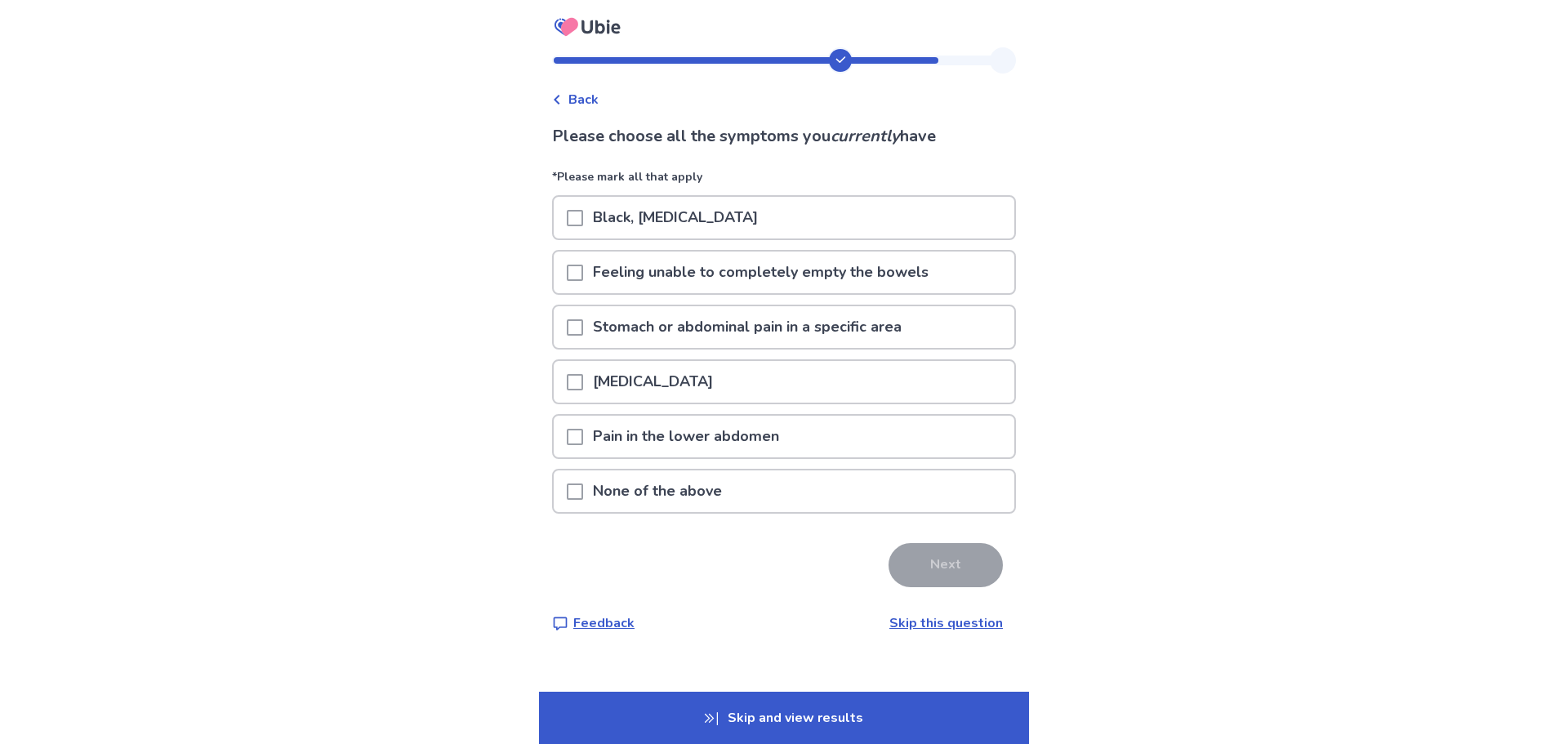
click at [603, 283] on p "Feeling unable to completely empty the bowels" at bounding box center [760, 273] width 355 height 42
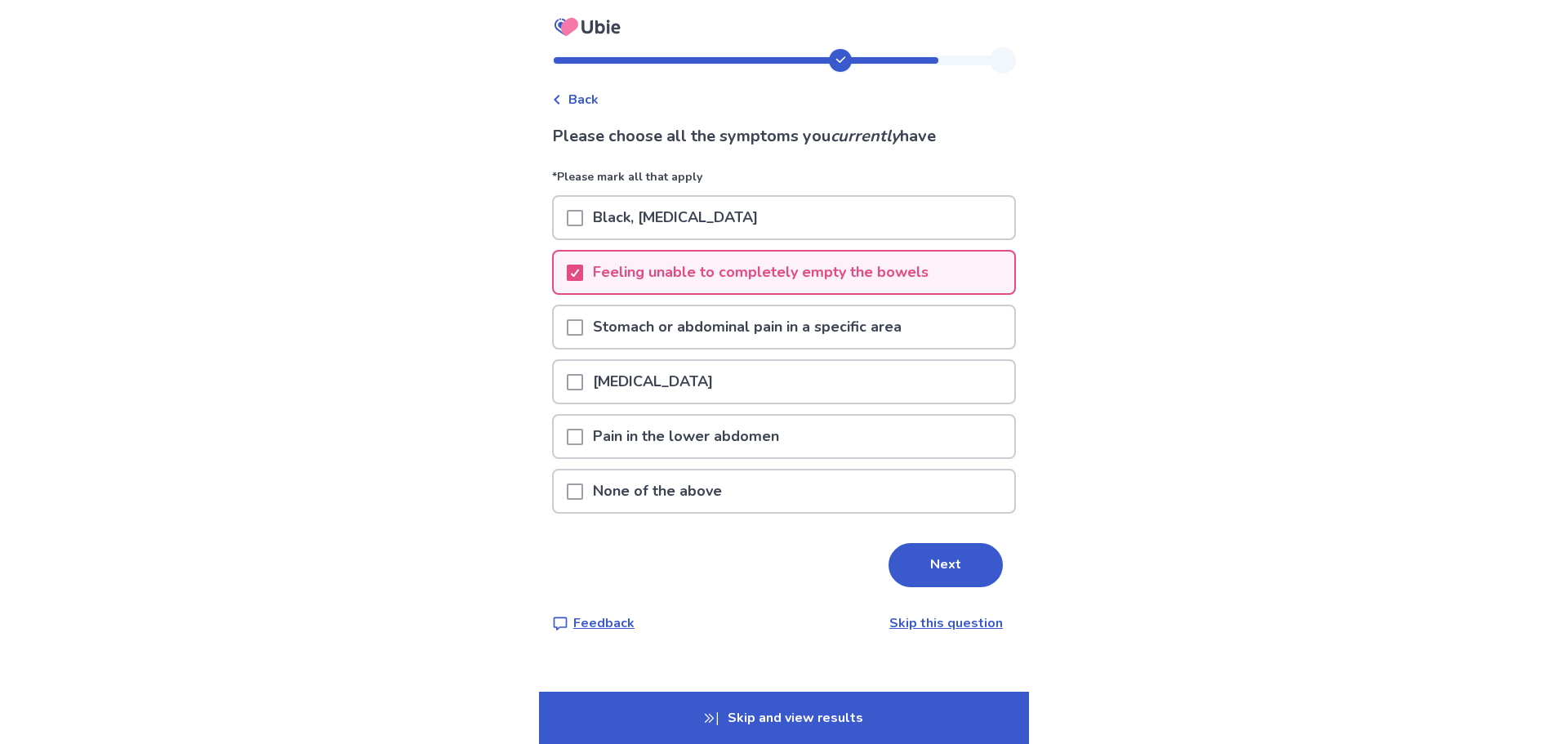
click at [649, 337] on p "Stomach or abdominal pain in a specific area" at bounding box center [746, 327] width 328 height 42
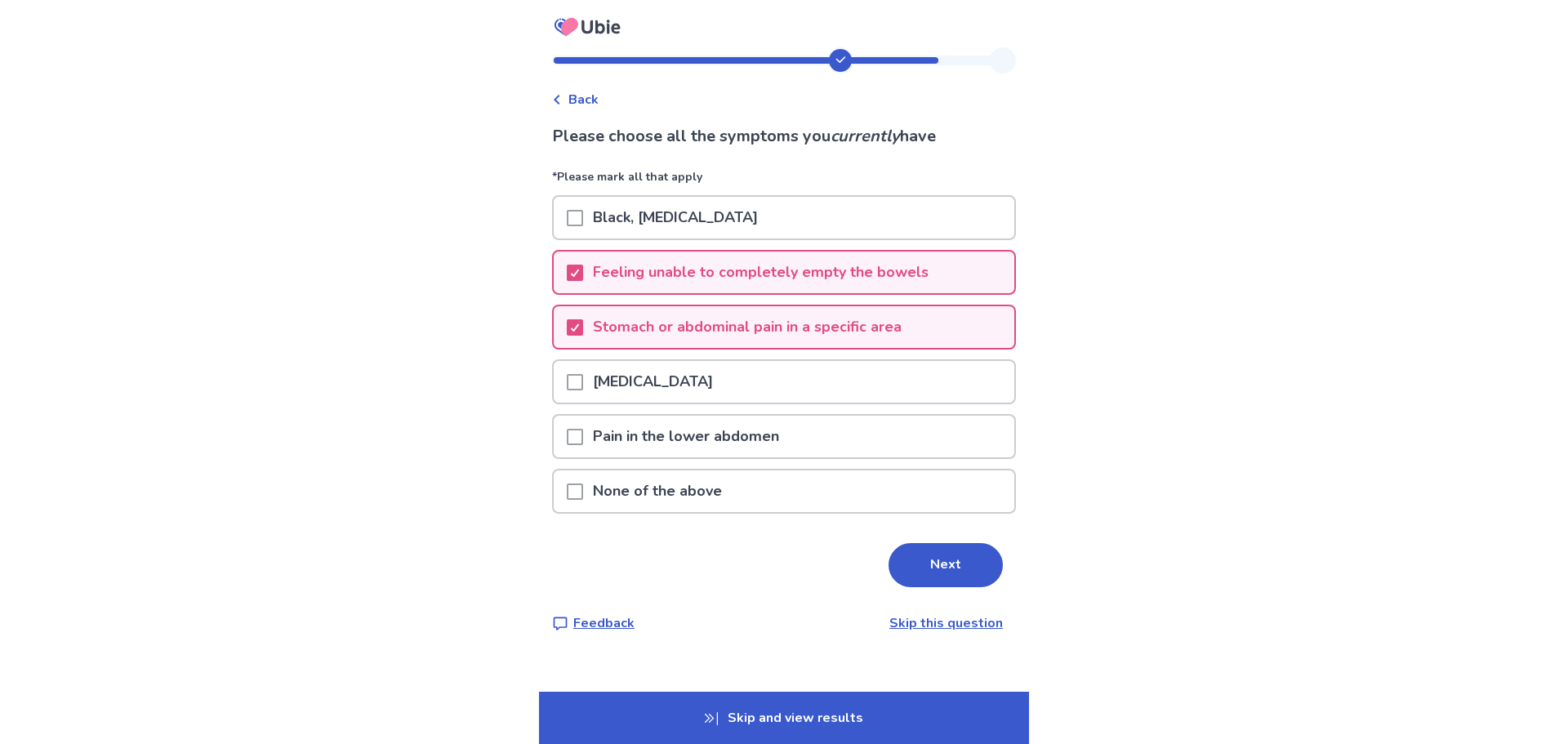
click at [653, 384] on p "[MEDICAL_DATA]" at bounding box center [652, 382] width 139 height 42
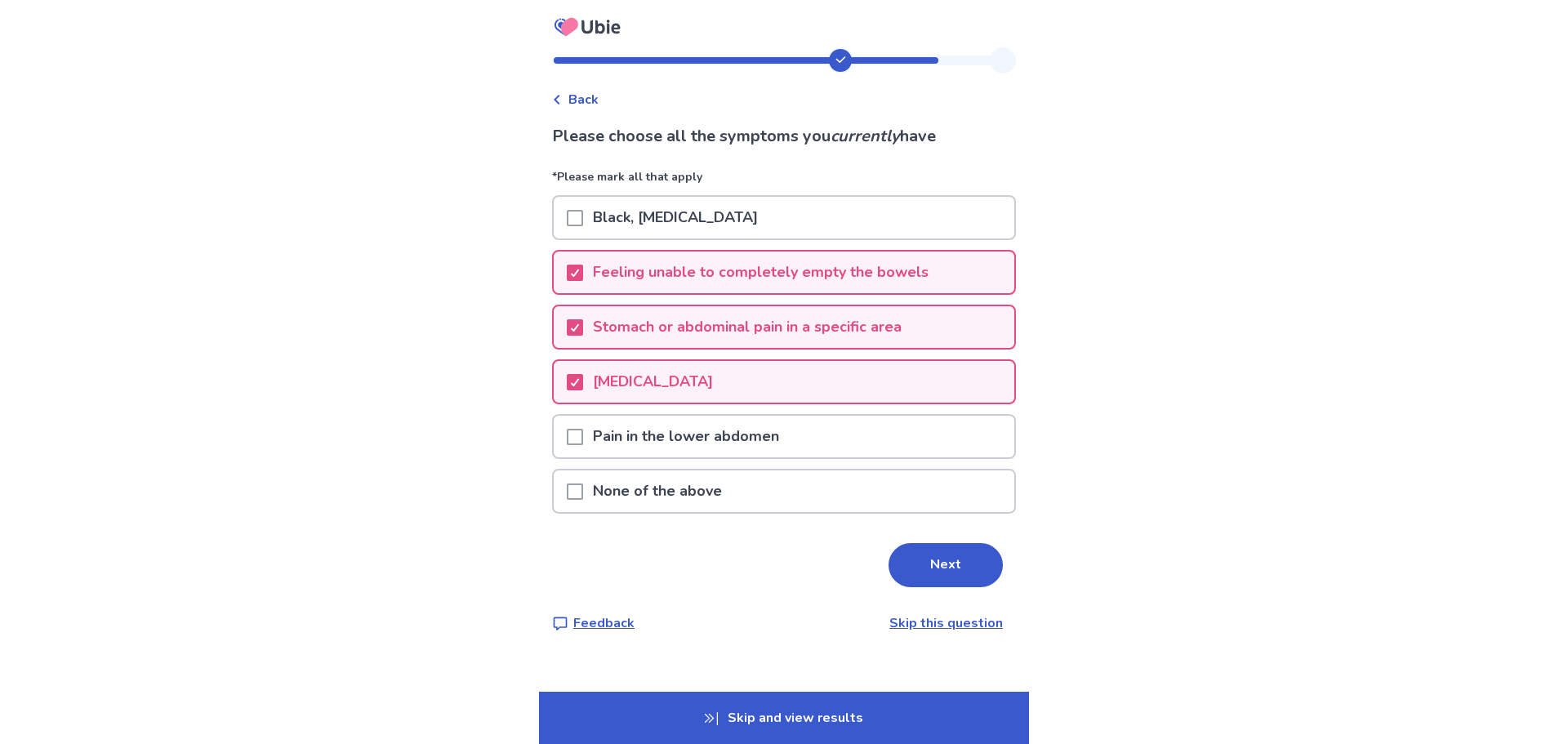
click at [671, 428] on p "Pain in the lower abdomen" at bounding box center [686, 437] width 206 height 42
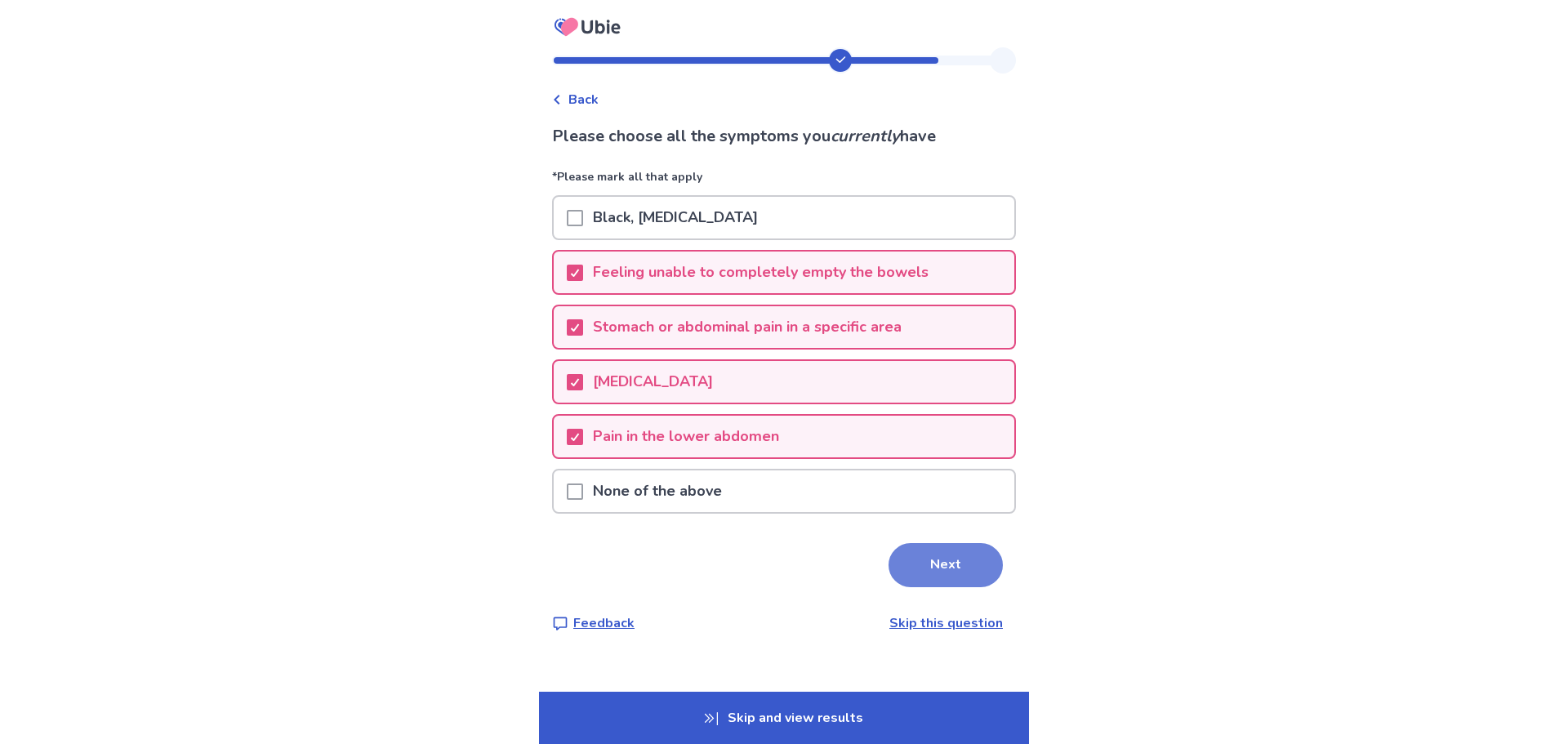
click at [954, 569] on button "Next" at bounding box center [945, 565] width 114 height 44
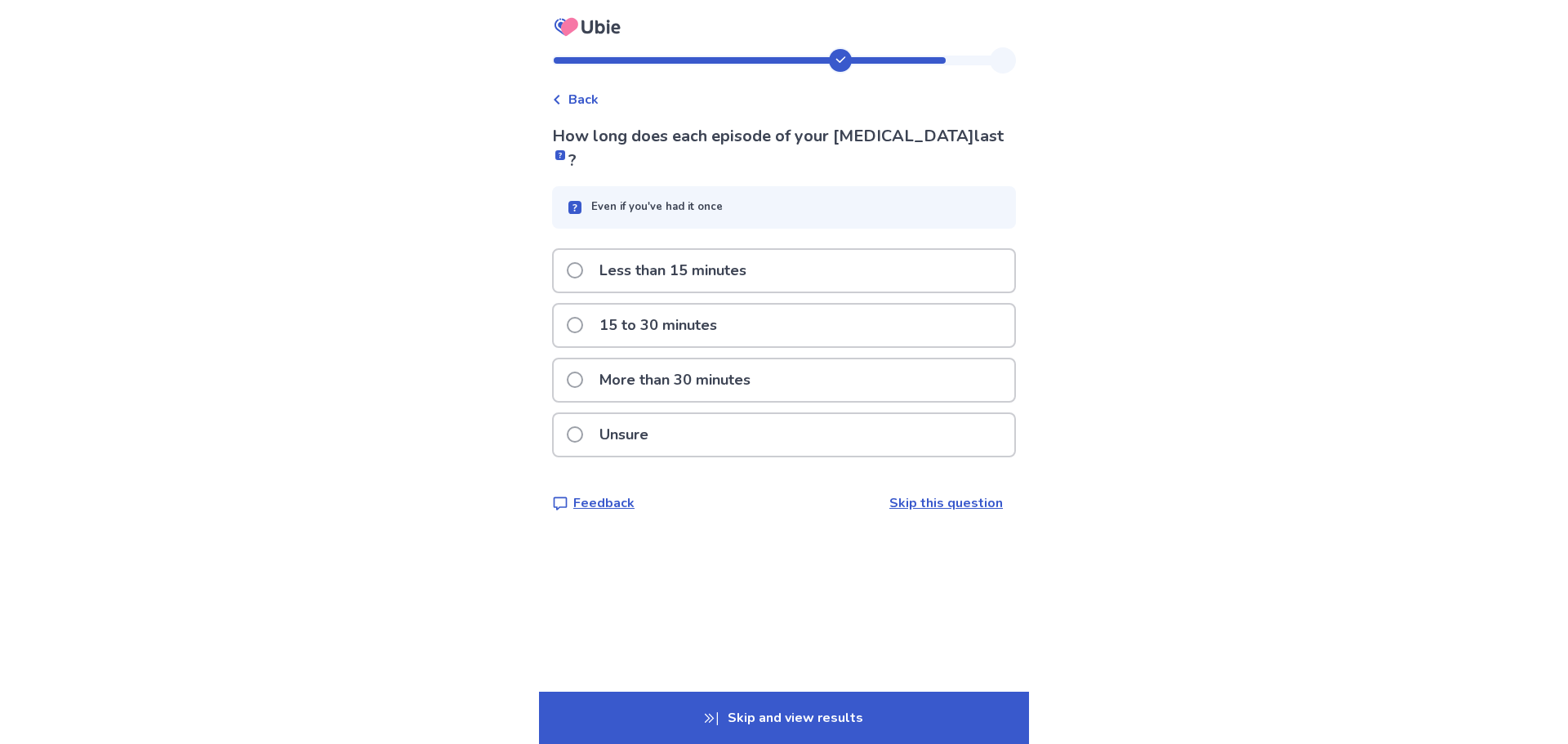
click at [698, 252] on p "Less than 15 minutes" at bounding box center [673, 271] width 166 height 42
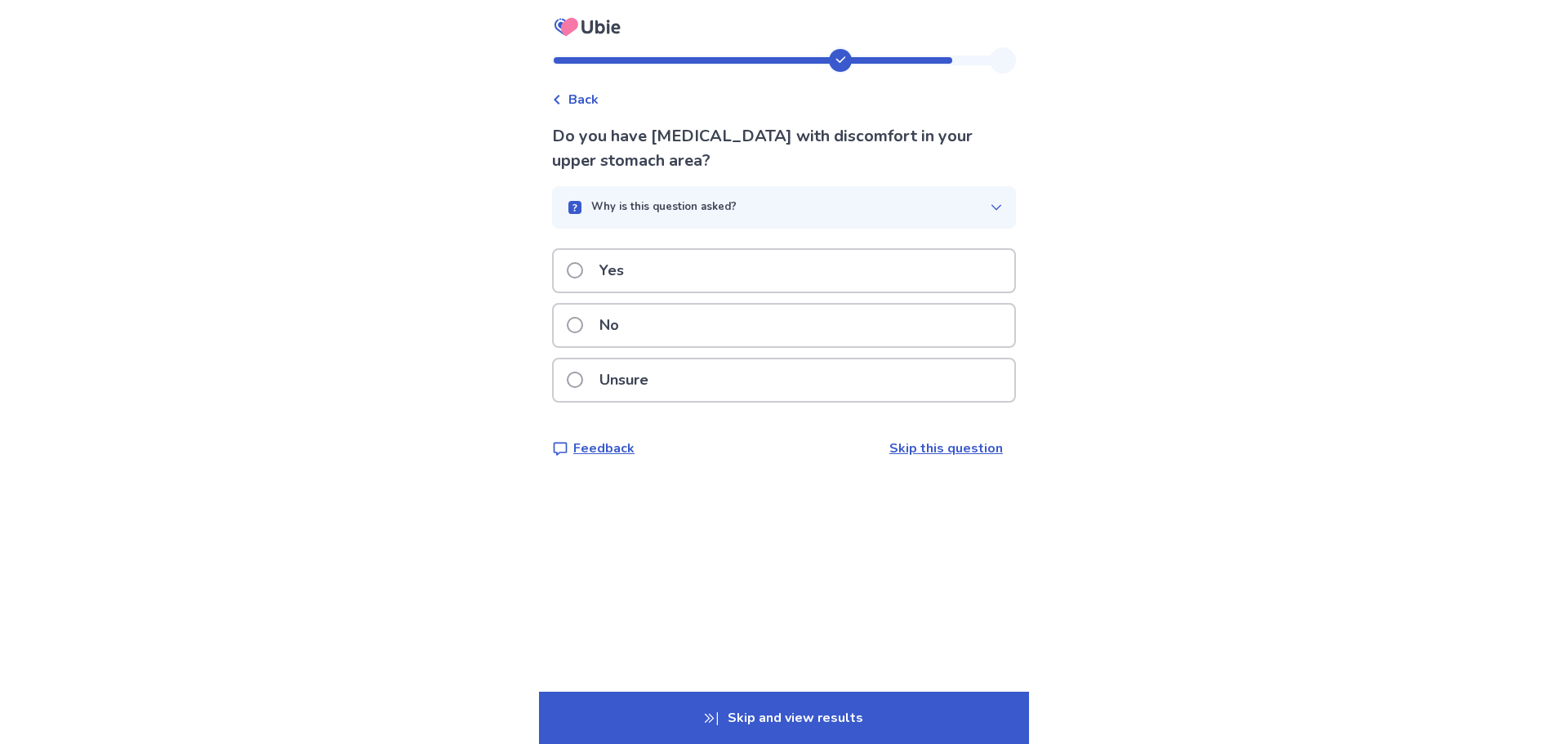
click at [690, 280] on div "Yes" at bounding box center [784, 271] width 461 height 42
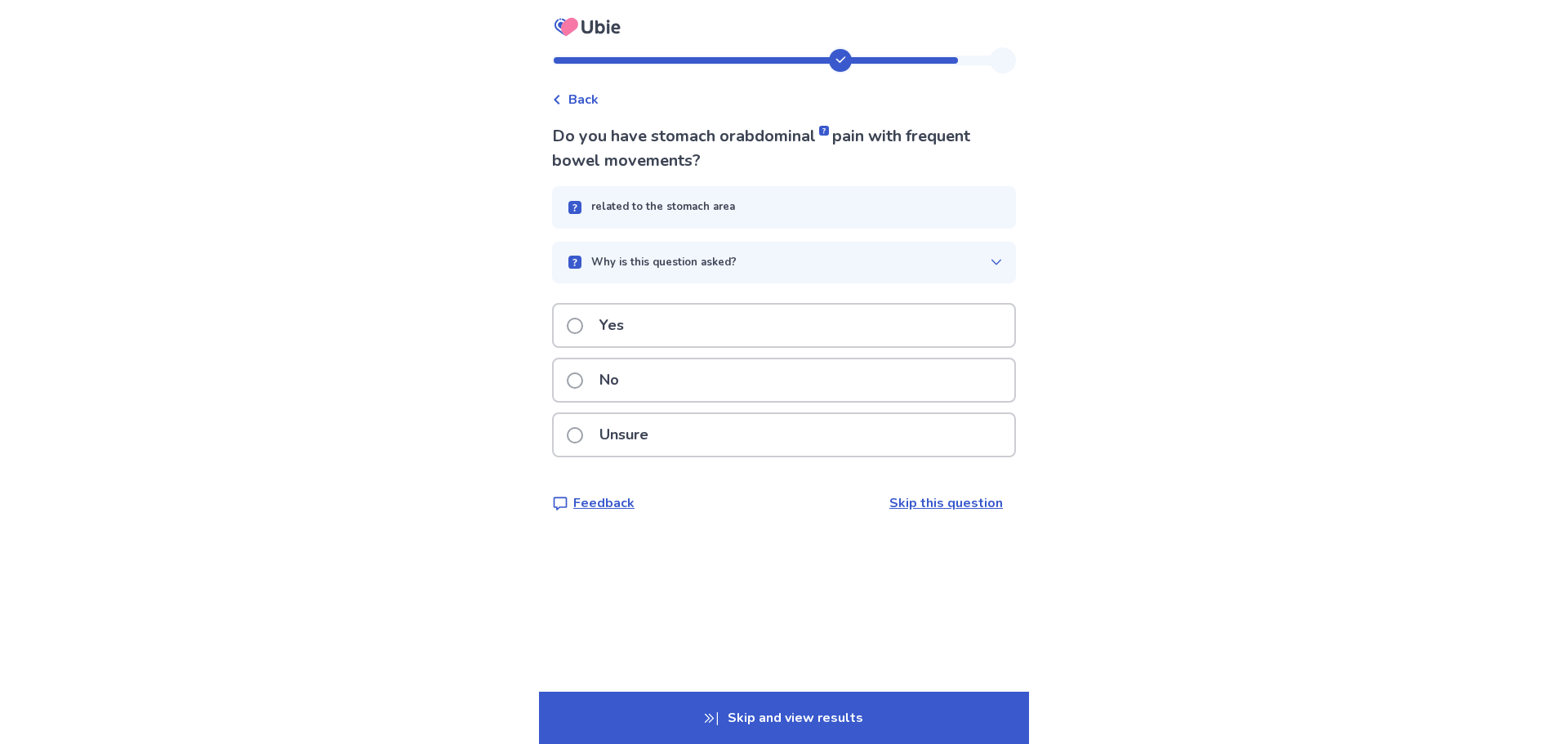
click at [633, 430] on p "Unsure" at bounding box center [623, 435] width 68 height 42
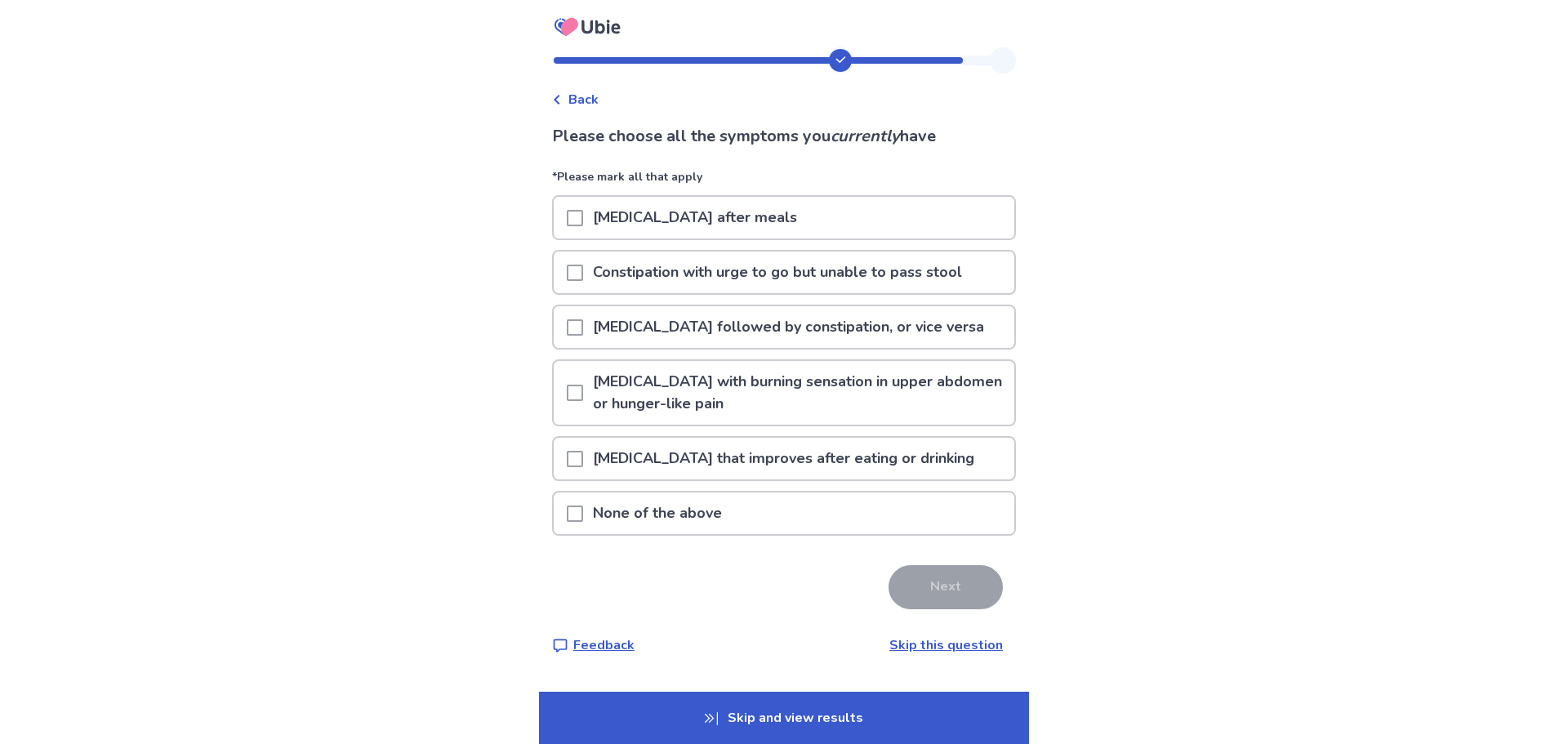
click at [733, 223] on p "[MEDICAL_DATA] after meals" at bounding box center [694, 217] width 223 height 42
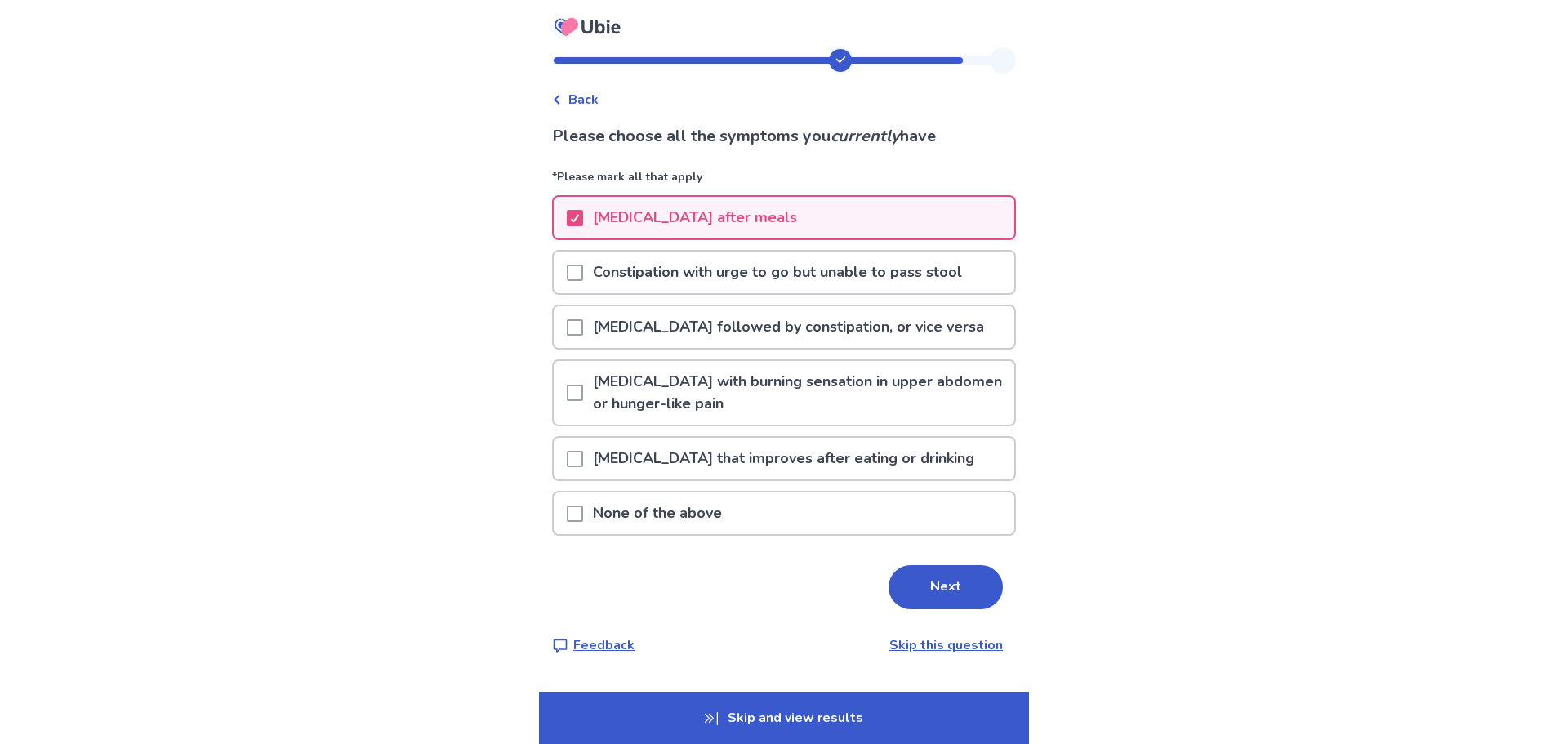
click at [736, 268] on p "Constipation with urge to go but unable to pass stool" at bounding box center [777, 273] width 389 height 42
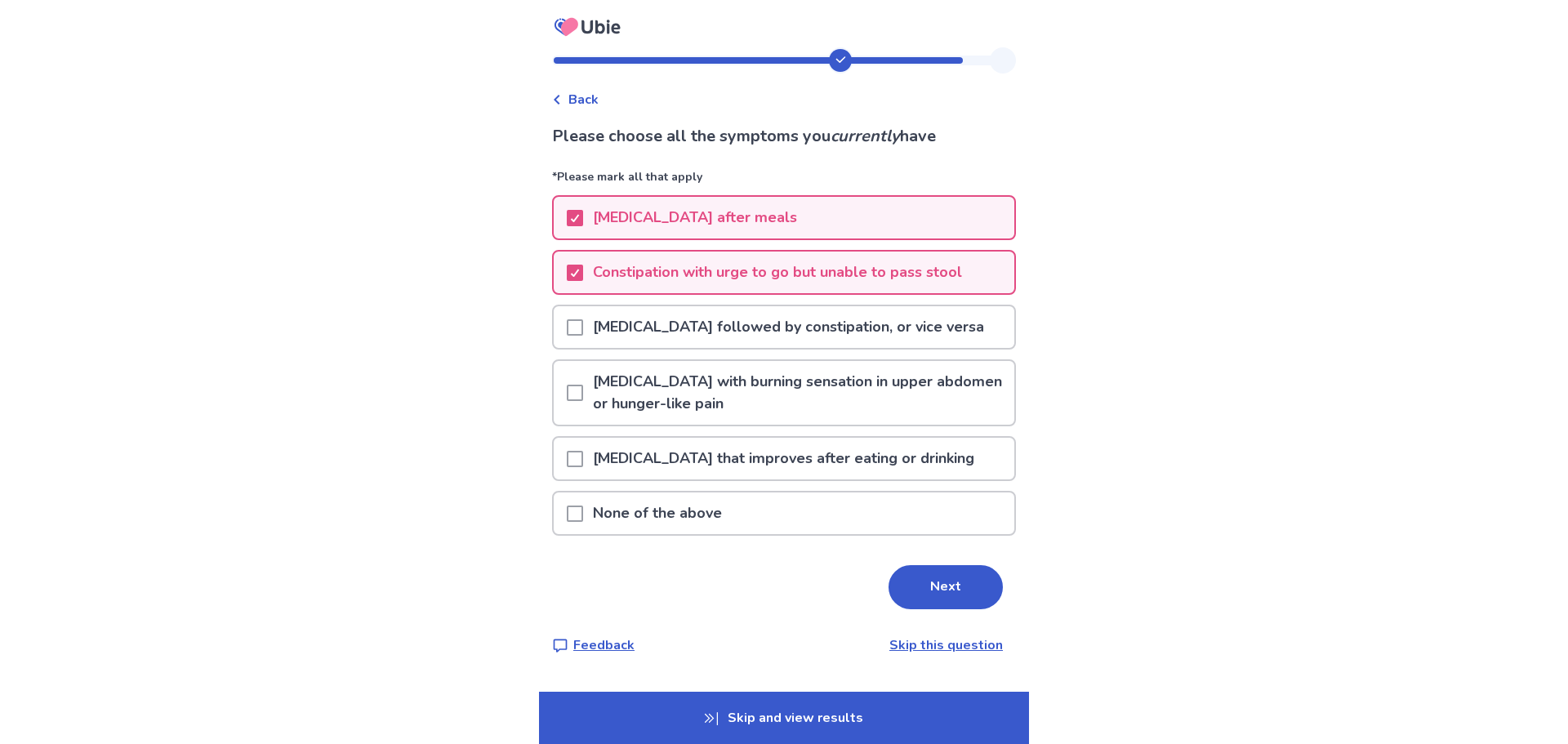
click at [783, 333] on p "[MEDICAL_DATA] followed by constipation, or vice versa" at bounding box center [788, 327] width 410 height 42
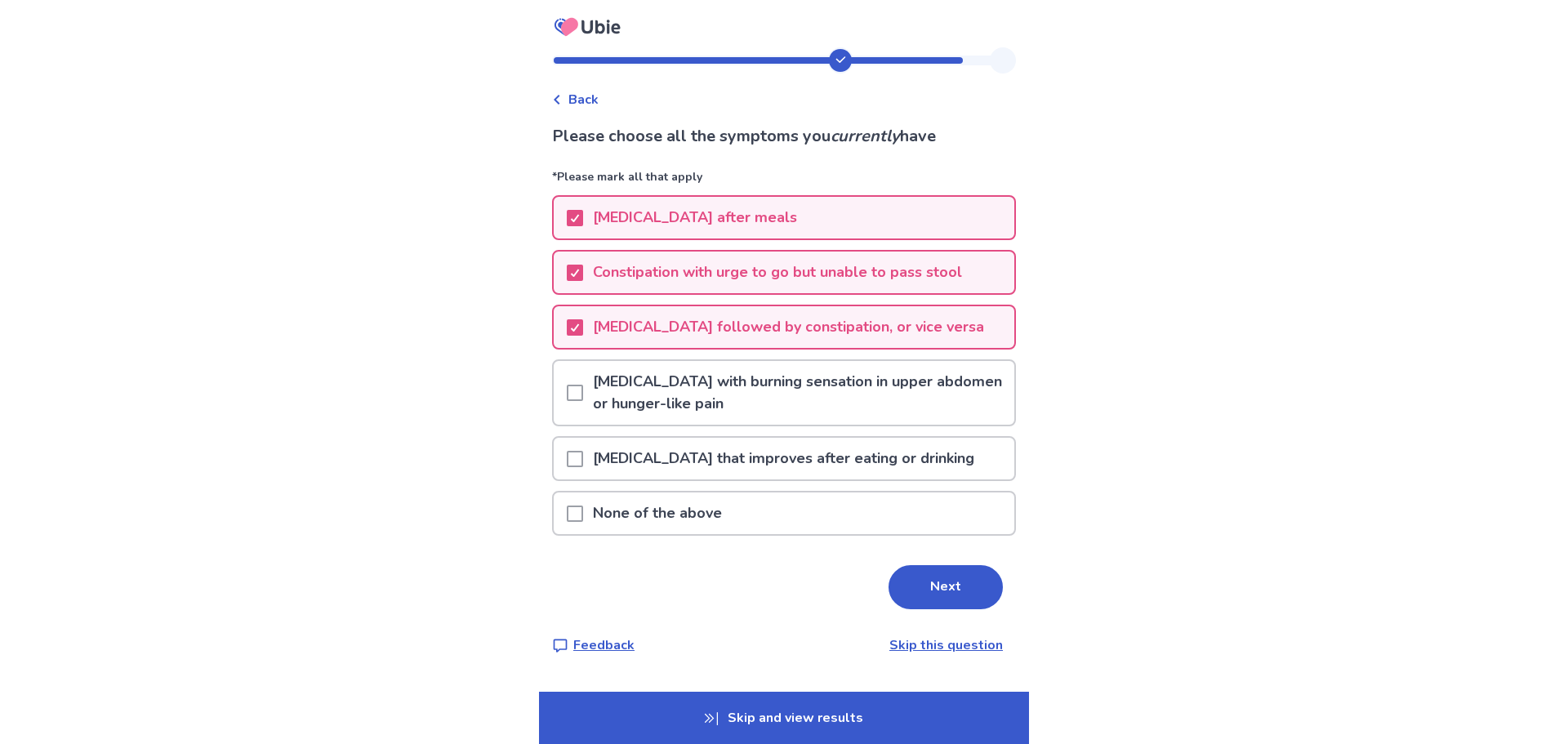
click at [772, 394] on p "[MEDICAL_DATA] with burning sensation in upper abdomen or hunger-like pain" at bounding box center [798, 393] width 431 height 64
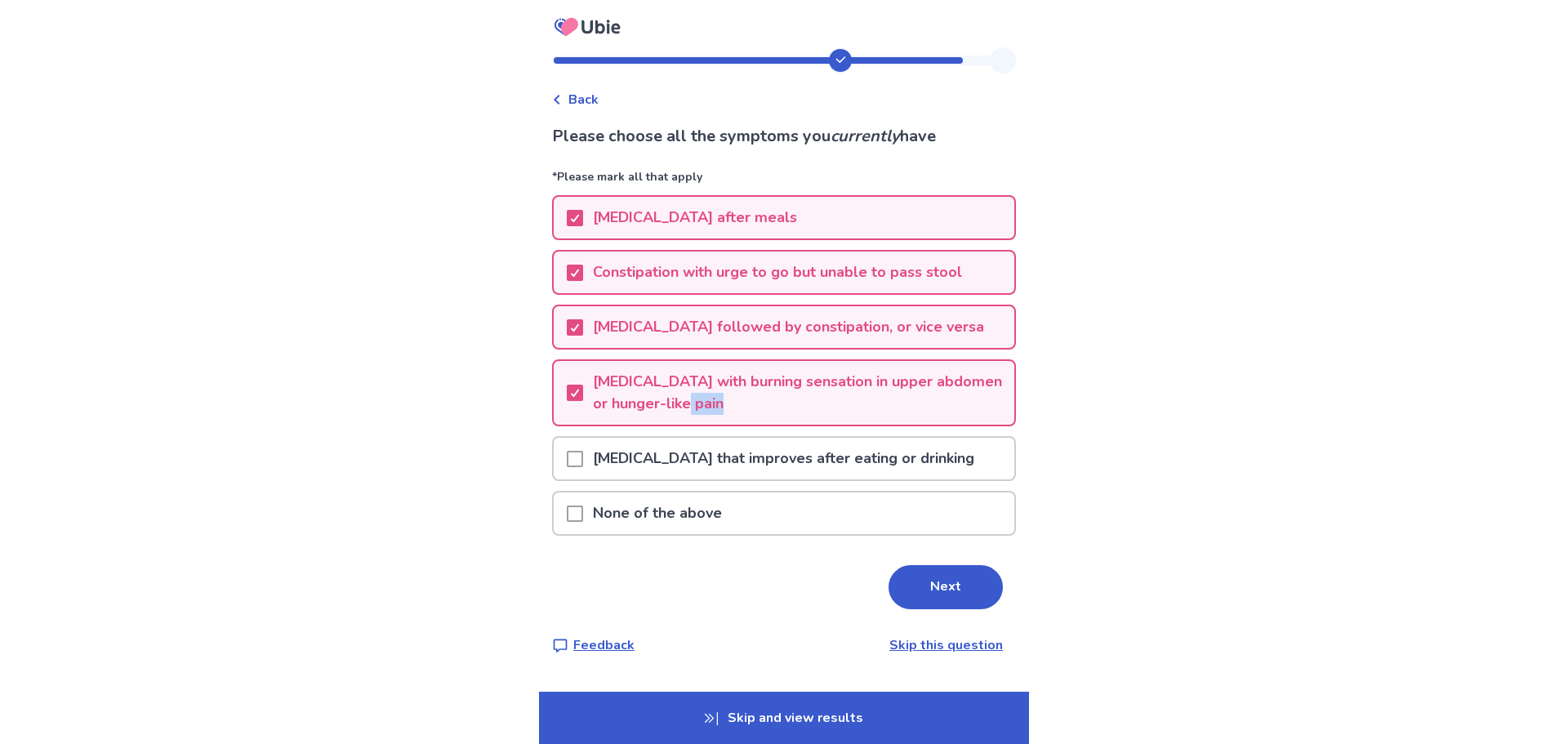
click at [772, 394] on p "[MEDICAL_DATA] with burning sensation in upper abdomen or hunger-like pain" at bounding box center [798, 393] width 431 height 64
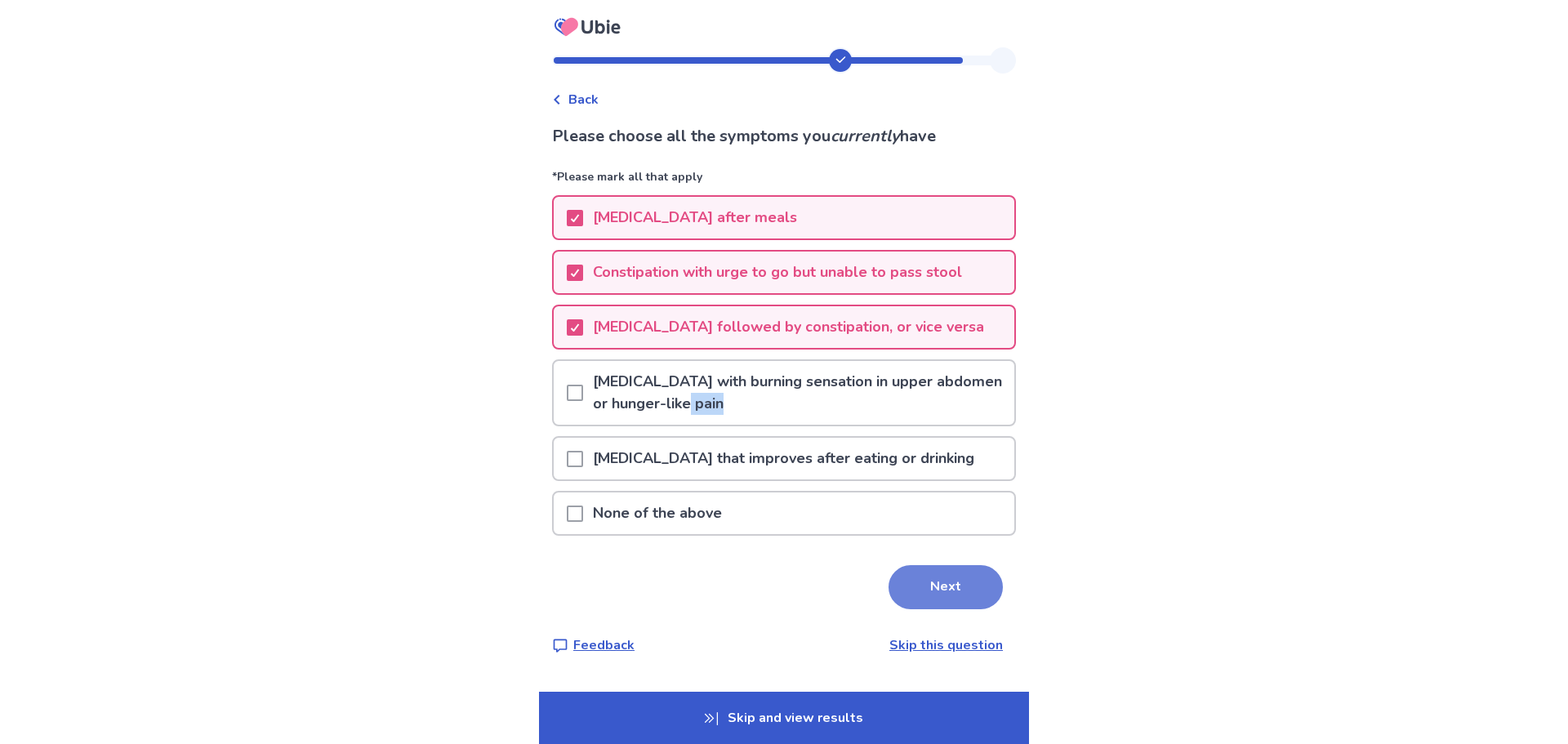
click at [935, 579] on button "Next" at bounding box center [945, 587] width 114 height 44
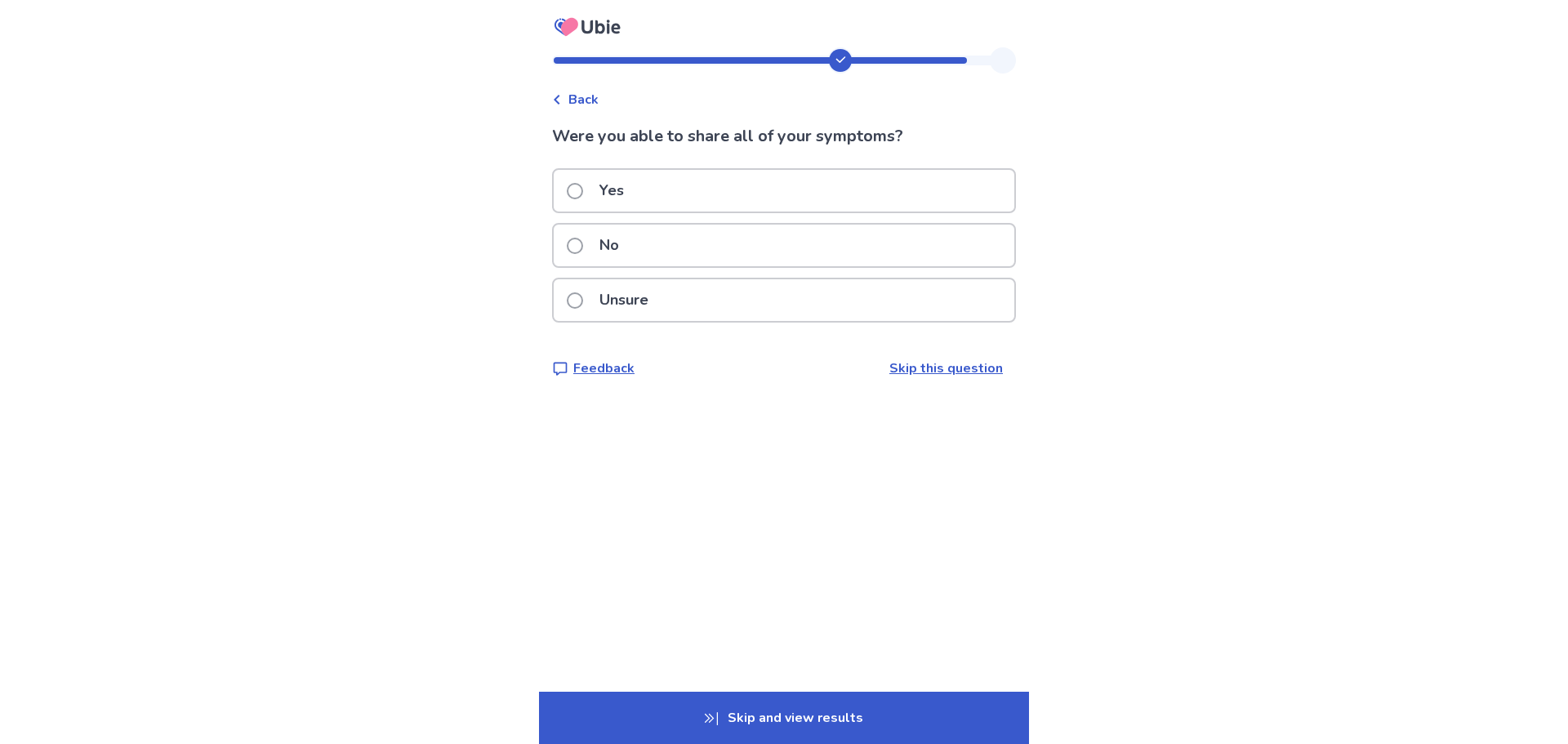
click at [601, 249] on p "No" at bounding box center [609, 245] width 39 height 42
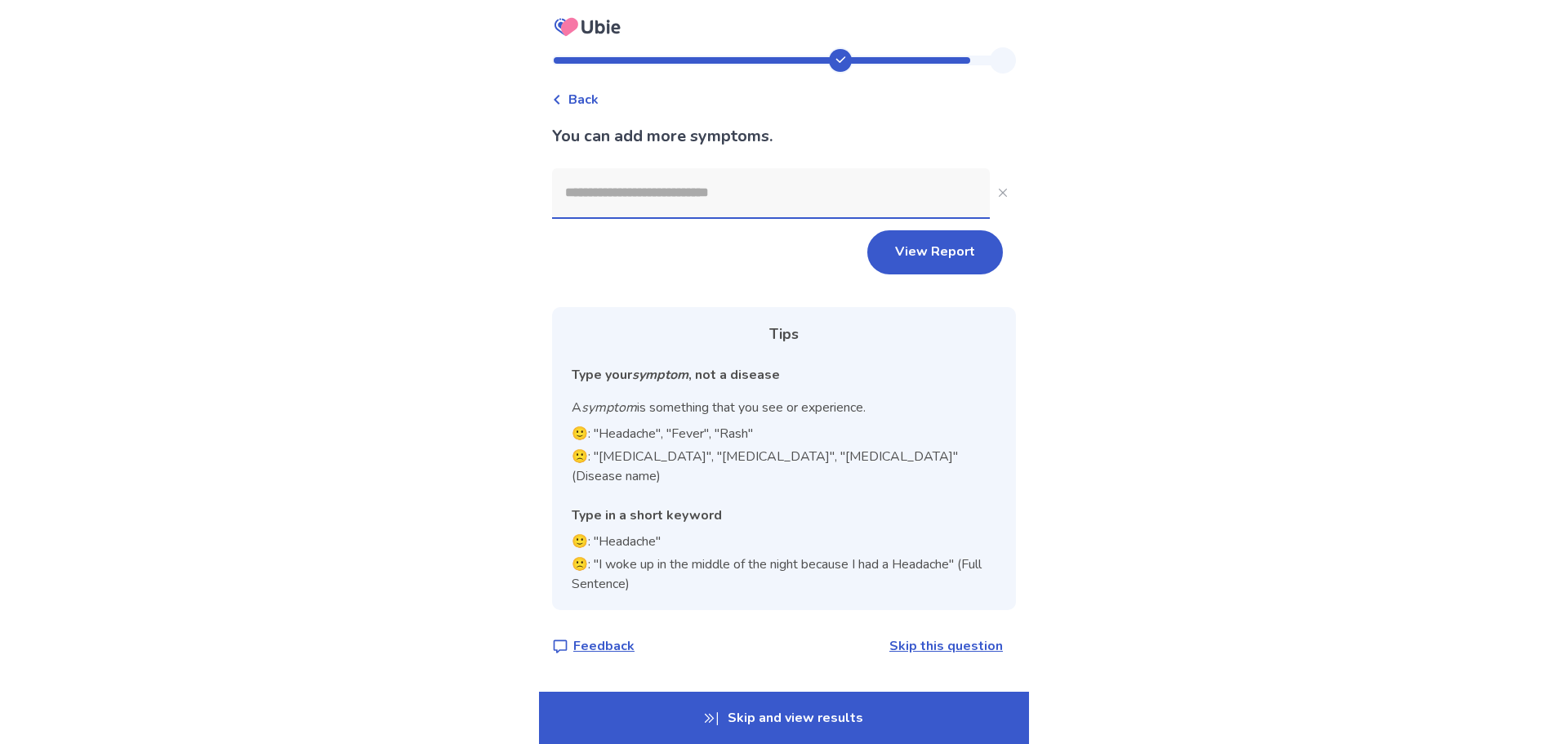
click at [723, 197] on input at bounding box center [771, 192] width 438 height 49
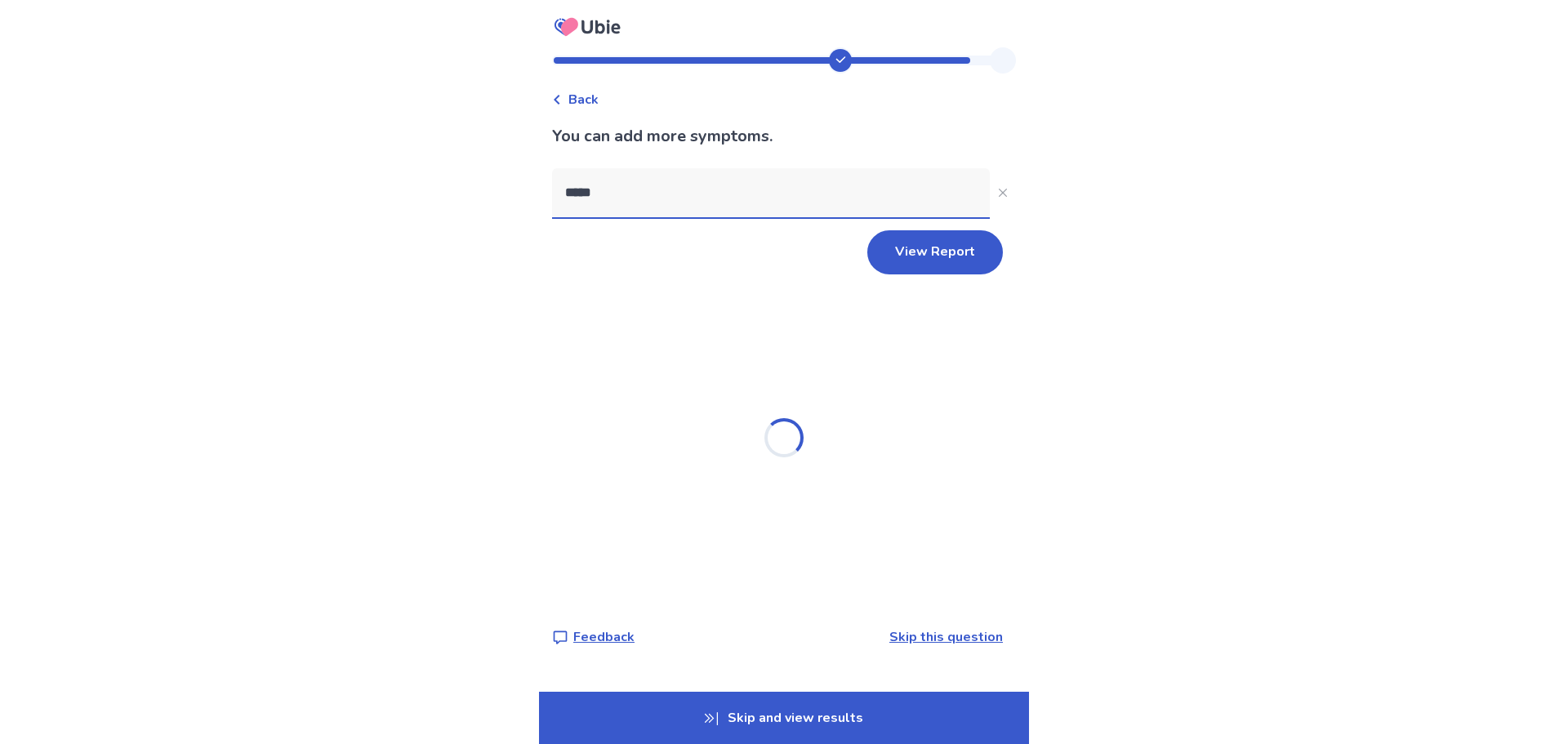
type input "******"
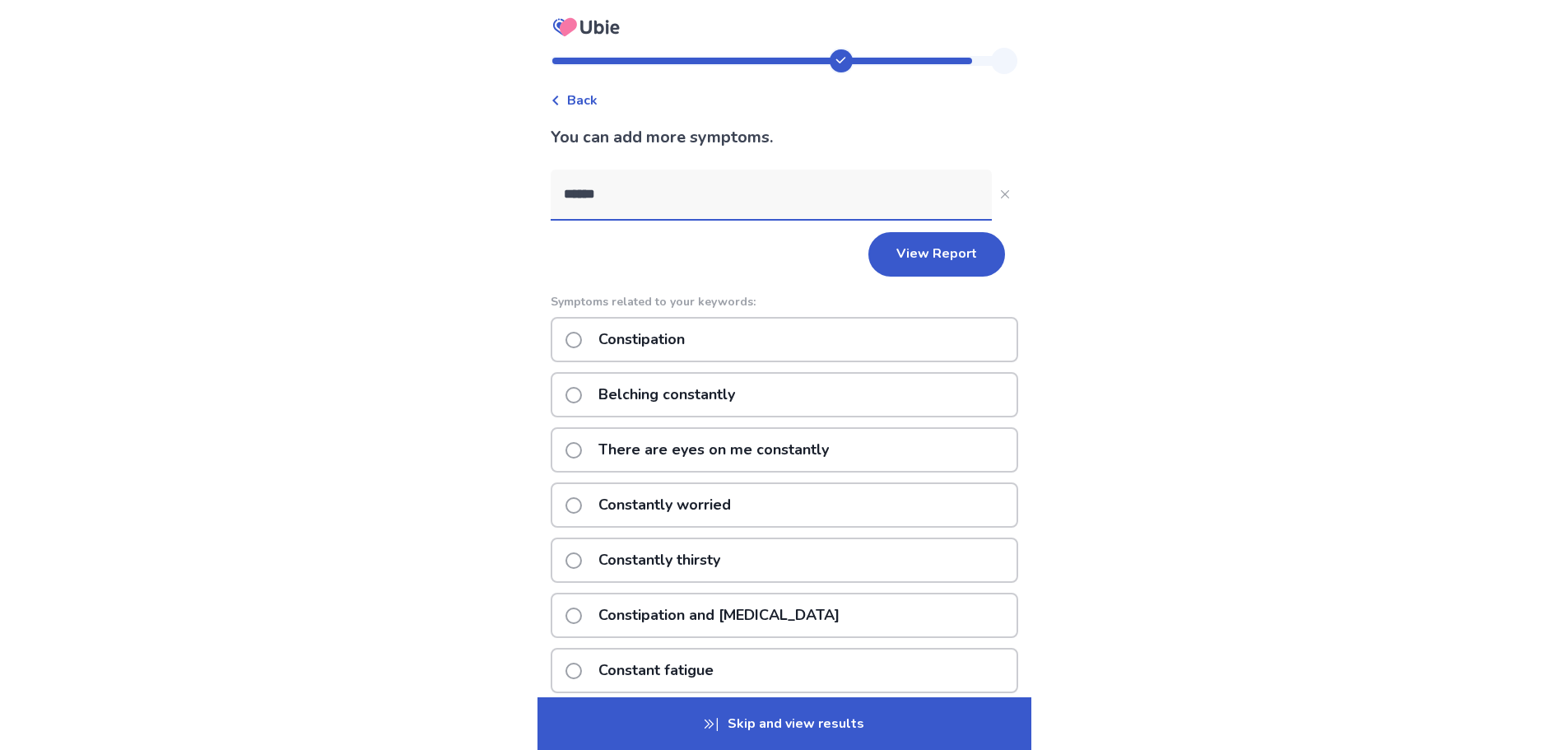
click at [670, 343] on p "Constipation" at bounding box center [641, 340] width 106 height 42
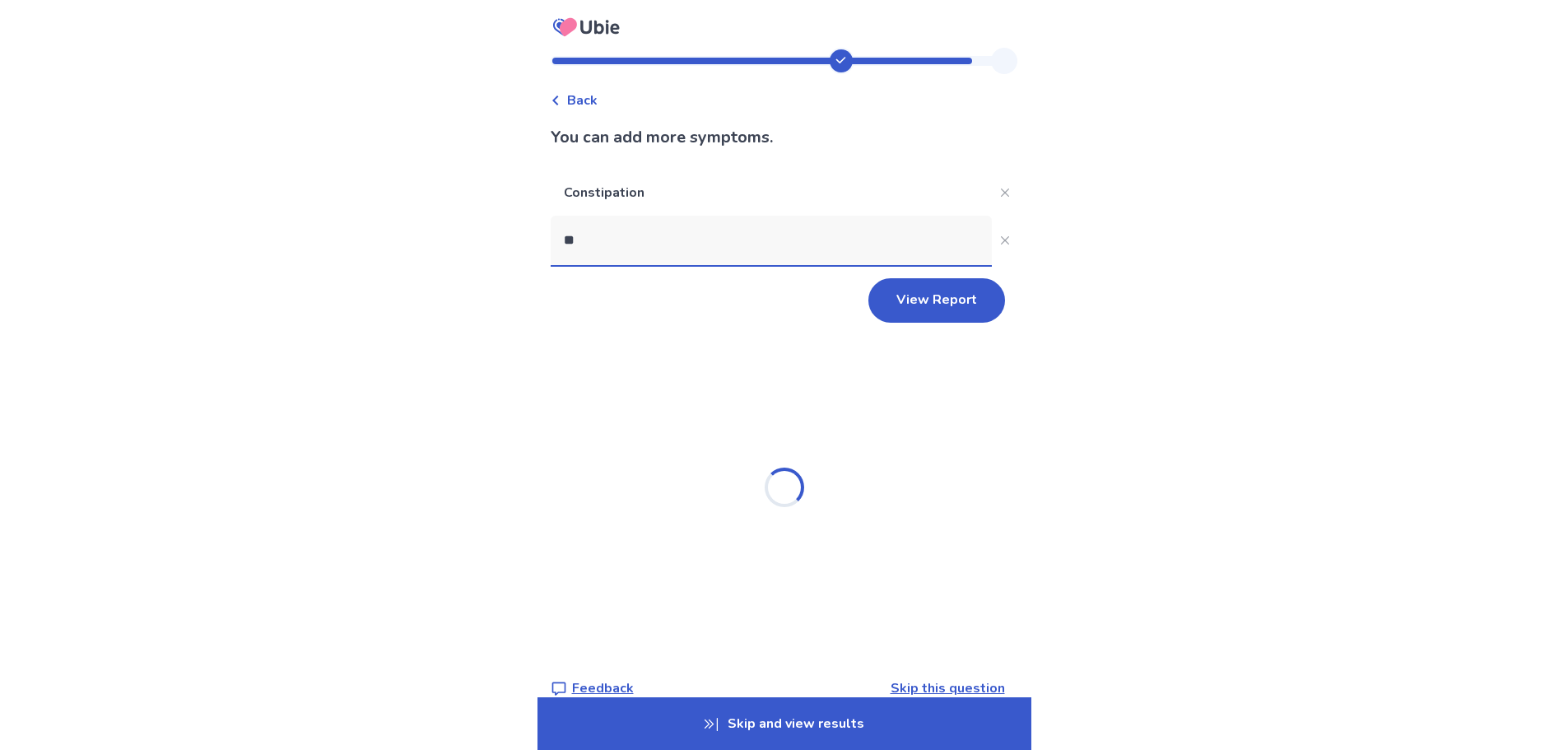
type input "***"
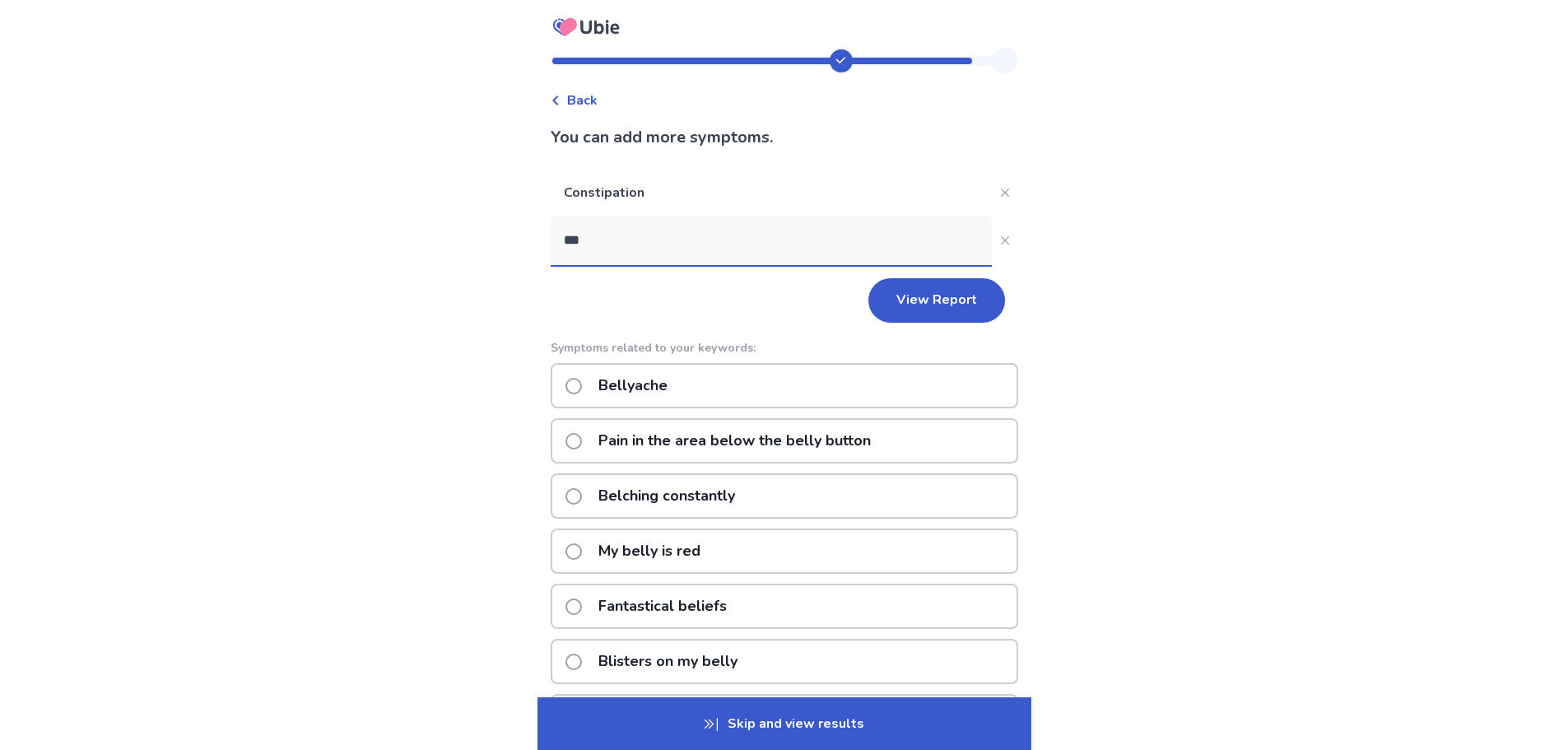
click at [637, 502] on p "Belching constantly" at bounding box center [666, 496] width 156 height 42
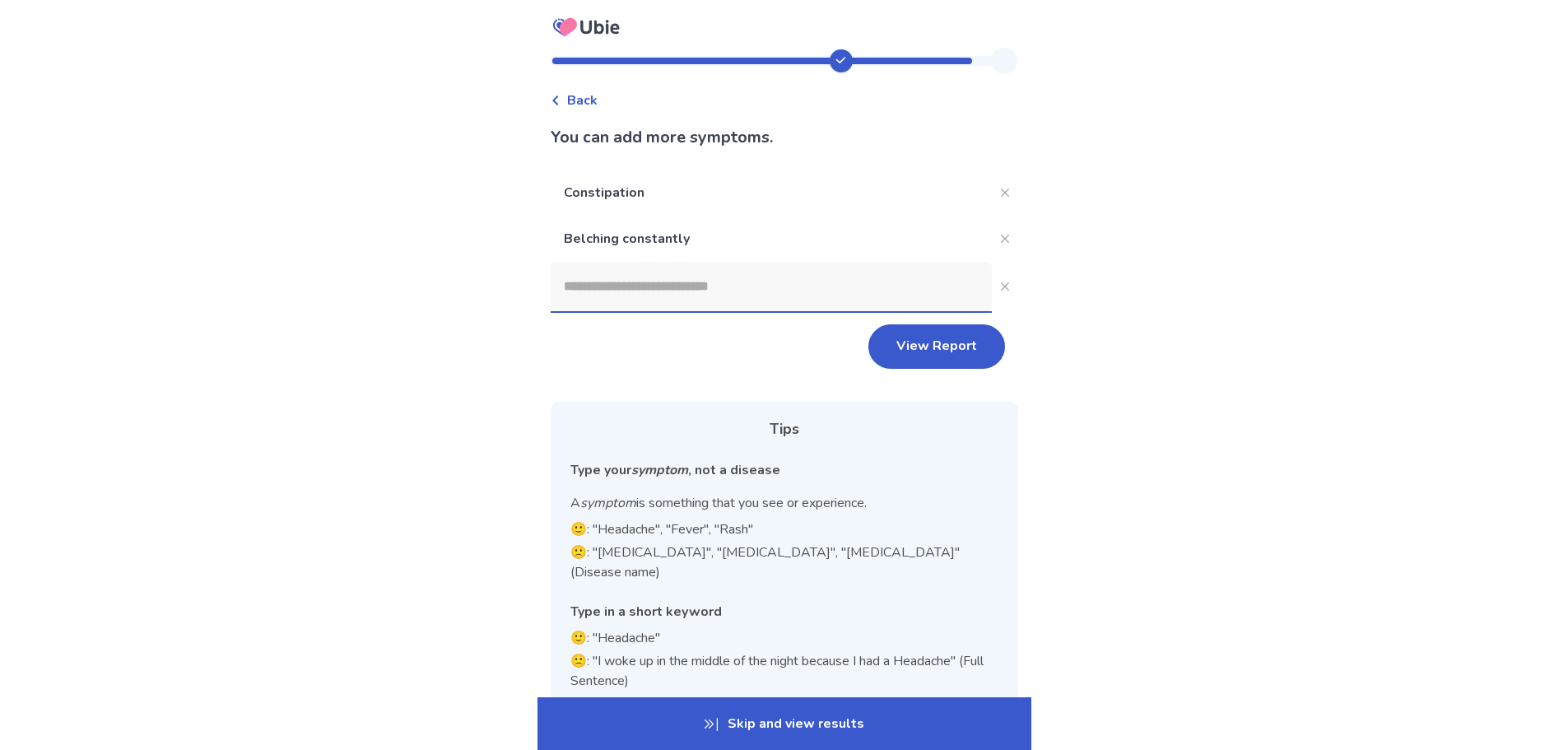
click at [680, 294] on input at bounding box center [771, 286] width 442 height 50
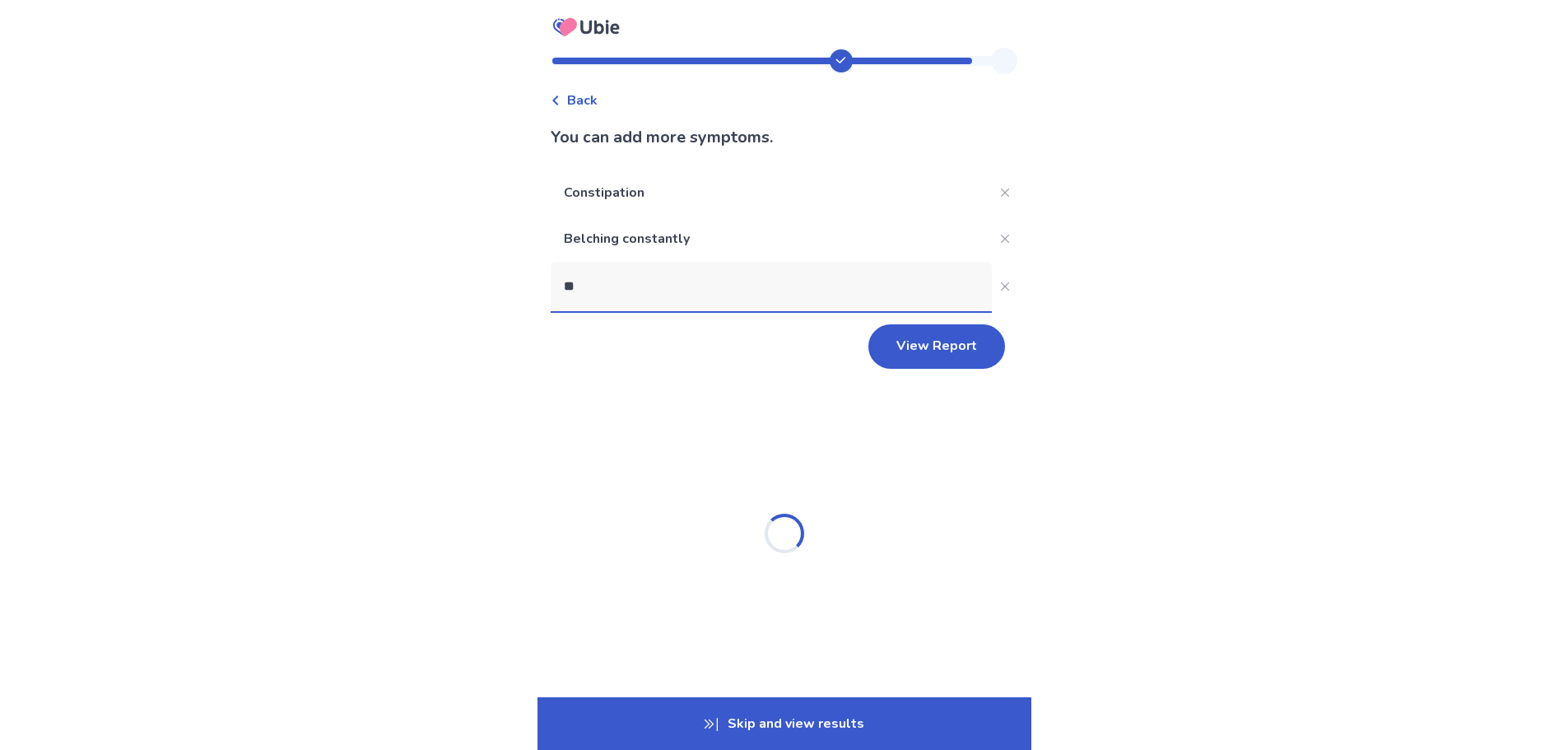
type input "***"
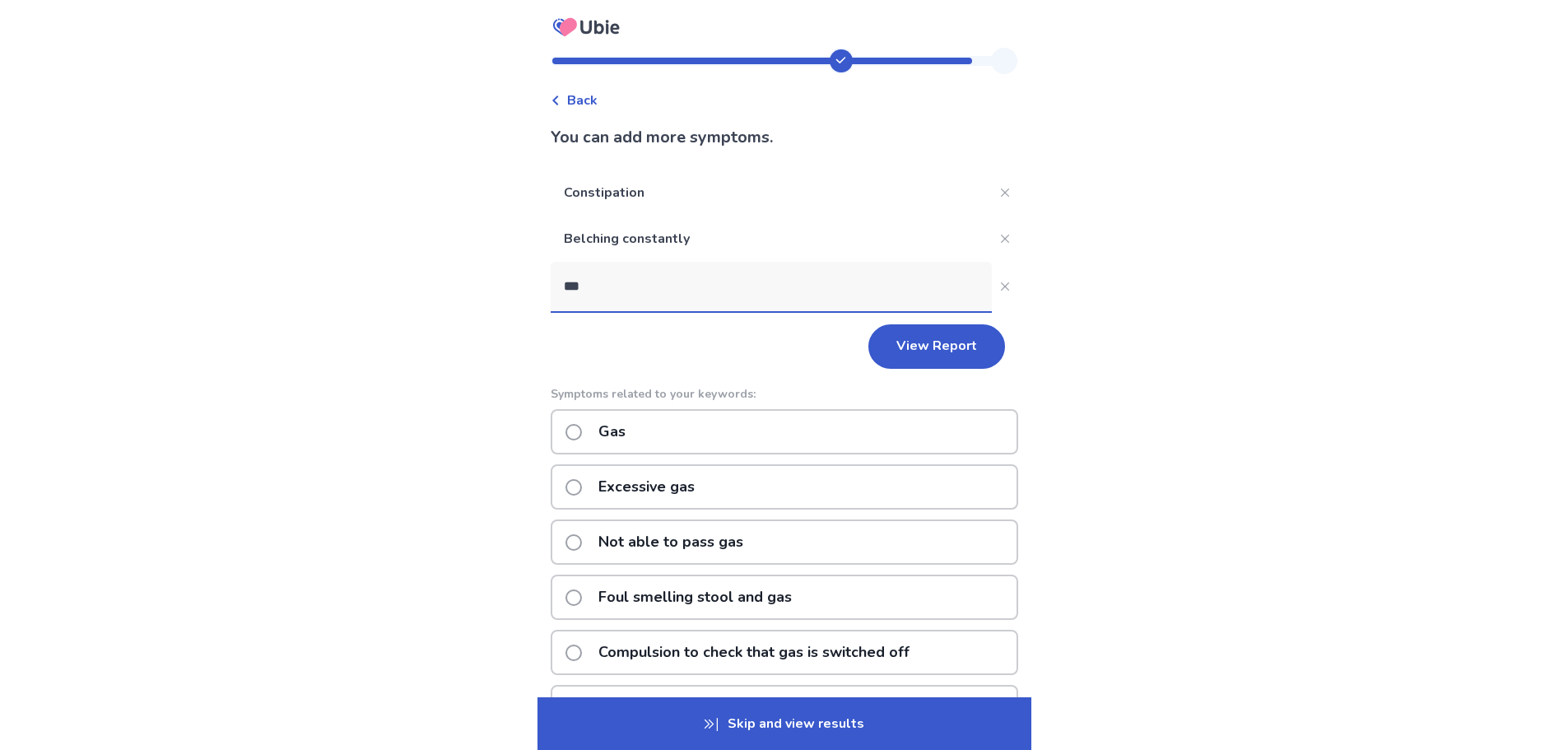
click at [660, 492] on p "Excessive gas" at bounding box center [646, 487] width 116 height 42
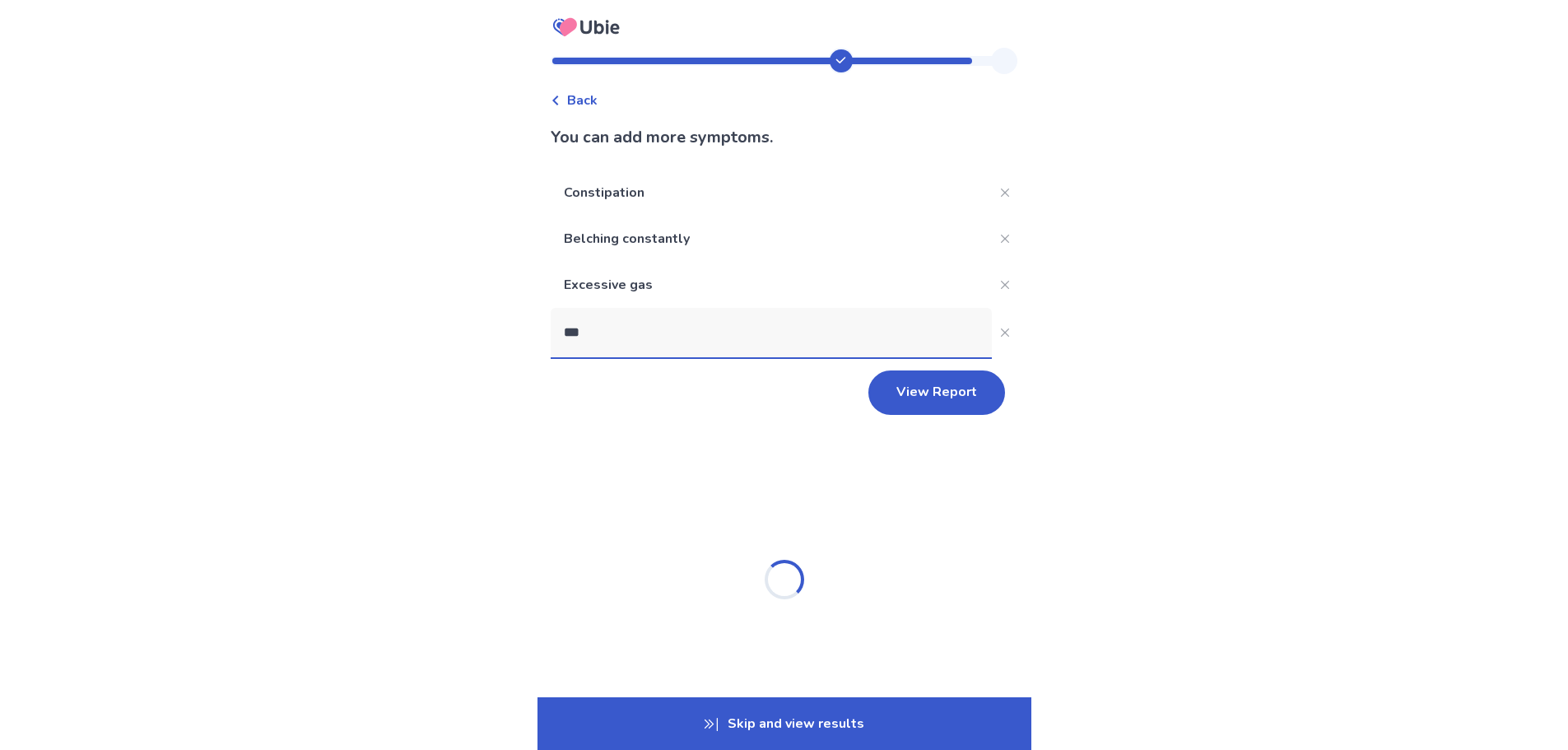
type input "****"
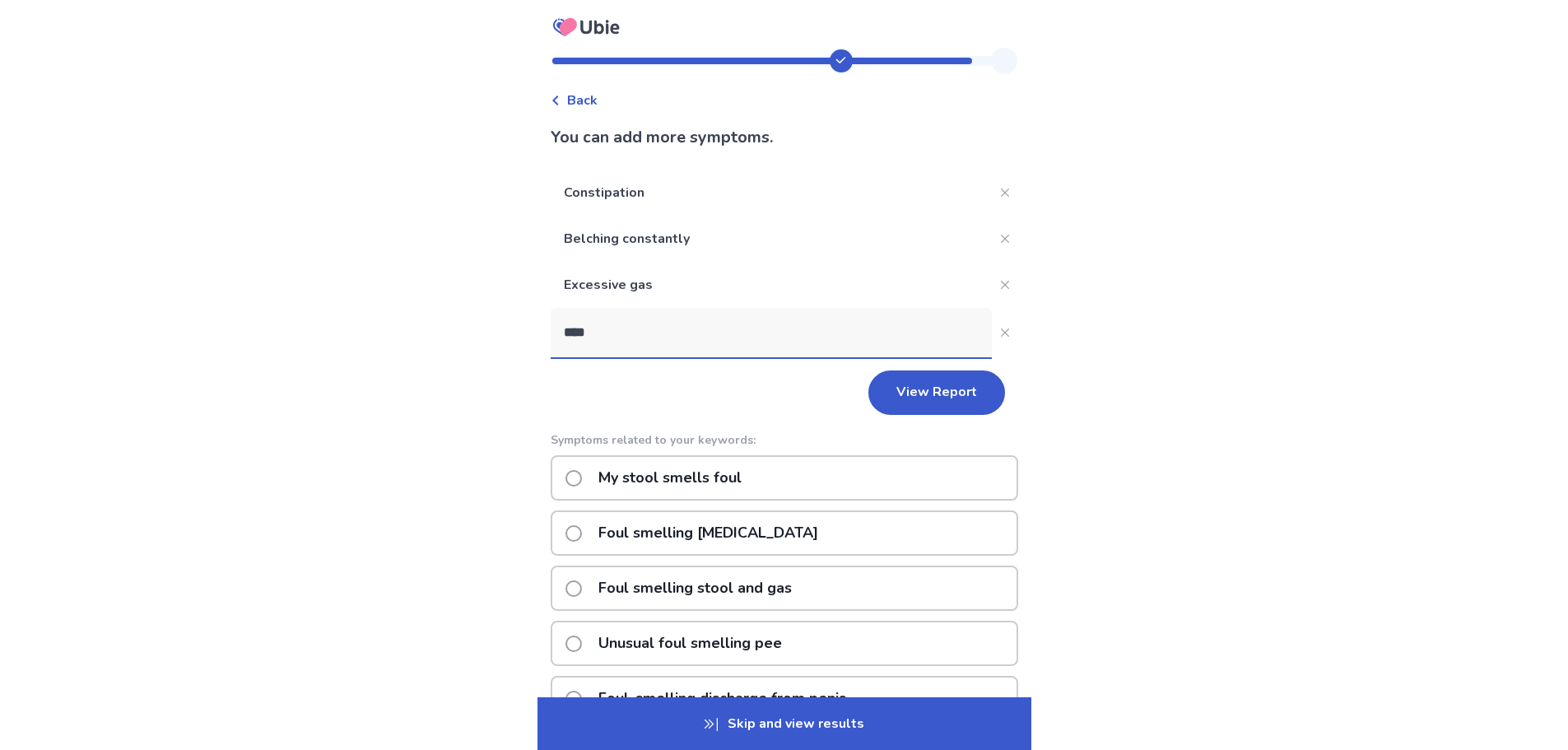
click at [707, 589] on p "Foul smelling stool and gas" at bounding box center [695, 588] width 213 height 42
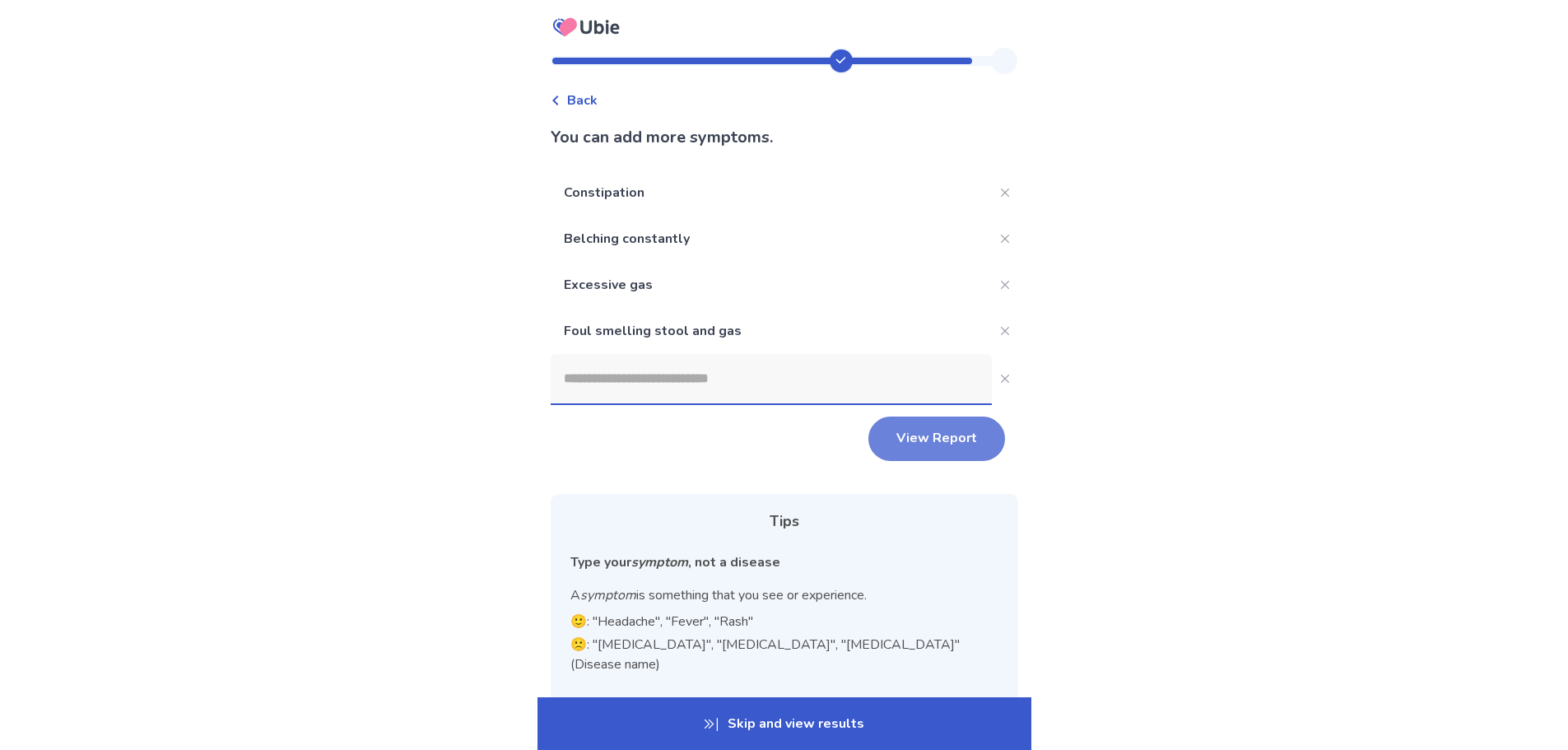
click at [979, 434] on button "View Report" at bounding box center [936, 438] width 137 height 45
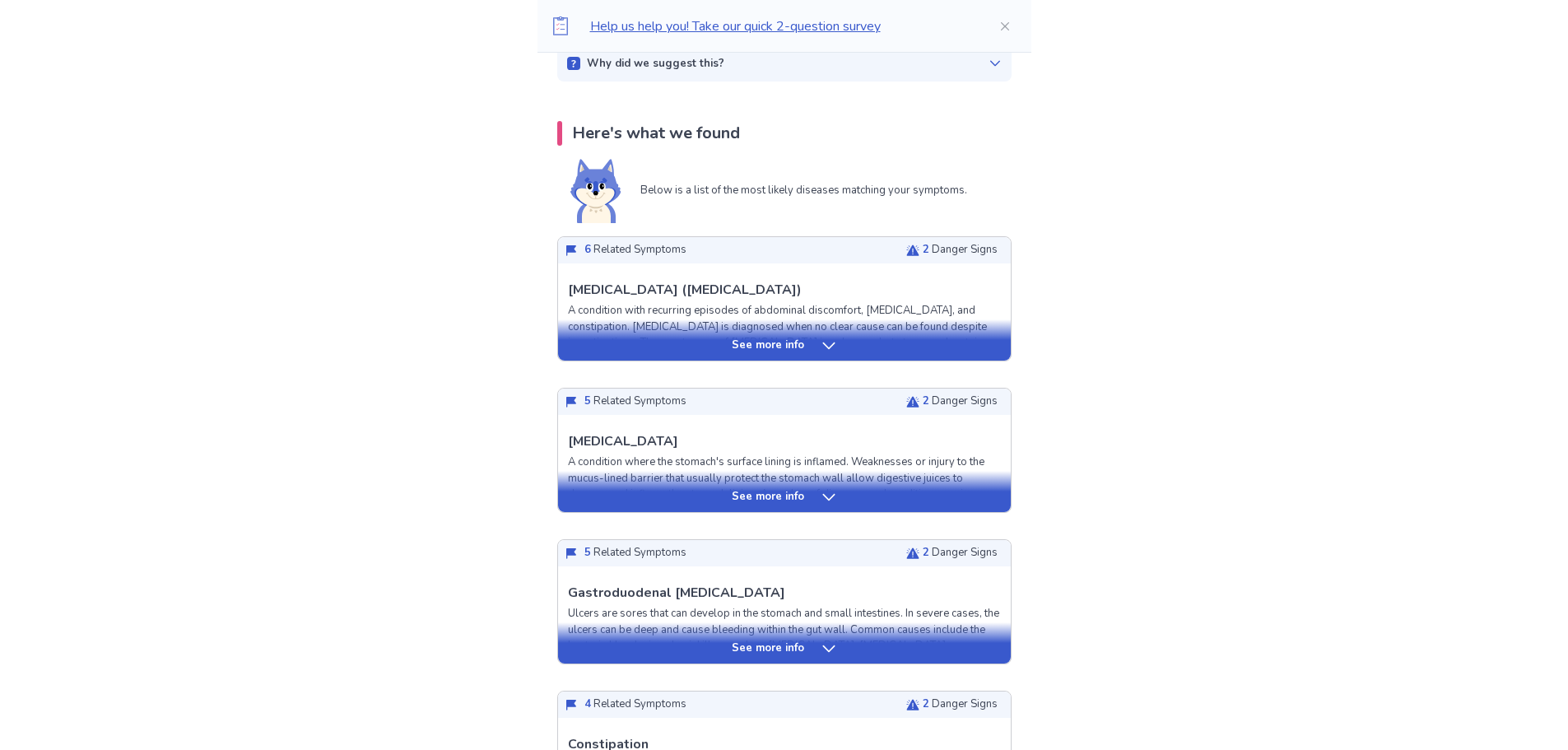
scroll to position [329, 0]
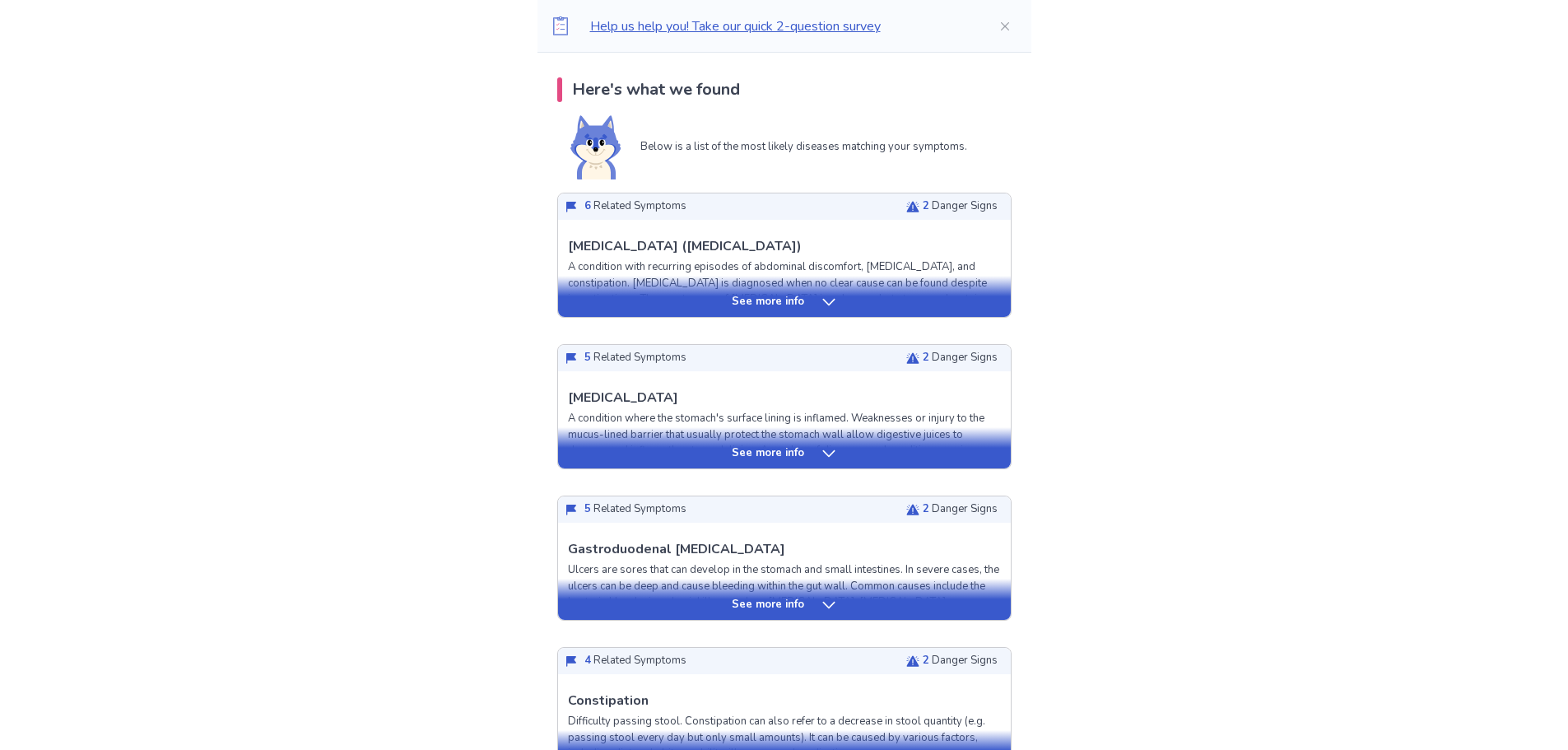
click at [816, 598] on div "See more info" at bounding box center [784, 605] width 453 height 17
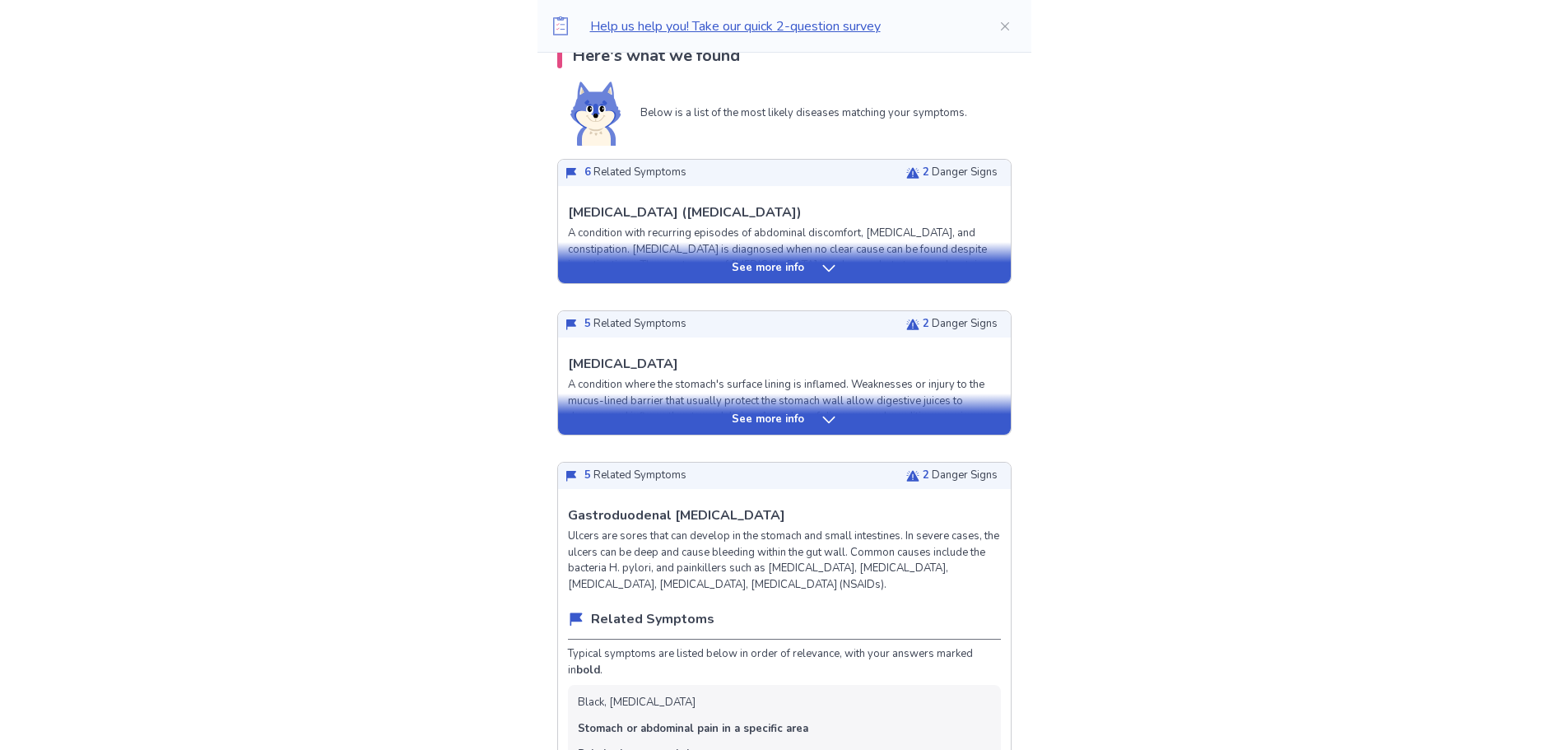
scroll to position [165, 0]
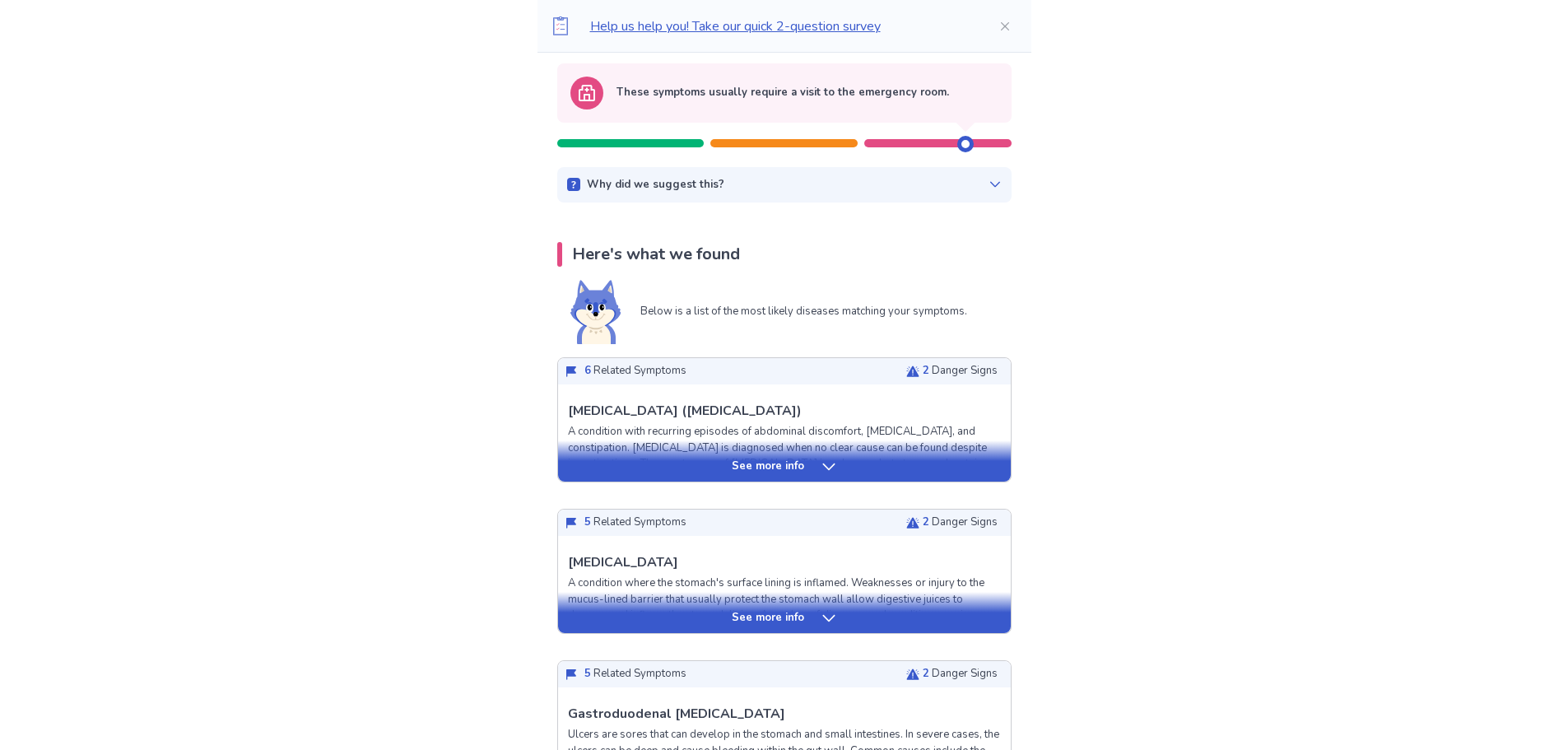
click at [965, 193] on div "Why did we suggest this? This suggestion is based on the severity level of a fe…" at bounding box center [784, 185] width 455 height 37
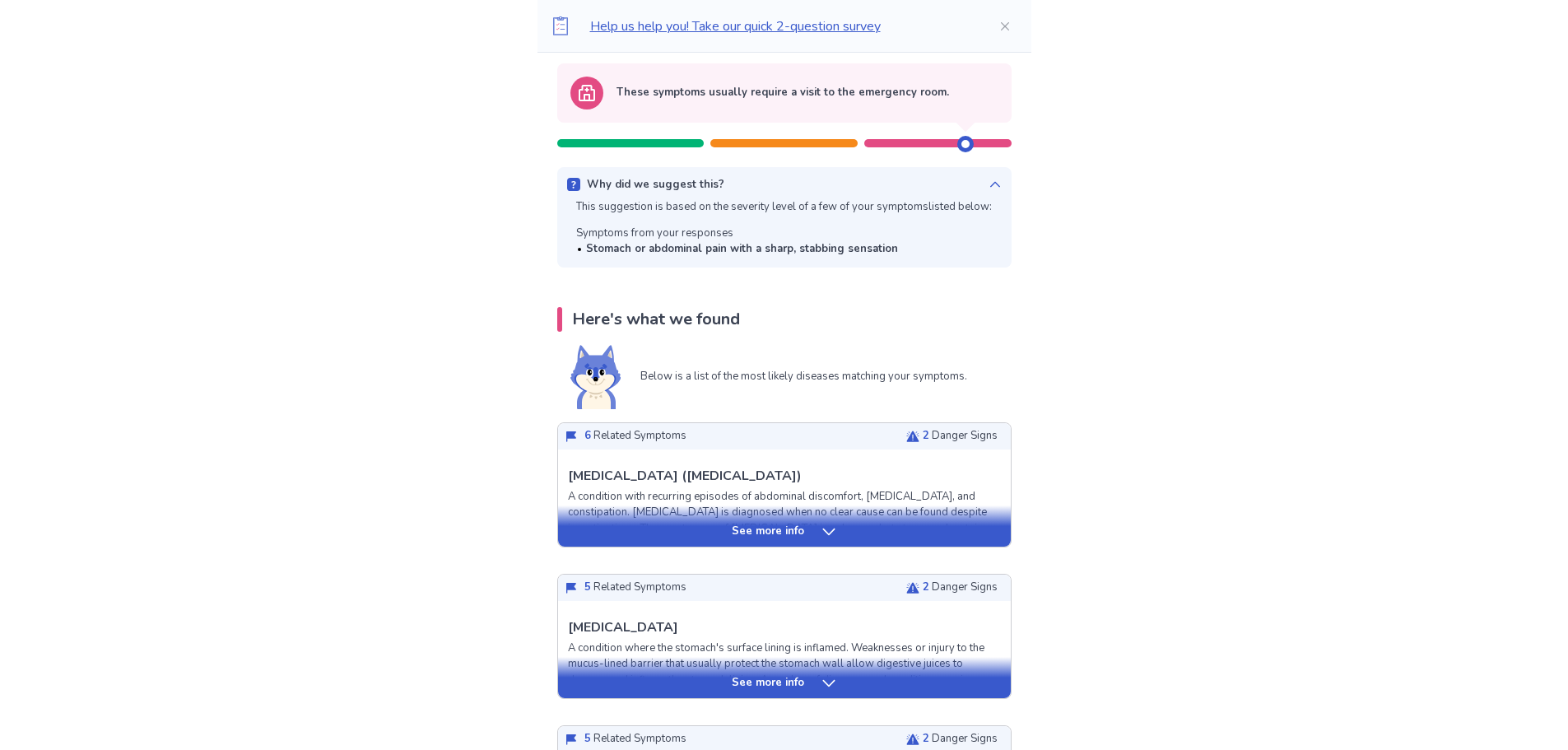
click at [968, 189] on div "Why did we suggest this?" at bounding box center [784, 185] width 435 height 17
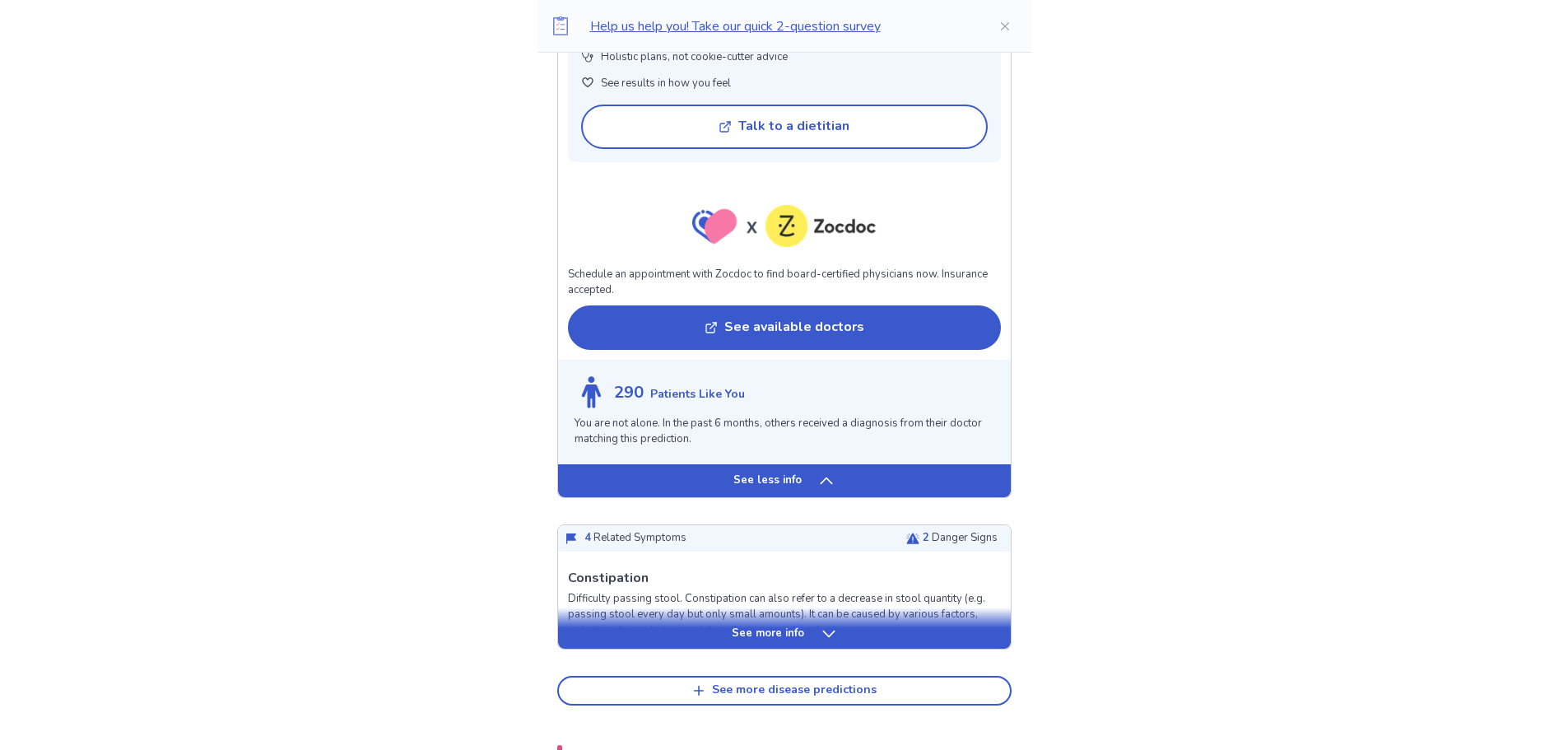
scroll to position [2224, 0]
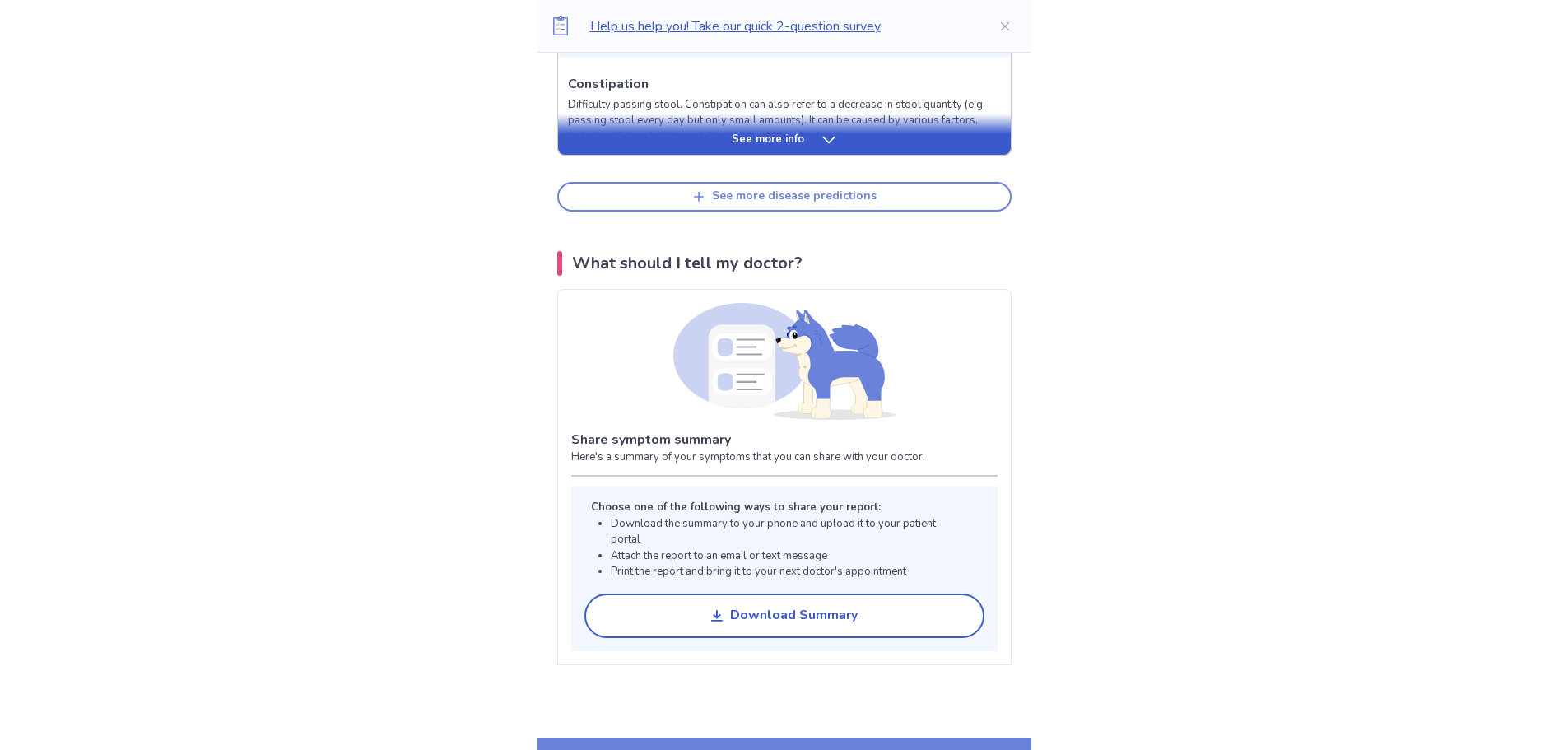
click at [882, 211] on button "See more disease predictions" at bounding box center [784, 196] width 455 height 30
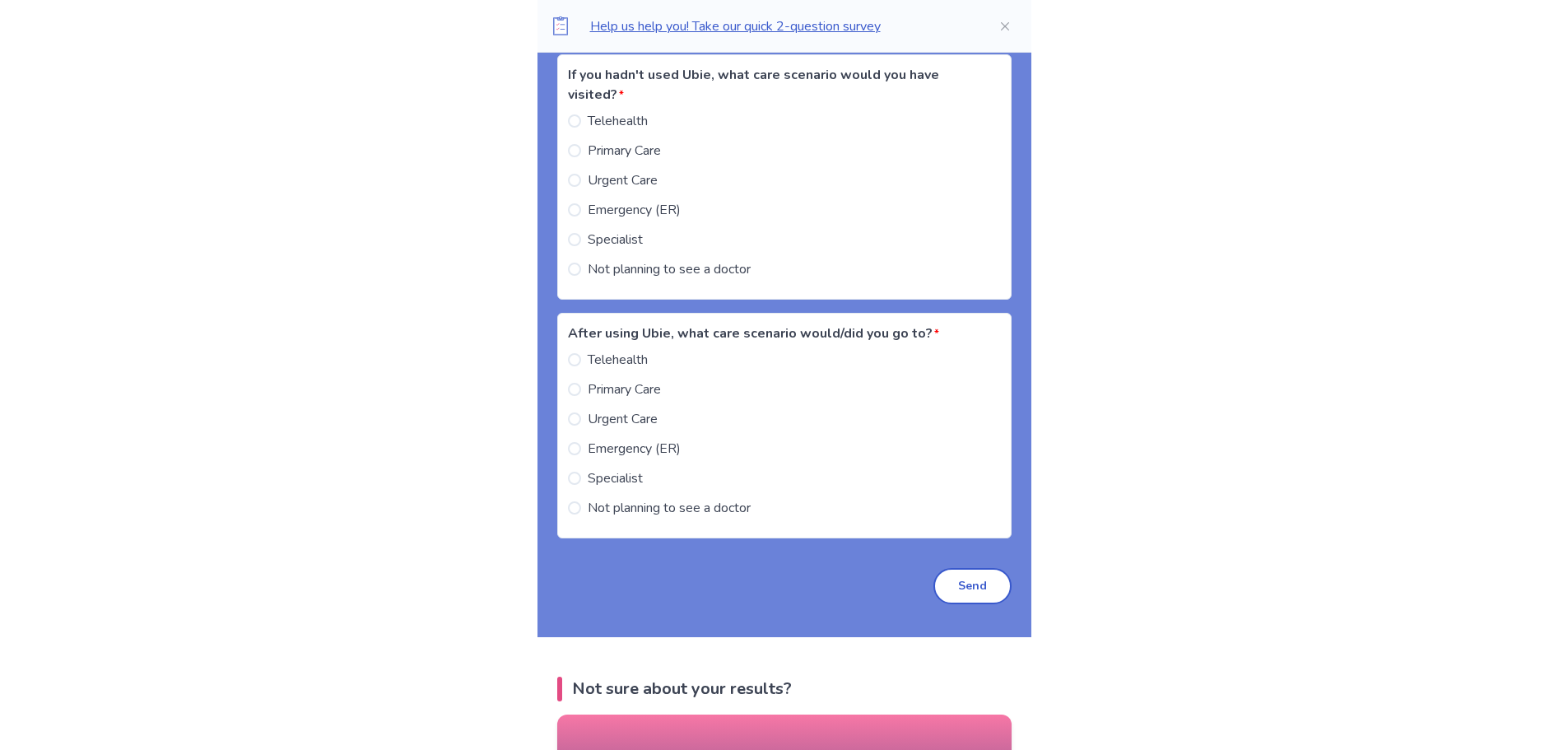
scroll to position [3706, 0]
